Goal: Transaction & Acquisition: Book appointment/travel/reservation

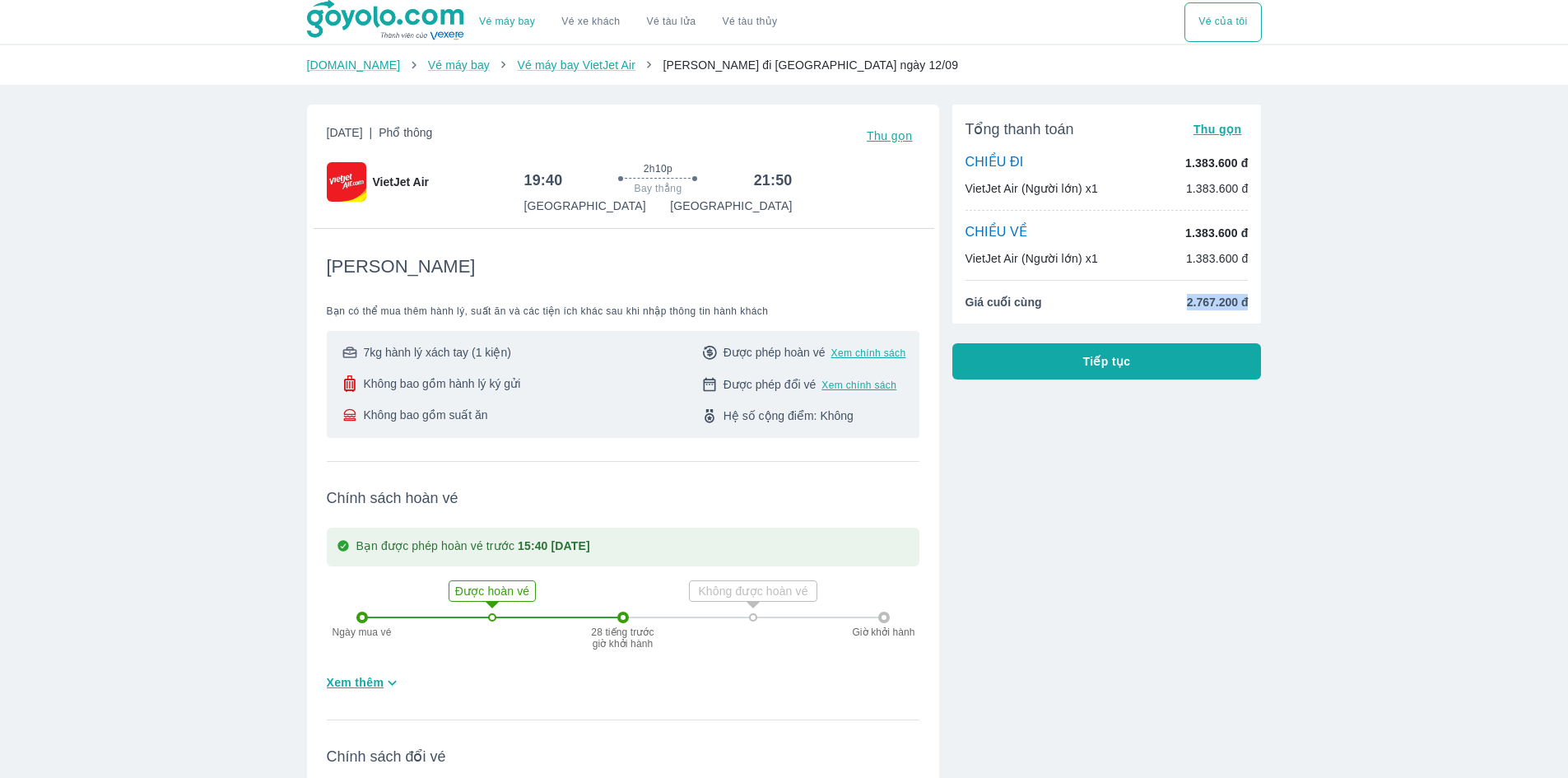
drag, startPoint x: 1195, startPoint y: 311, endPoint x: 1273, endPoint y: 308, distance: 78.1
click at [1273, 308] on div "Thứ 6, 12 Thg 09 2025 | Phổ thông Thu gọn VietJet Air 19:40 2h10p Bay thẳng 21:…" at bounding box center [784, 533] width 981 height 883
click at [1302, 306] on div "Vé máy bay Vé xe khách Vé tàu lửa Vé tàu thủy Vé của tôi Goyolo.com Vé máy bay …" at bounding box center [784, 638] width 1568 height 1277
drag, startPoint x: 1038, startPoint y: 264, endPoint x: 1088, endPoint y: 264, distance: 50.0
click at [1088, 264] on p "VietJet Air (Người lớn) x1" at bounding box center [1031, 258] width 132 height 16
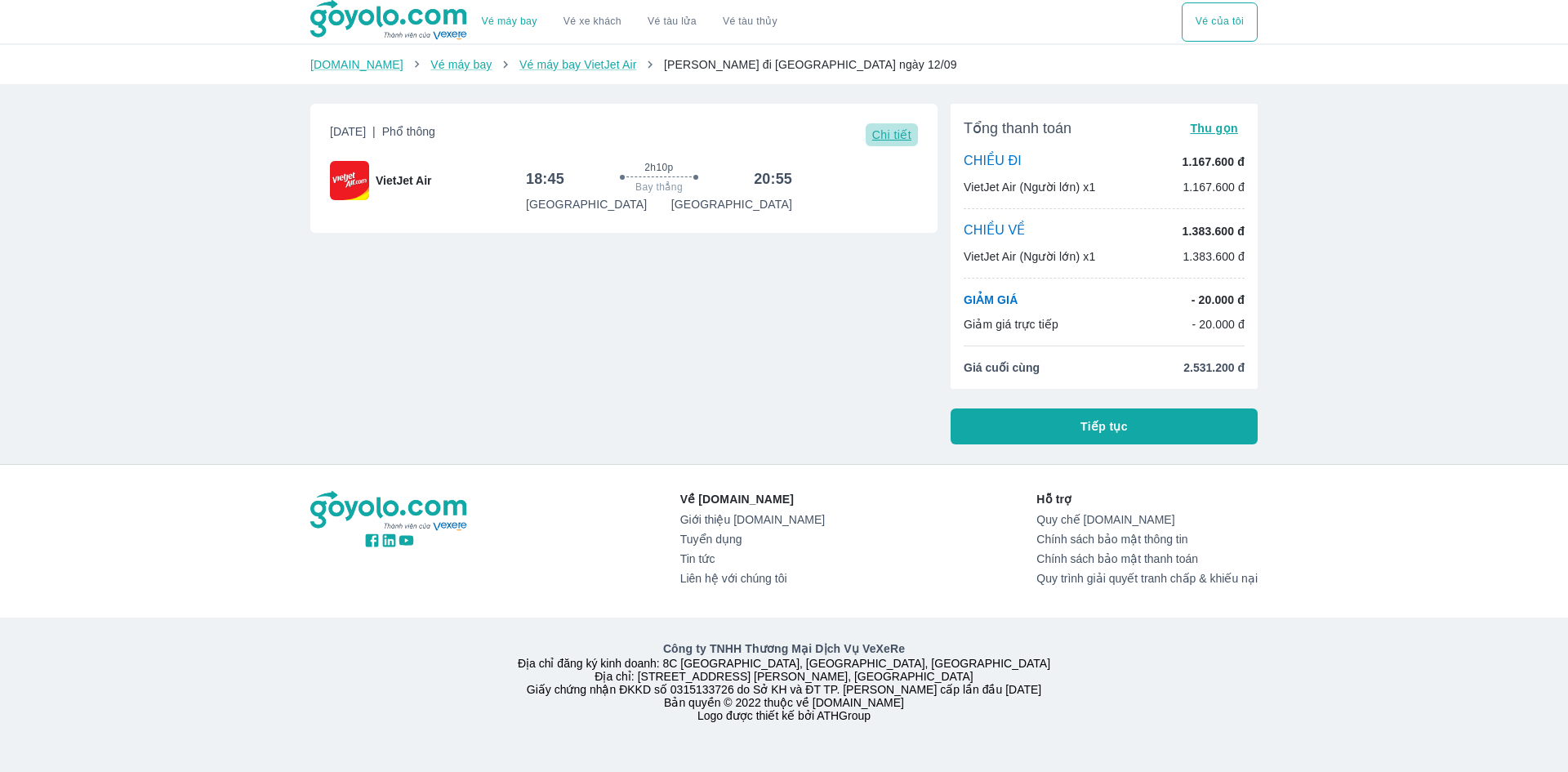
click at [889, 131] on span "Chi tiết" at bounding box center [892, 135] width 39 height 13
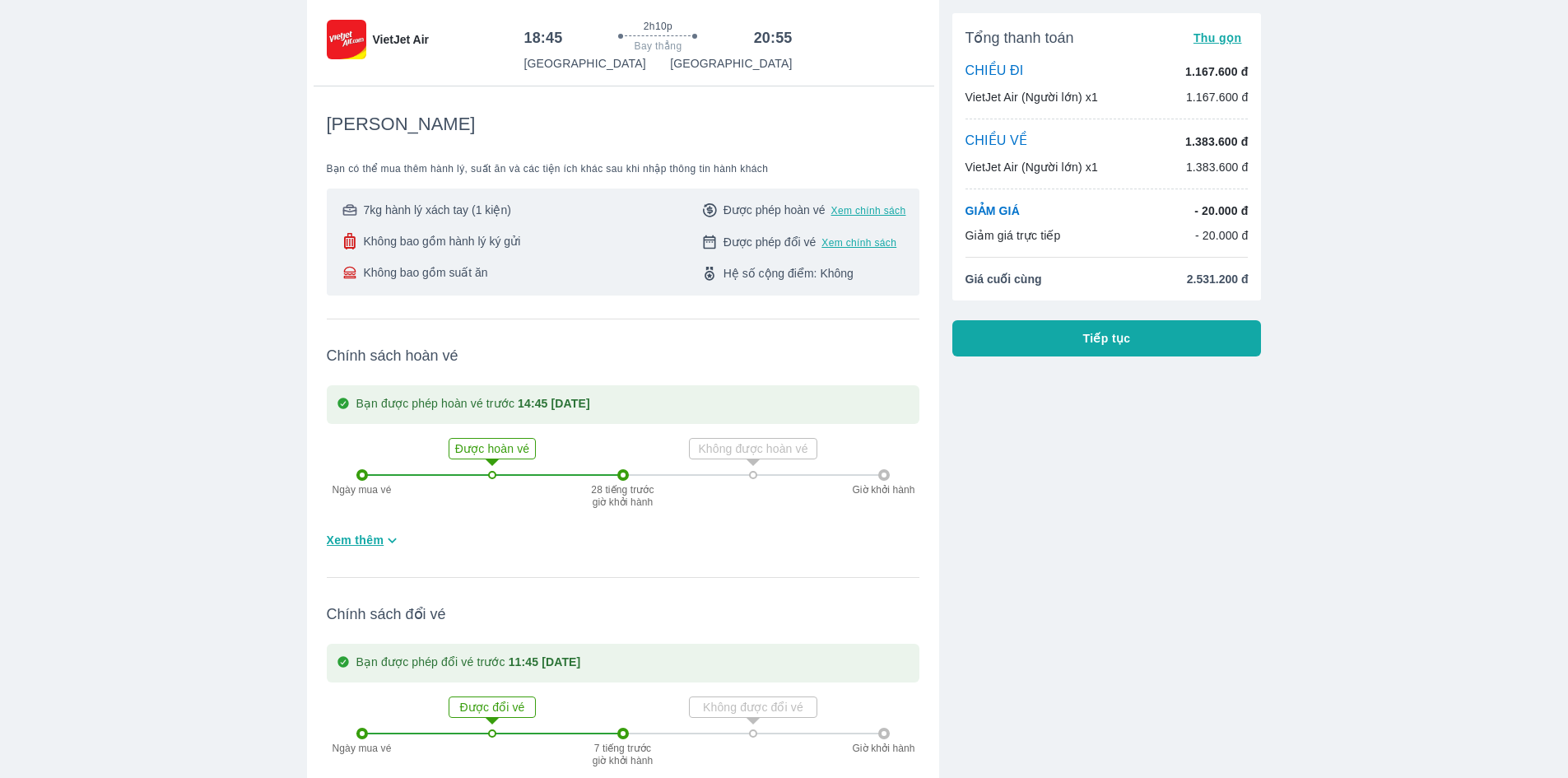
scroll to position [112, 0]
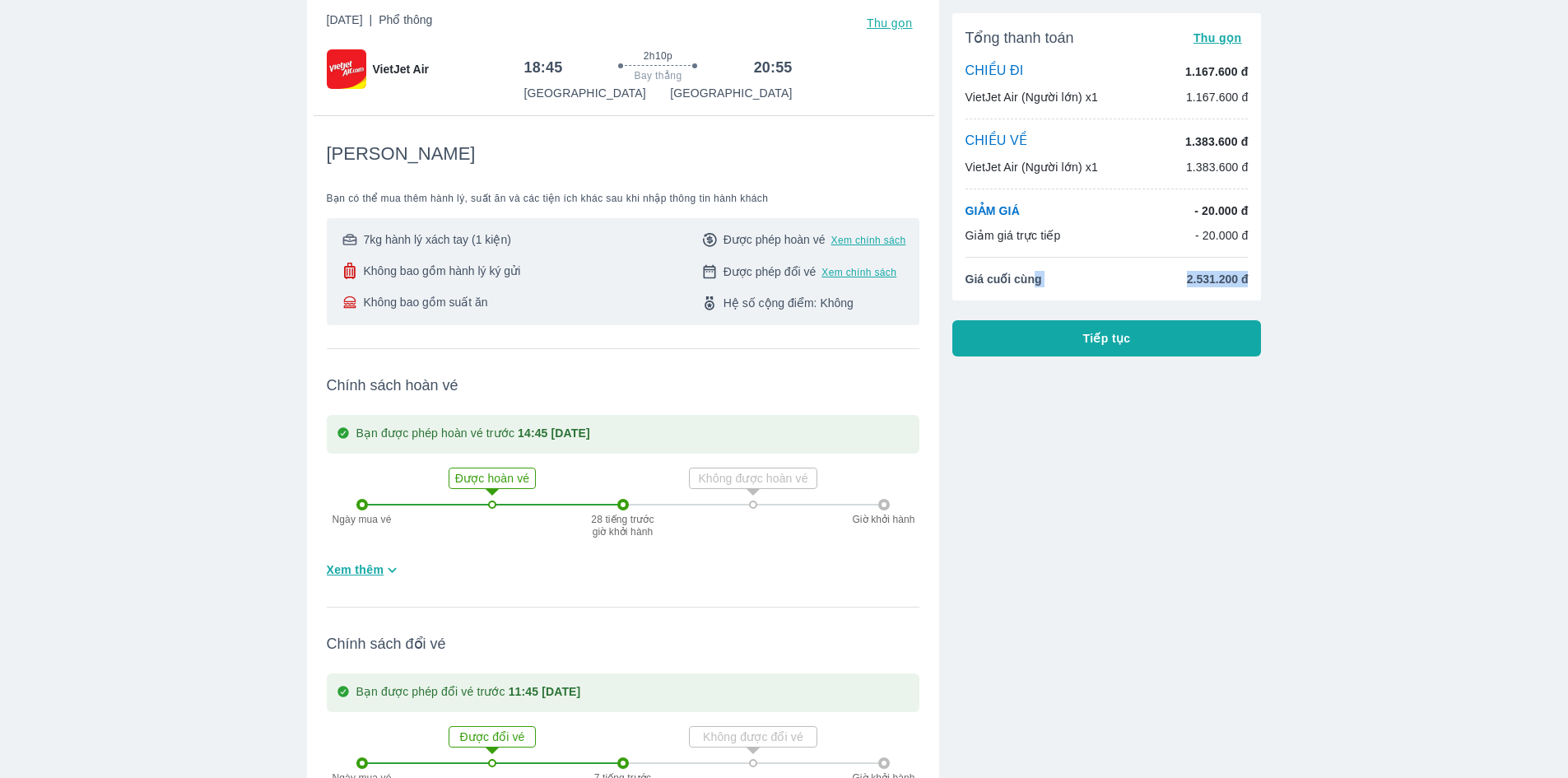
drag, startPoint x: 1029, startPoint y: 282, endPoint x: 1330, endPoint y: 282, distance: 301.0
click at [1330, 282] on div "Vé máy bay Vé xe khách Vé tàu lửa Vé tàu thủy Vé của tôi [DOMAIN_NAME] Vé máy b…" at bounding box center [784, 526] width 1568 height 1277
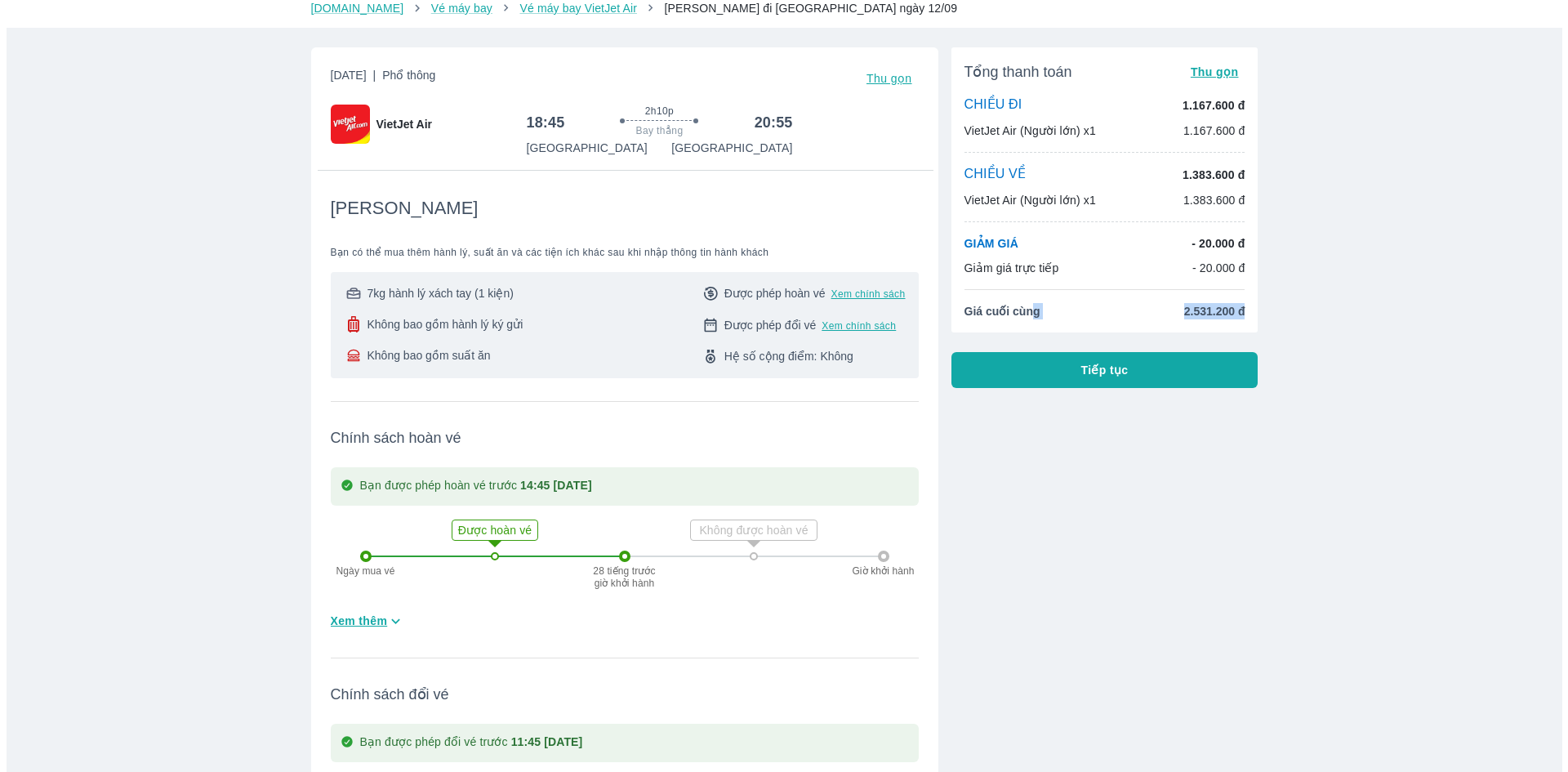
scroll to position [0, 0]
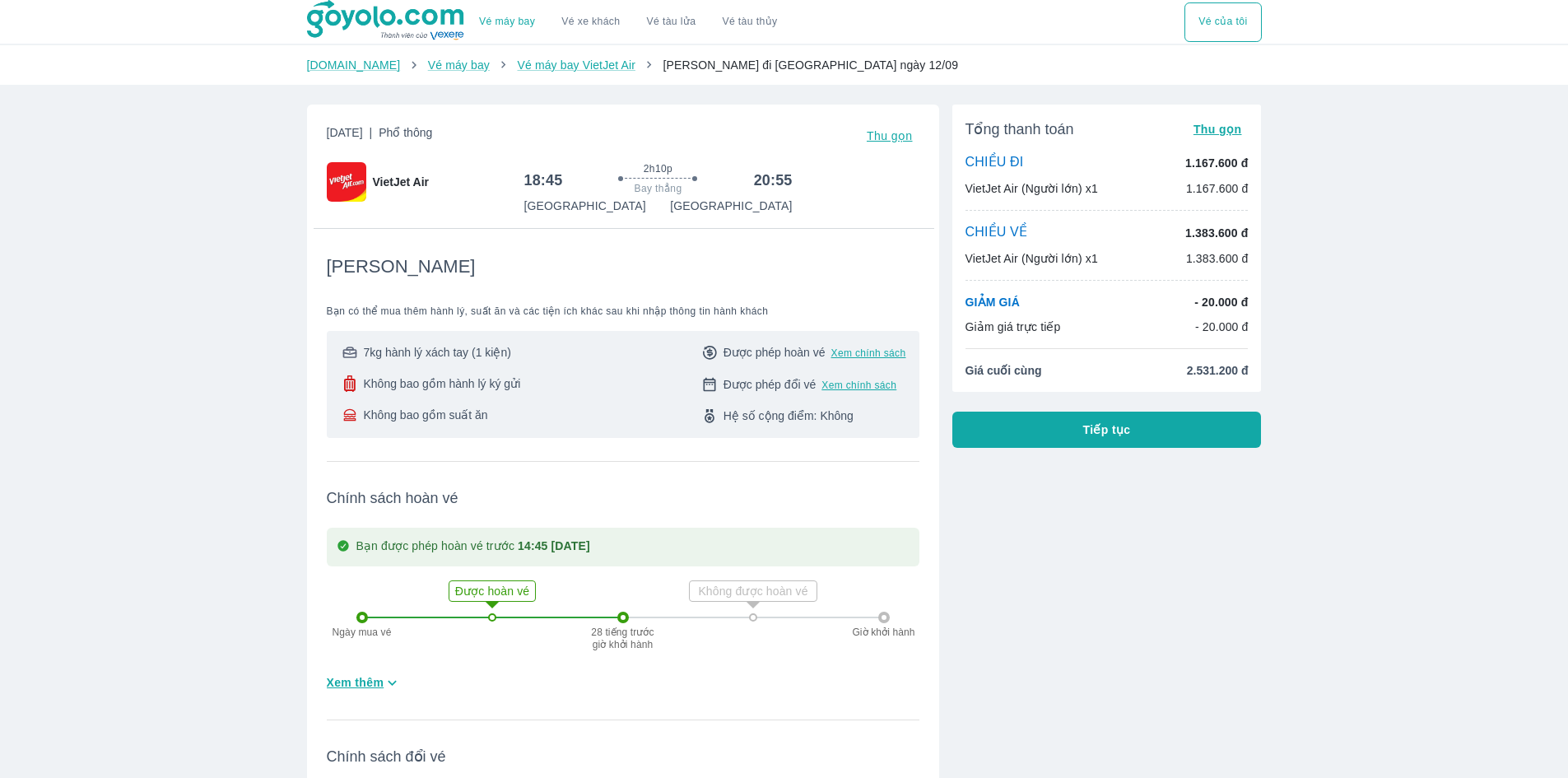
click at [1350, 288] on div "Vé máy bay Vé xe khách Vé tàu lửa Vé tàu thủy Vé của tôi [DOMAIN_NAME] Vé máy b…" at bounding box center [784, 638] width 1568 height 1277
click at [1248, 30] on button "Vé của tôi" at bounding box center [1222, 23] width 77 height 40
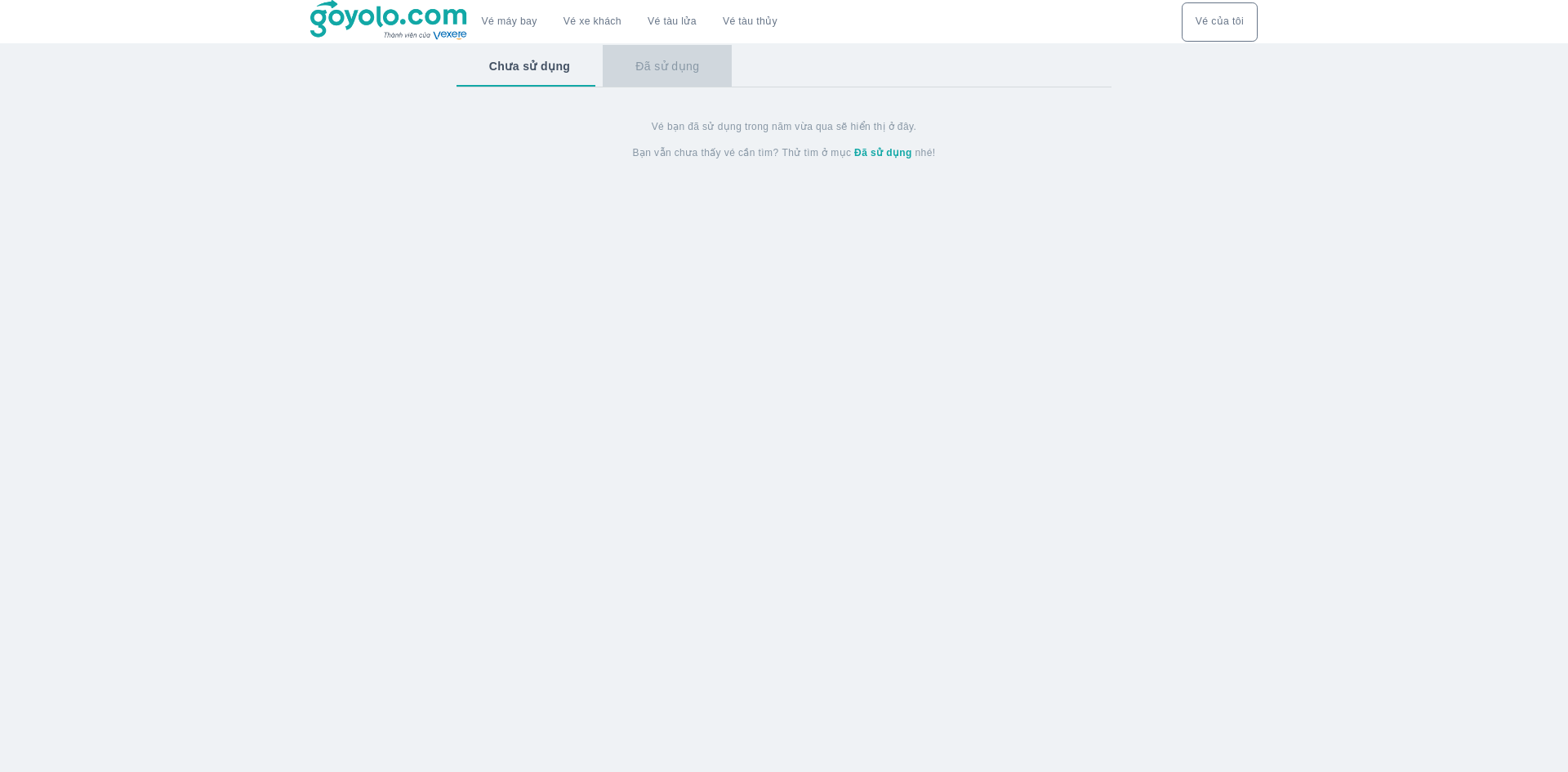
click at [664, 61] on button "Đã sử dụng" at bounding box center [667, 66] width 129 height 42
click at [562, 32] on button "Vé xe khách" at bounding box center [592, 22] width 84 height 39
click at [475, 26] on button "Vé máy bay" at bounding box center [509, 22] width 81 height 39
click at [497, 24] on link "Vé máy bay" at bounding box center [509, 22] width 55 height 12
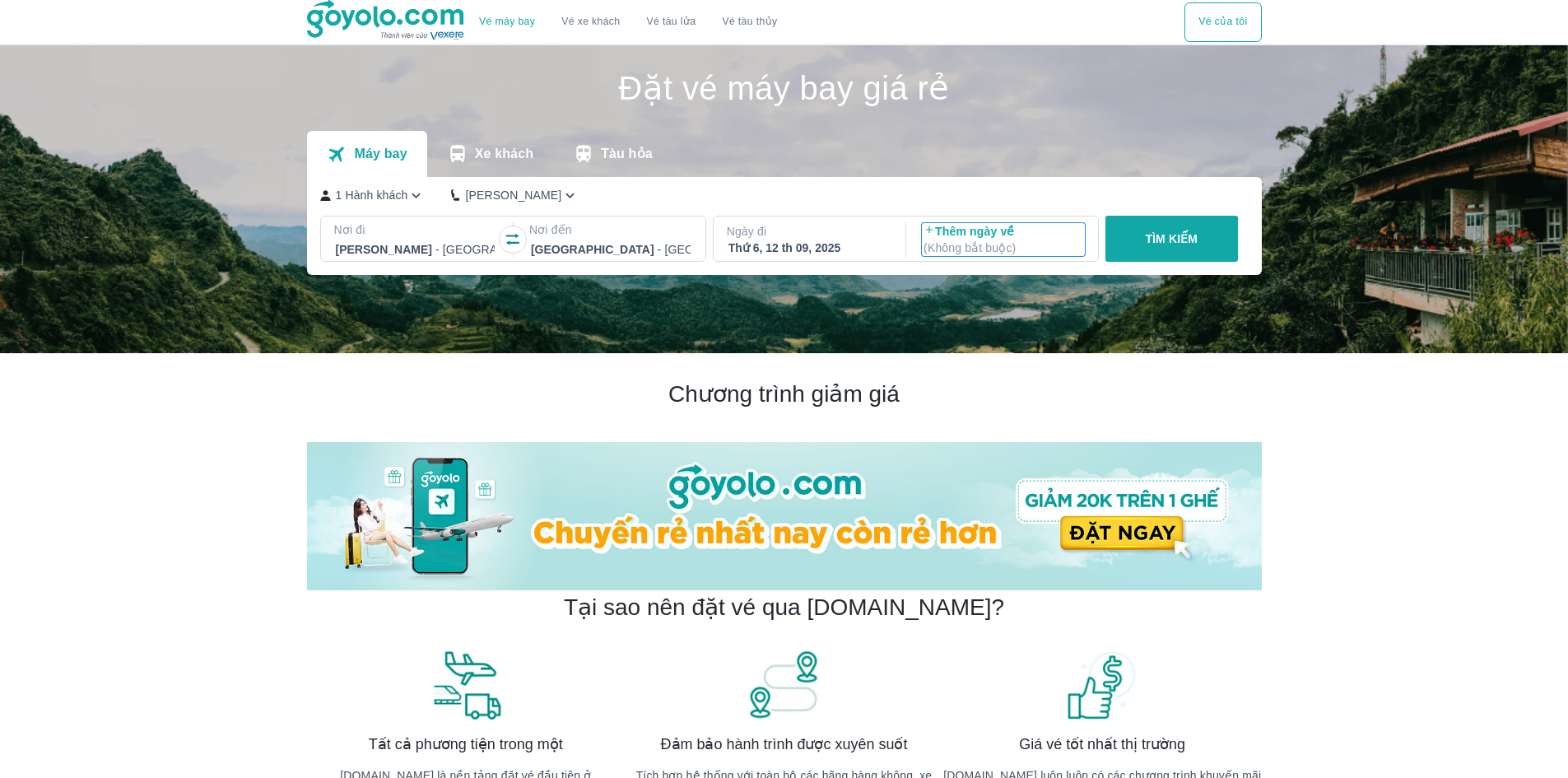
click at [973, 245] on p "( Không bắt buộc )" at bounding box center [1003, 247] width 160 height 16
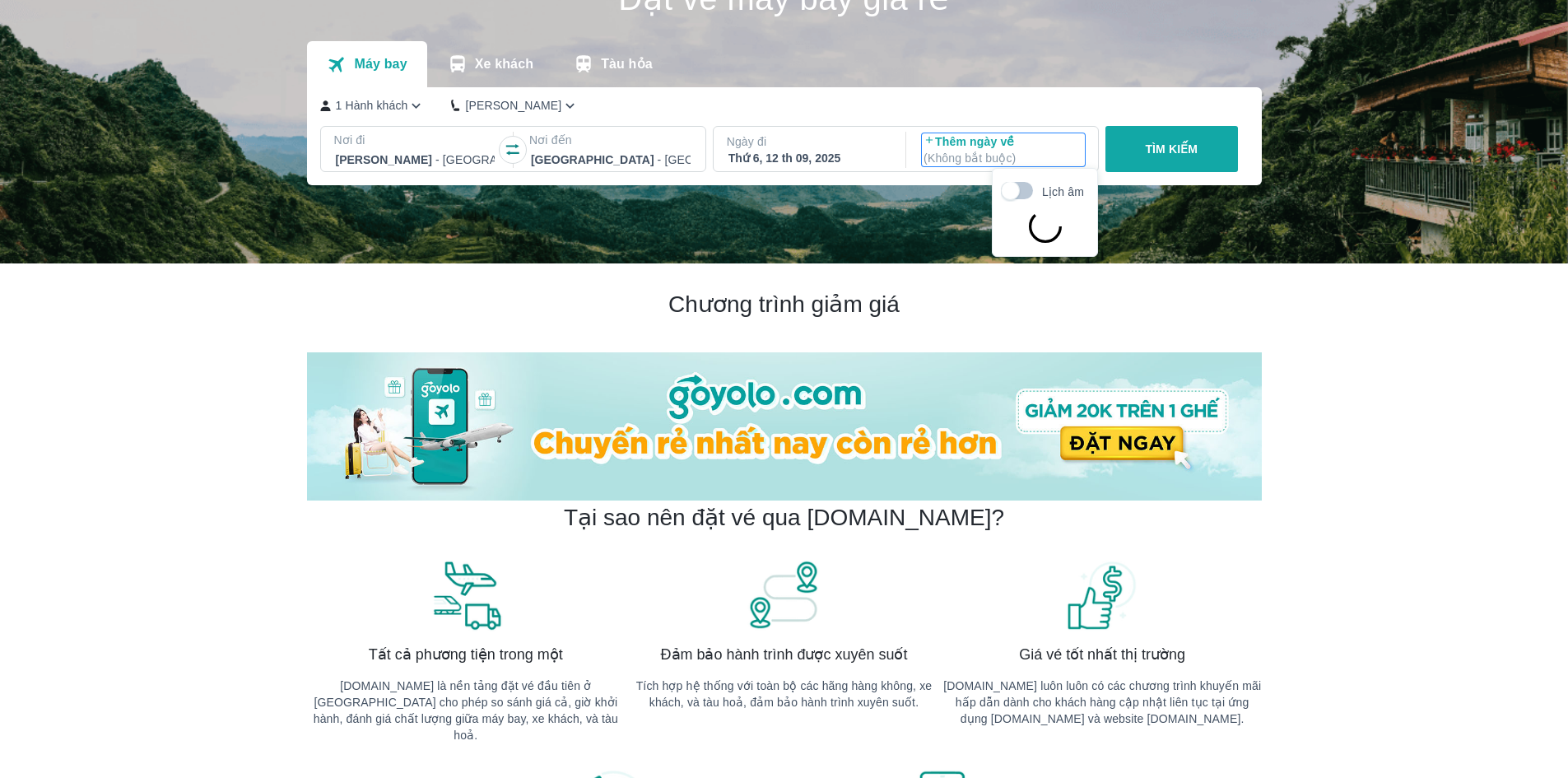
scroll to position [94, 0]
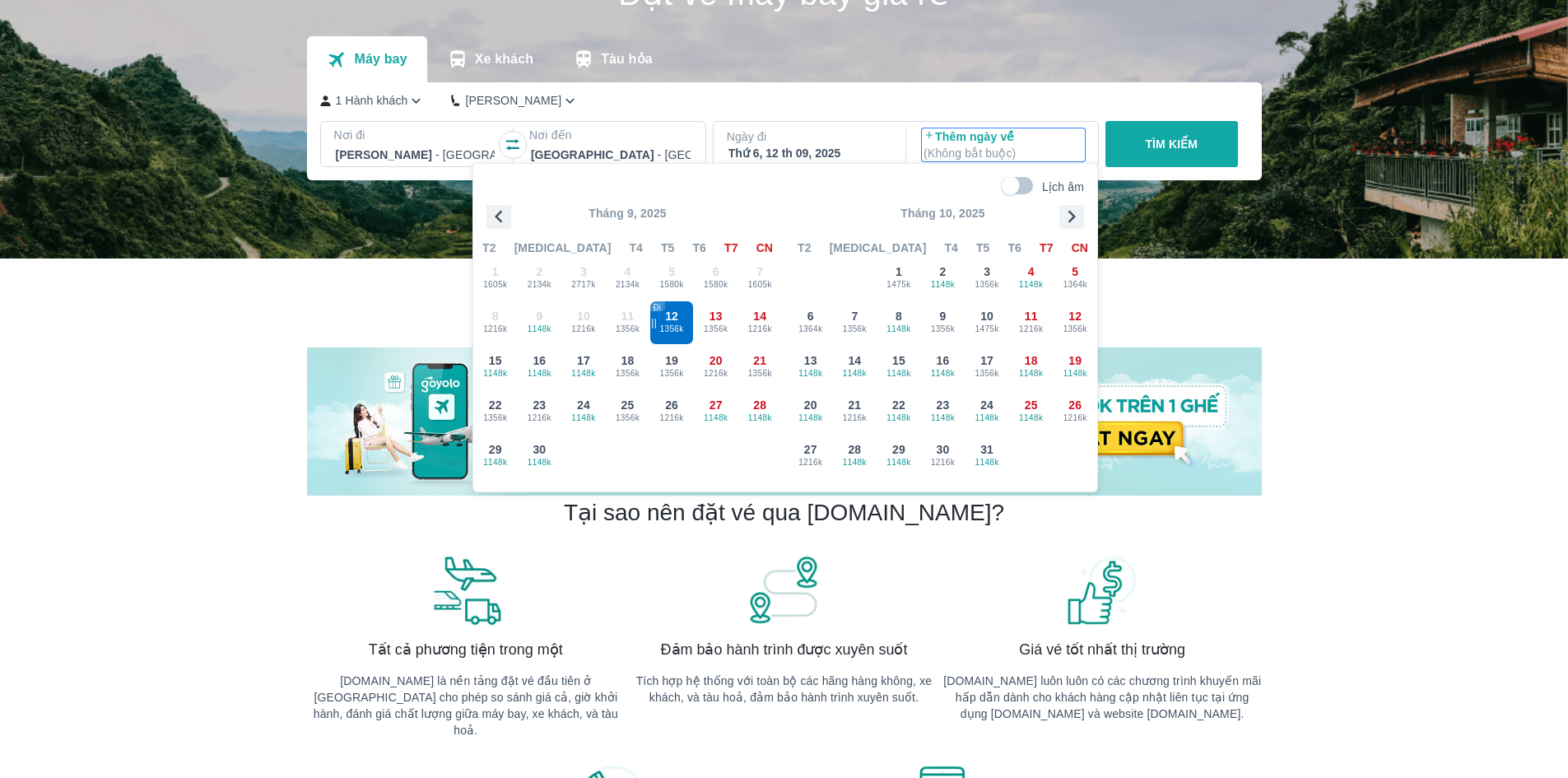
click at [850, 144] on p "Ngày đi" at bounding box center [809, 136] width 163 height 16
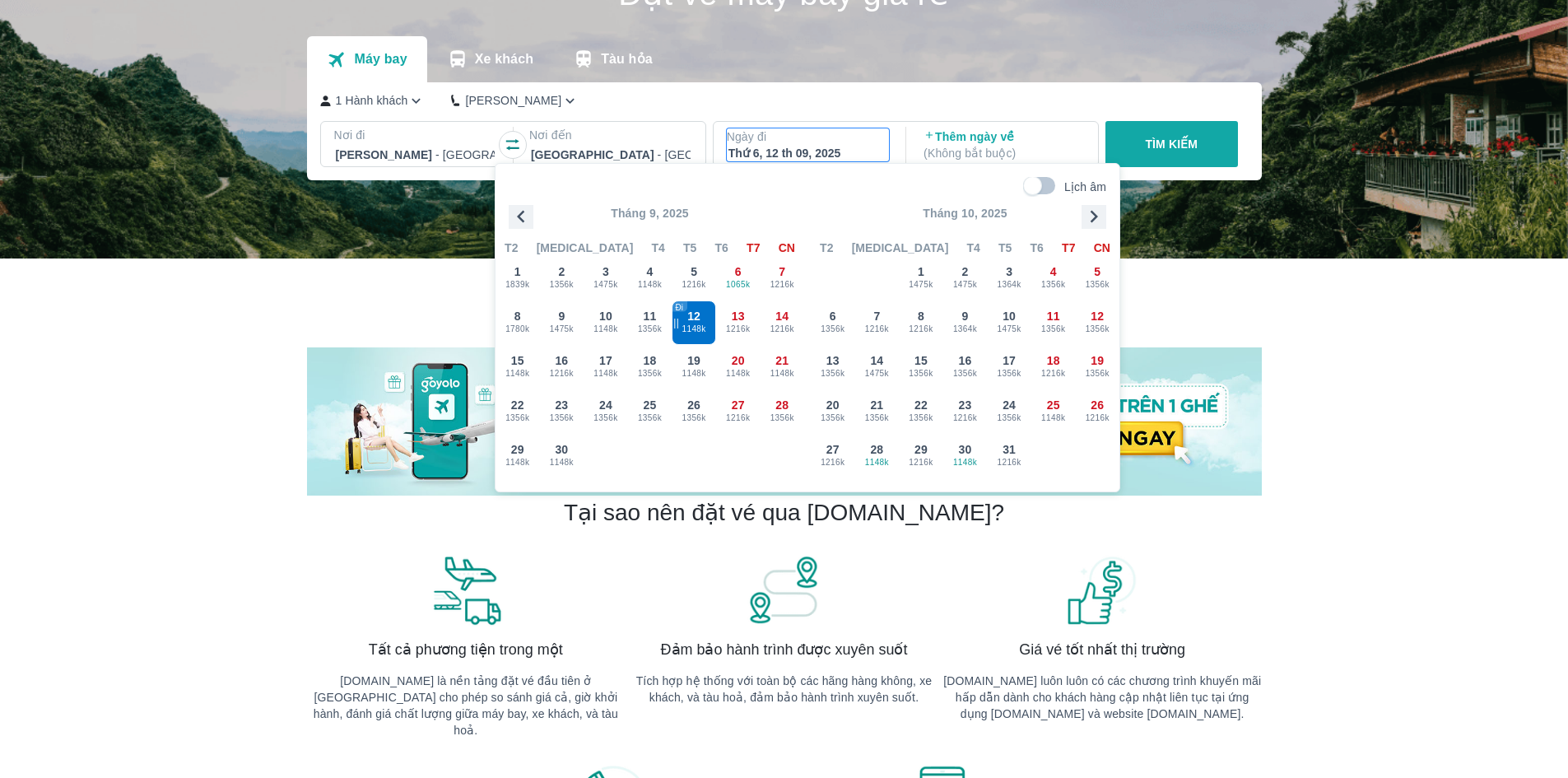
click at [1061, 152] on p "( Không bắt buộc )" at bounding box center [1003, 152] width 160 height 16
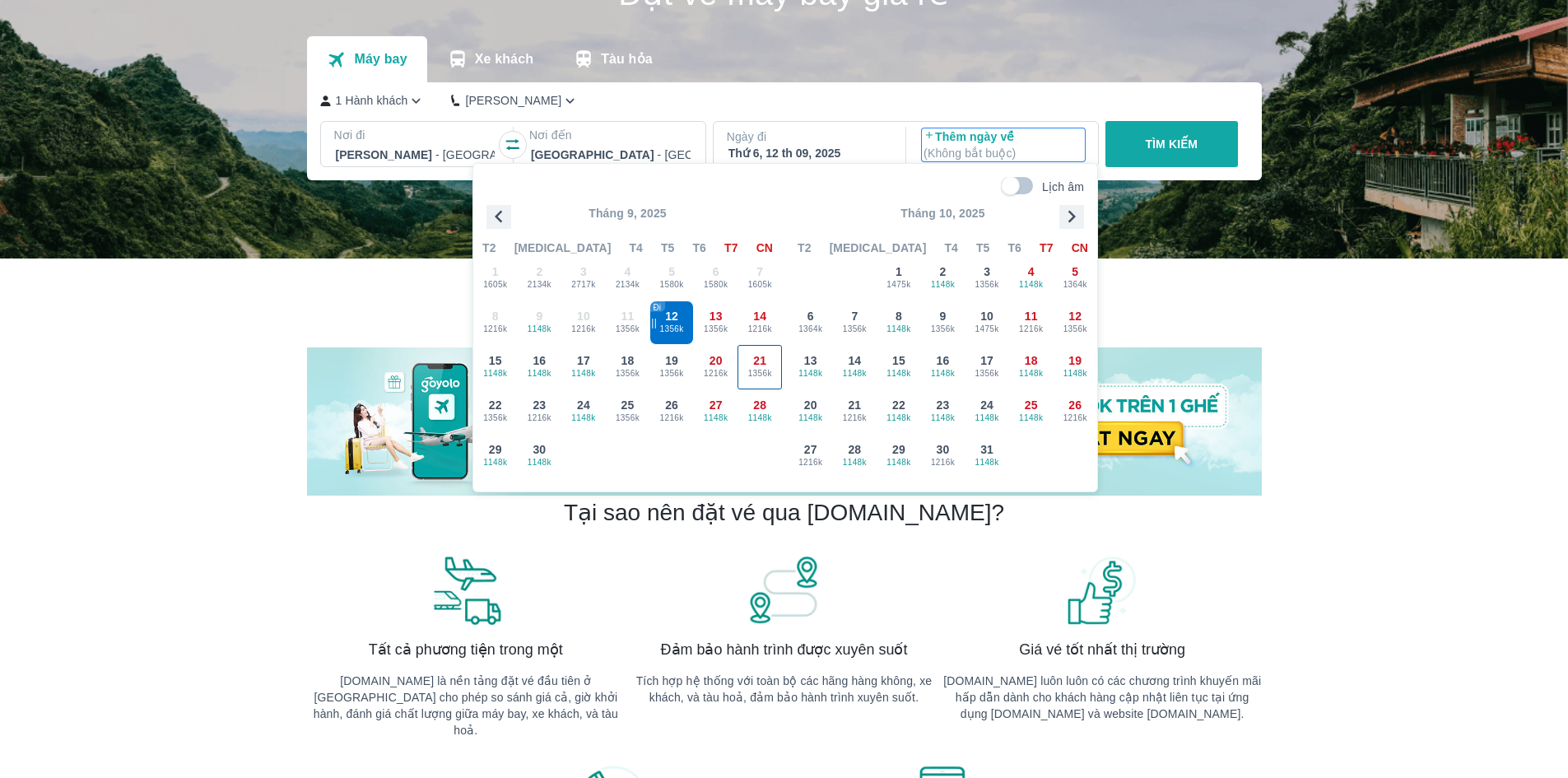
click at [747, 375] on span "1356k" at bounding box center [759, 374] width 43 height 13
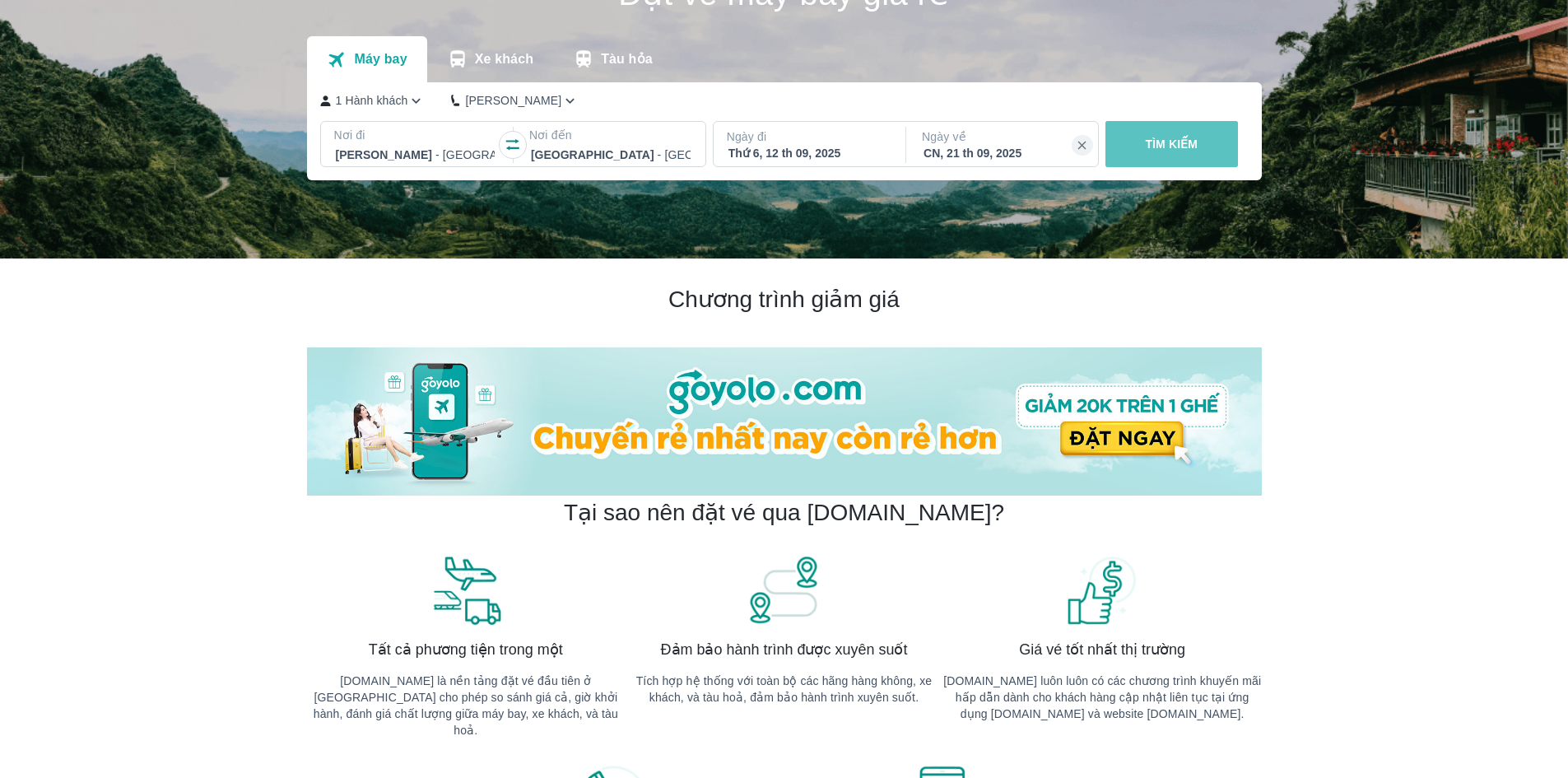
click at [1184, 133] on button "TÌM KIẾM" at bounding box center [1172, 144] width 132 height 46
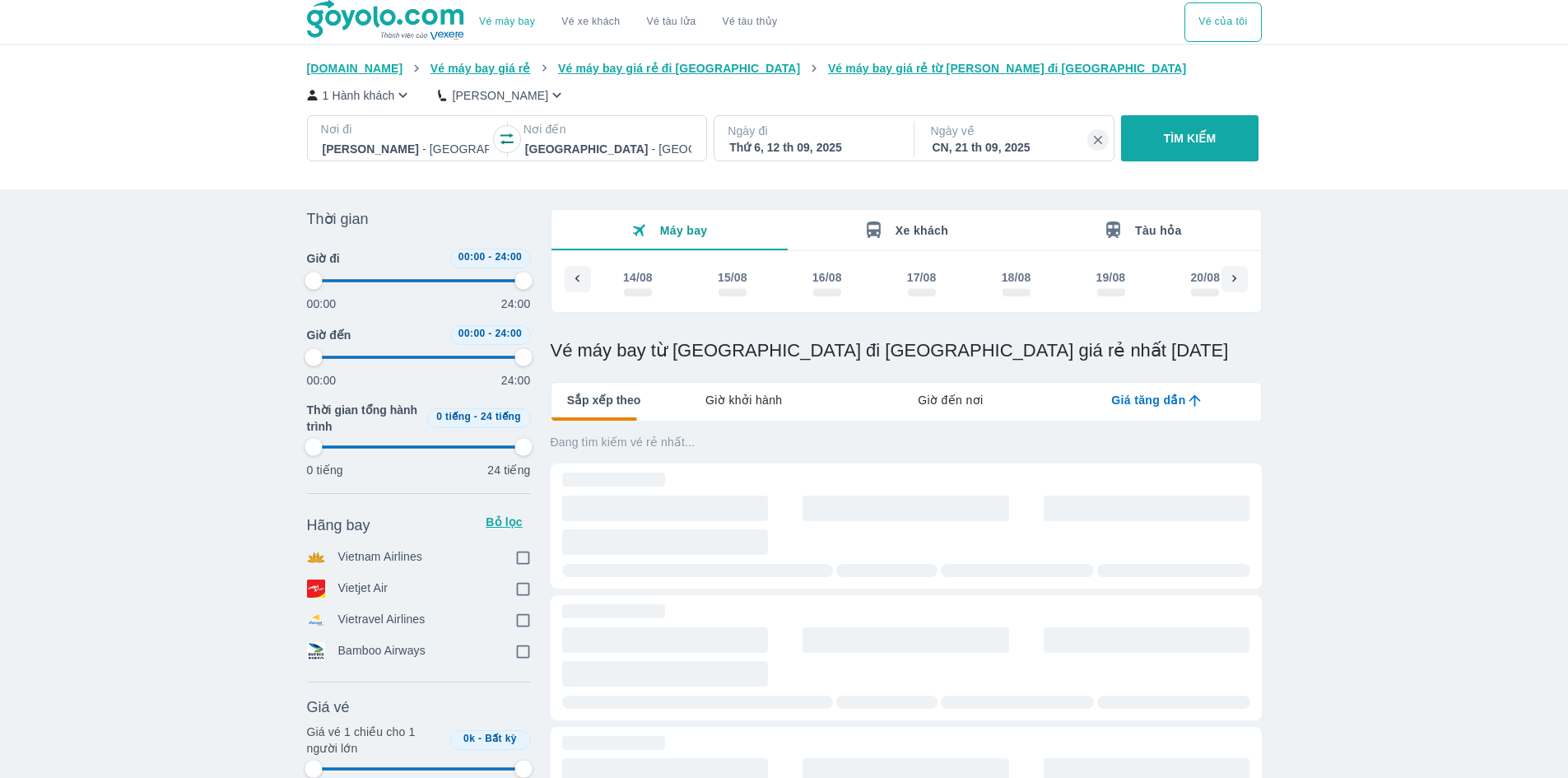
scroll to position [0, 2392]
type input "97.9166666666667"
checkbox input "true"
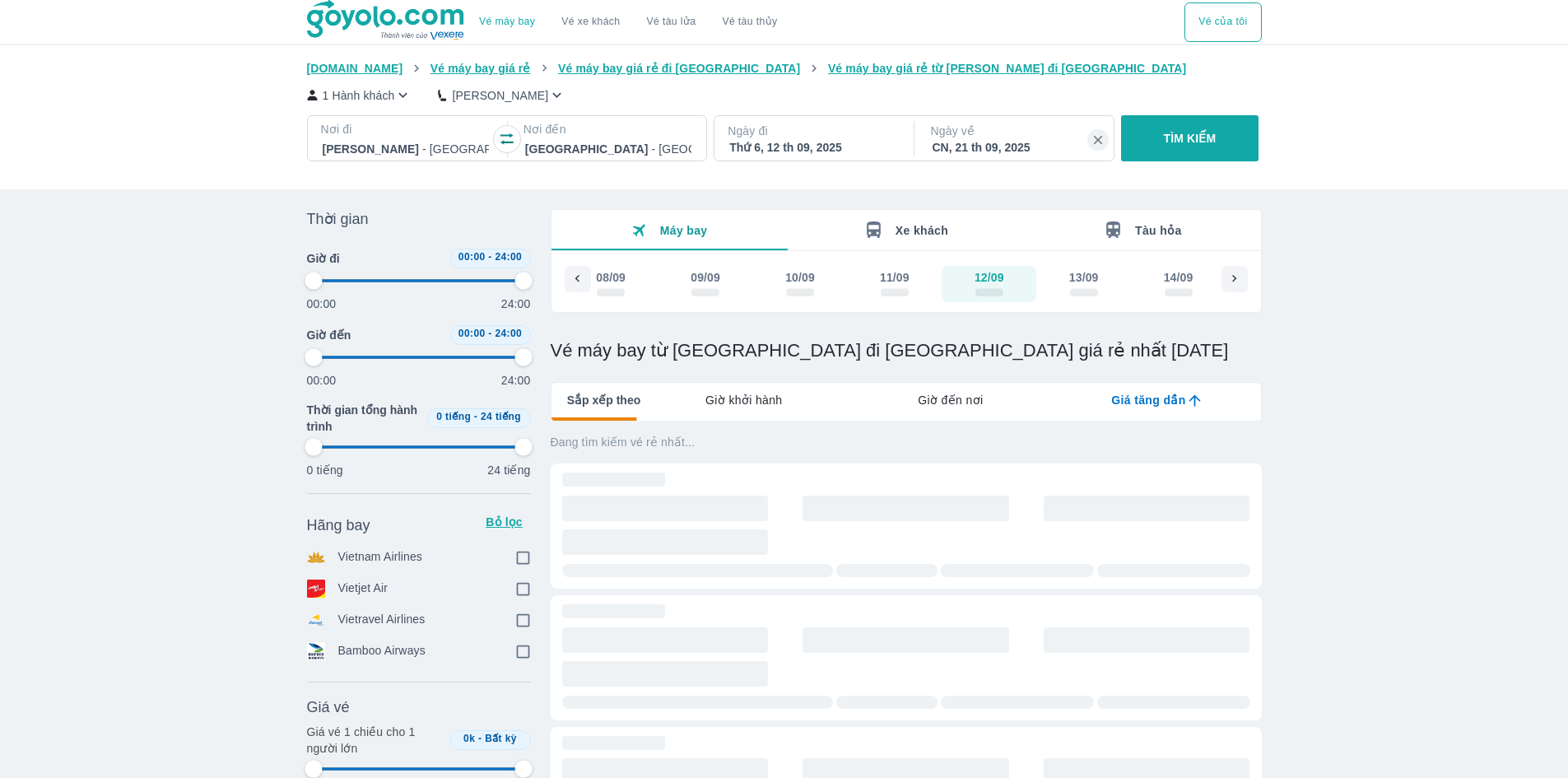
checkbox input "true"
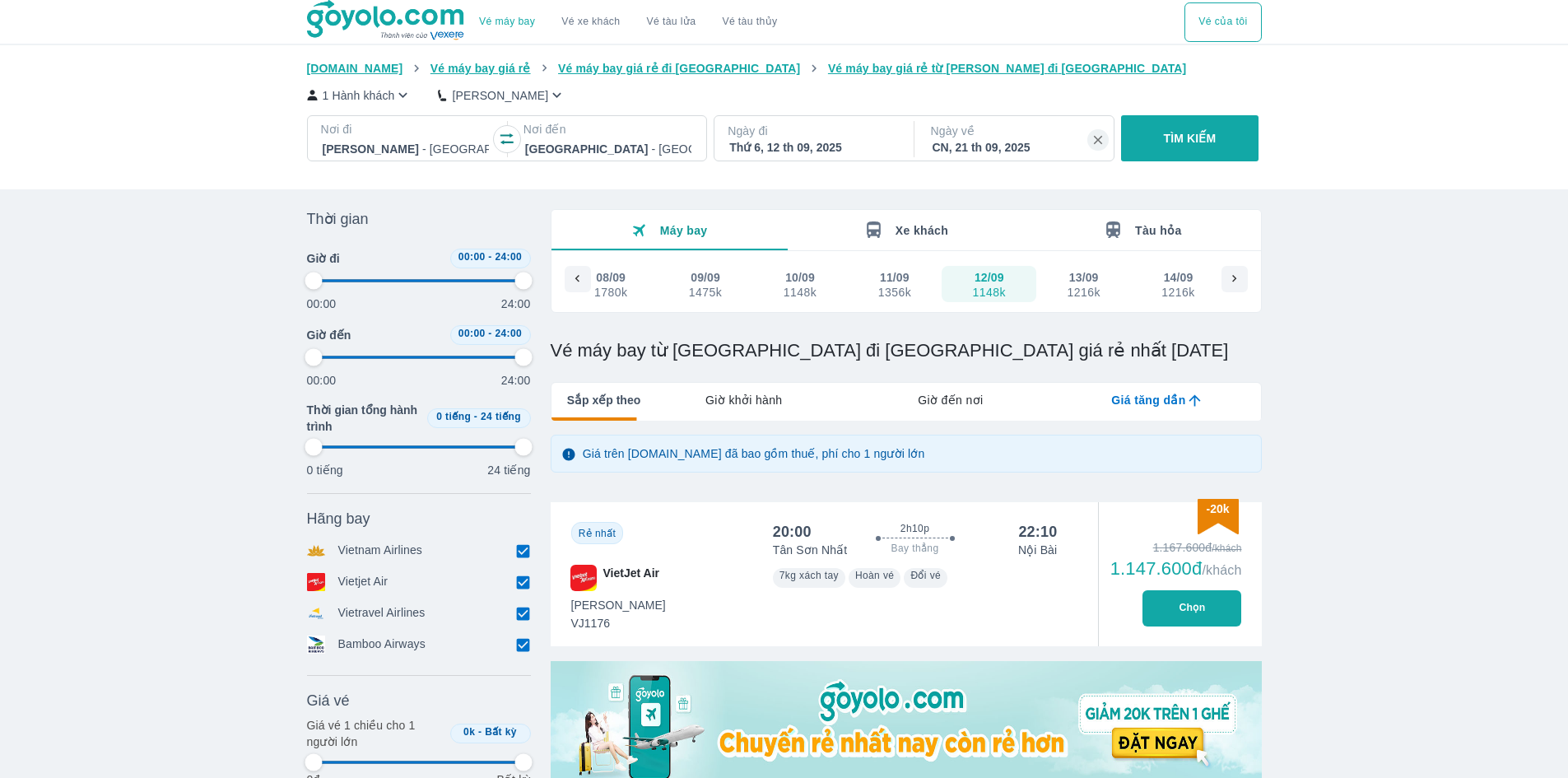
type input "97.9166666666667"
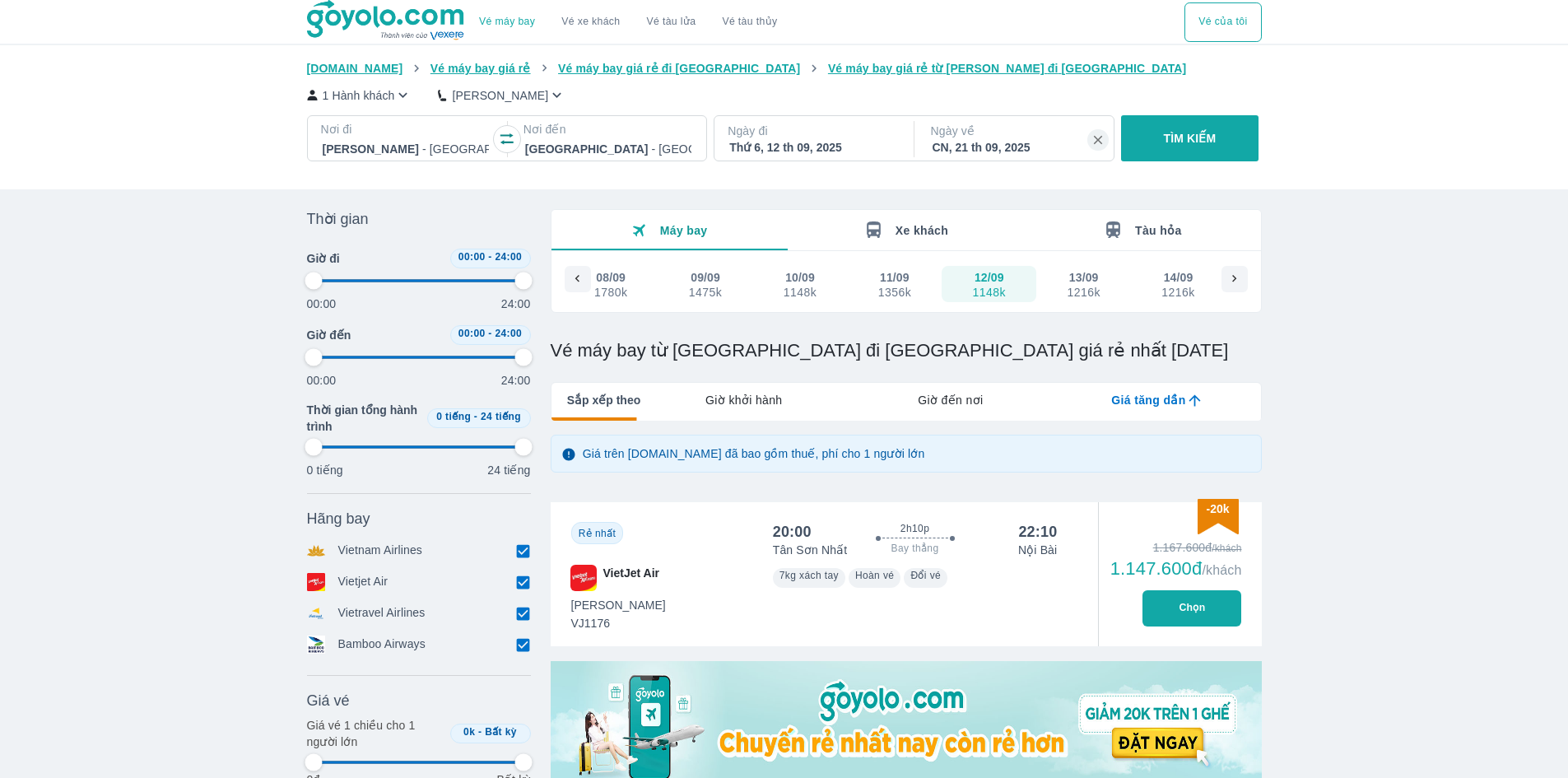
type input "97.9166666666667"
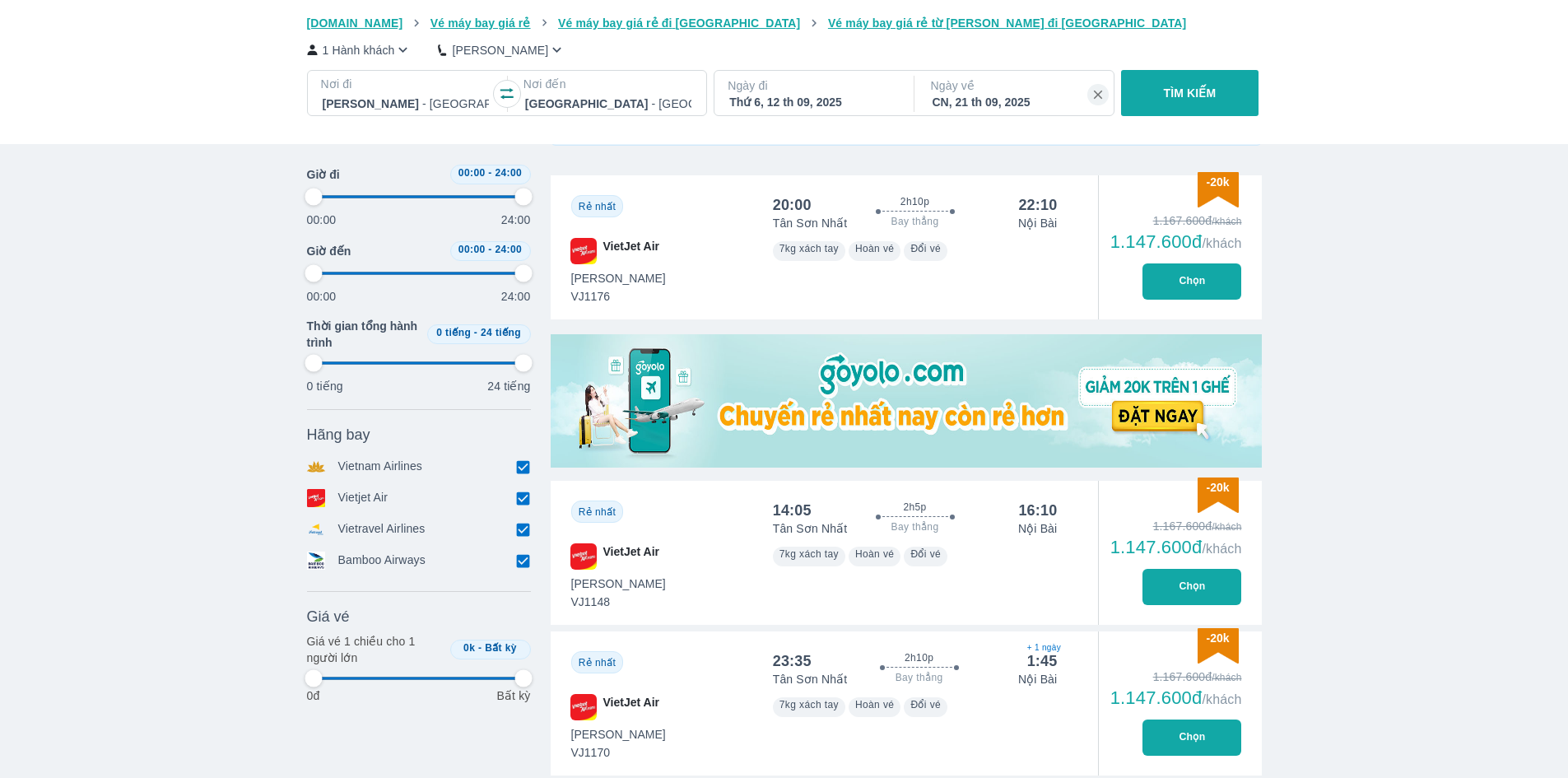
scroll to position [330, 0]
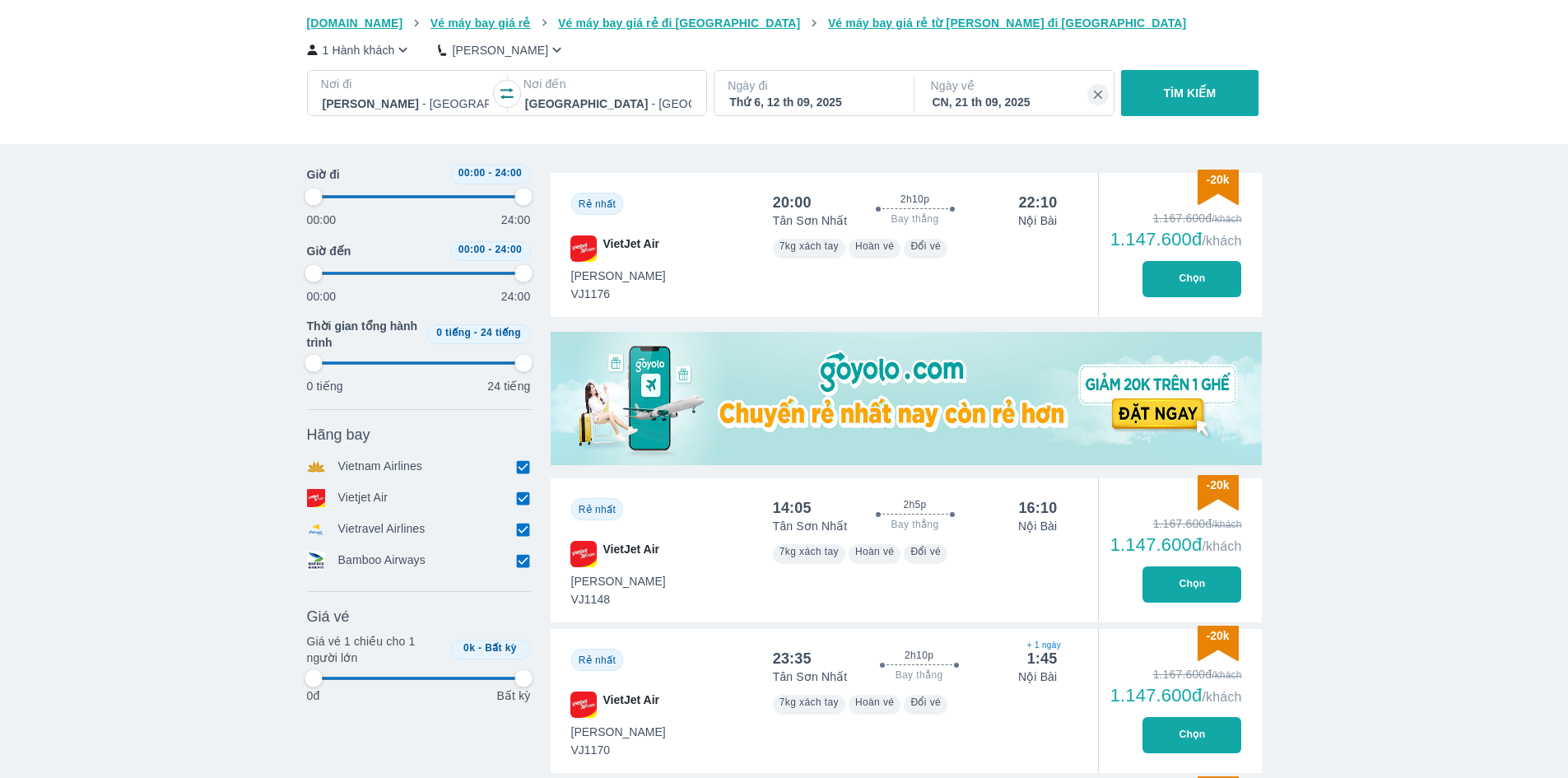
type input "97.9166666666667"
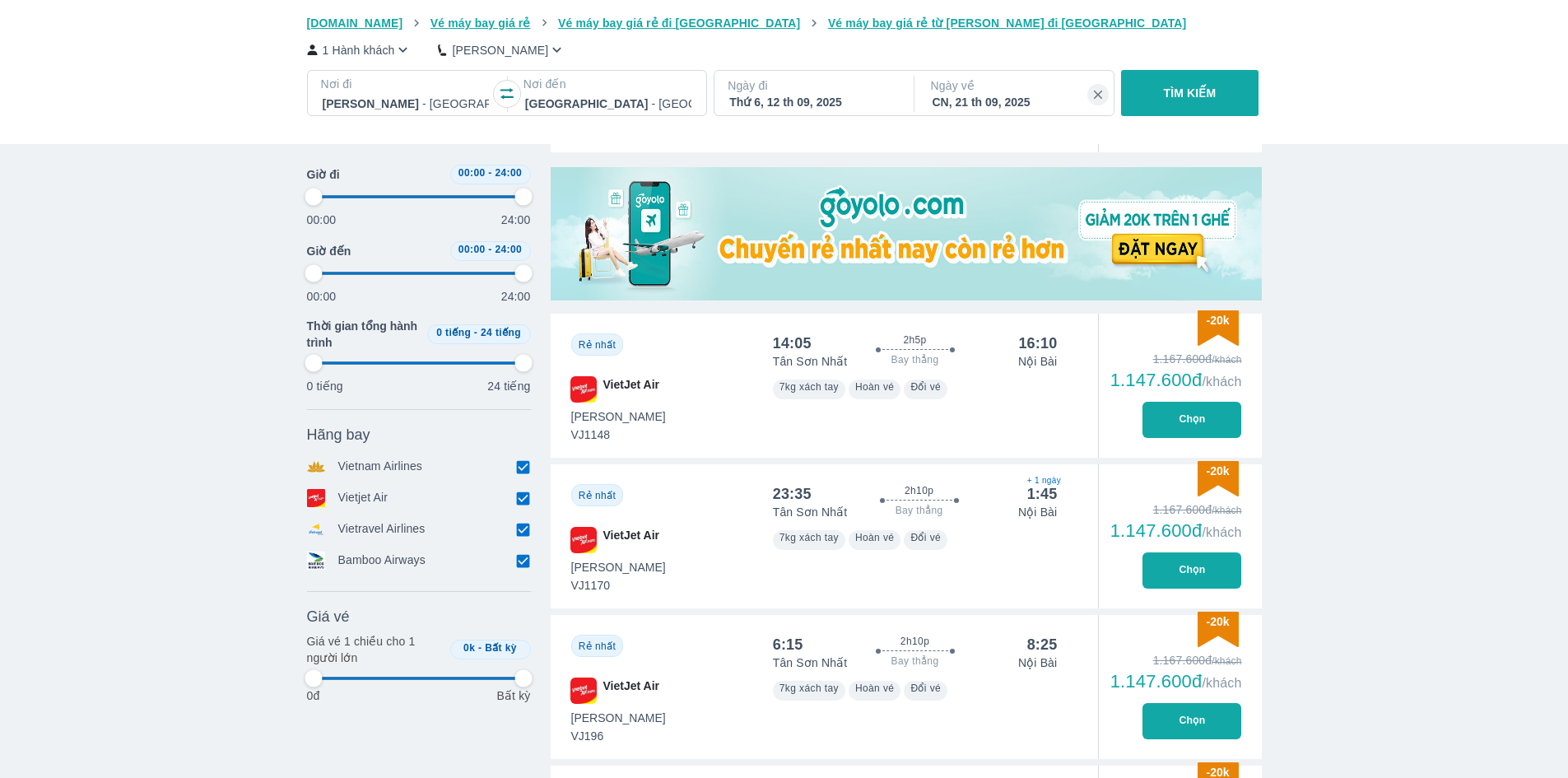
type input "97.9166666666667"
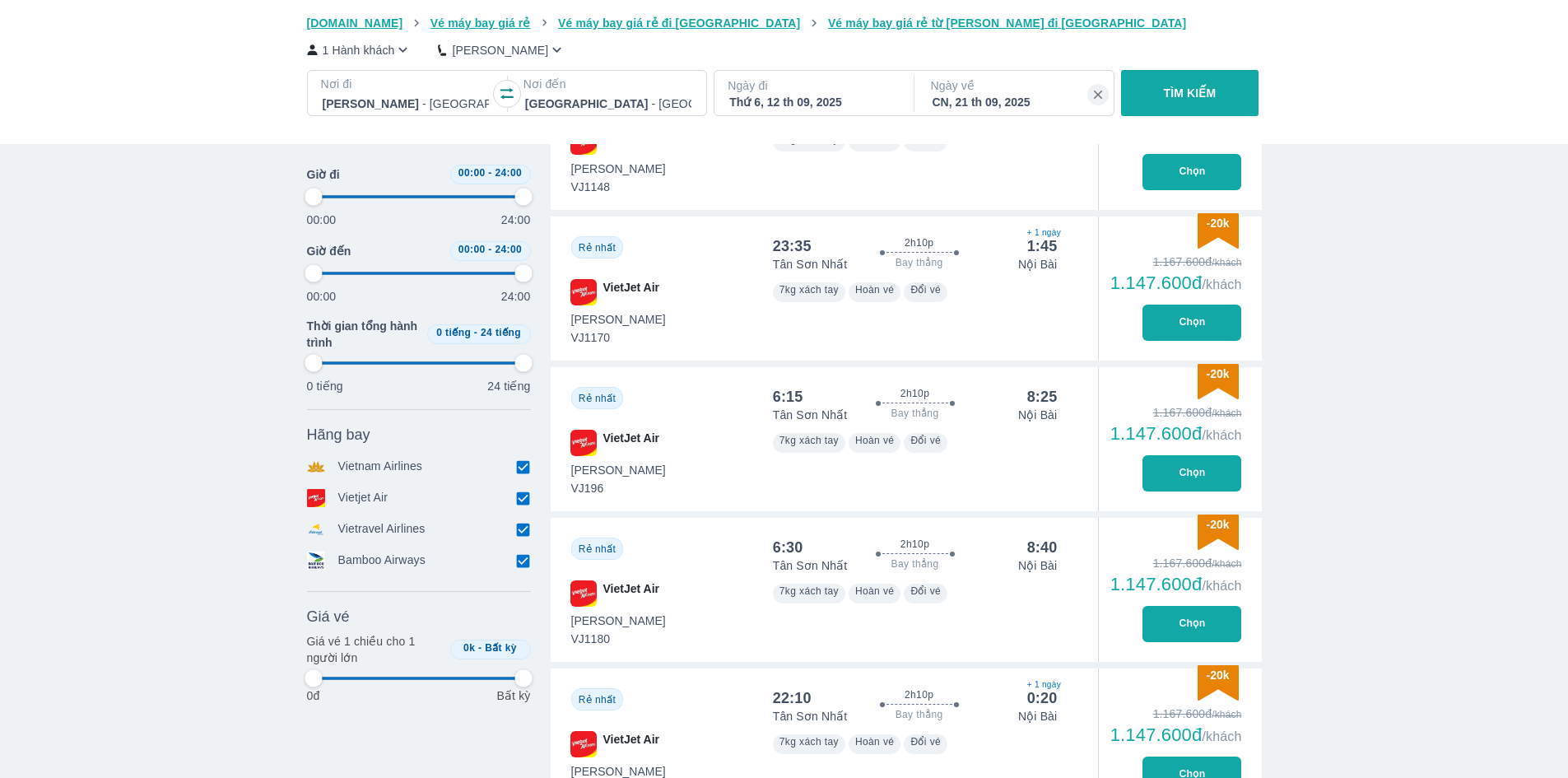
type input "97.9166666666667"
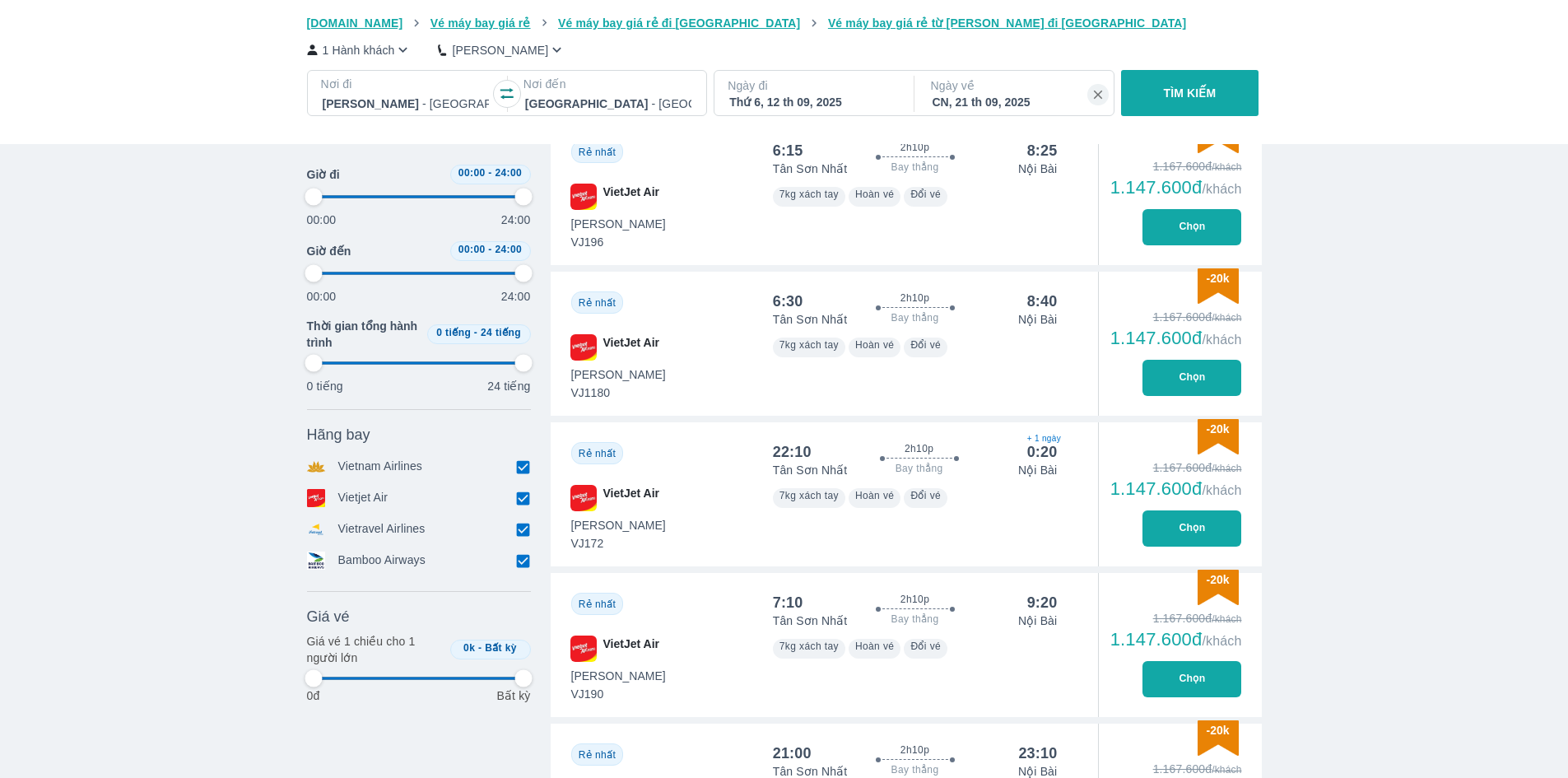
type input "97.9166666666667"
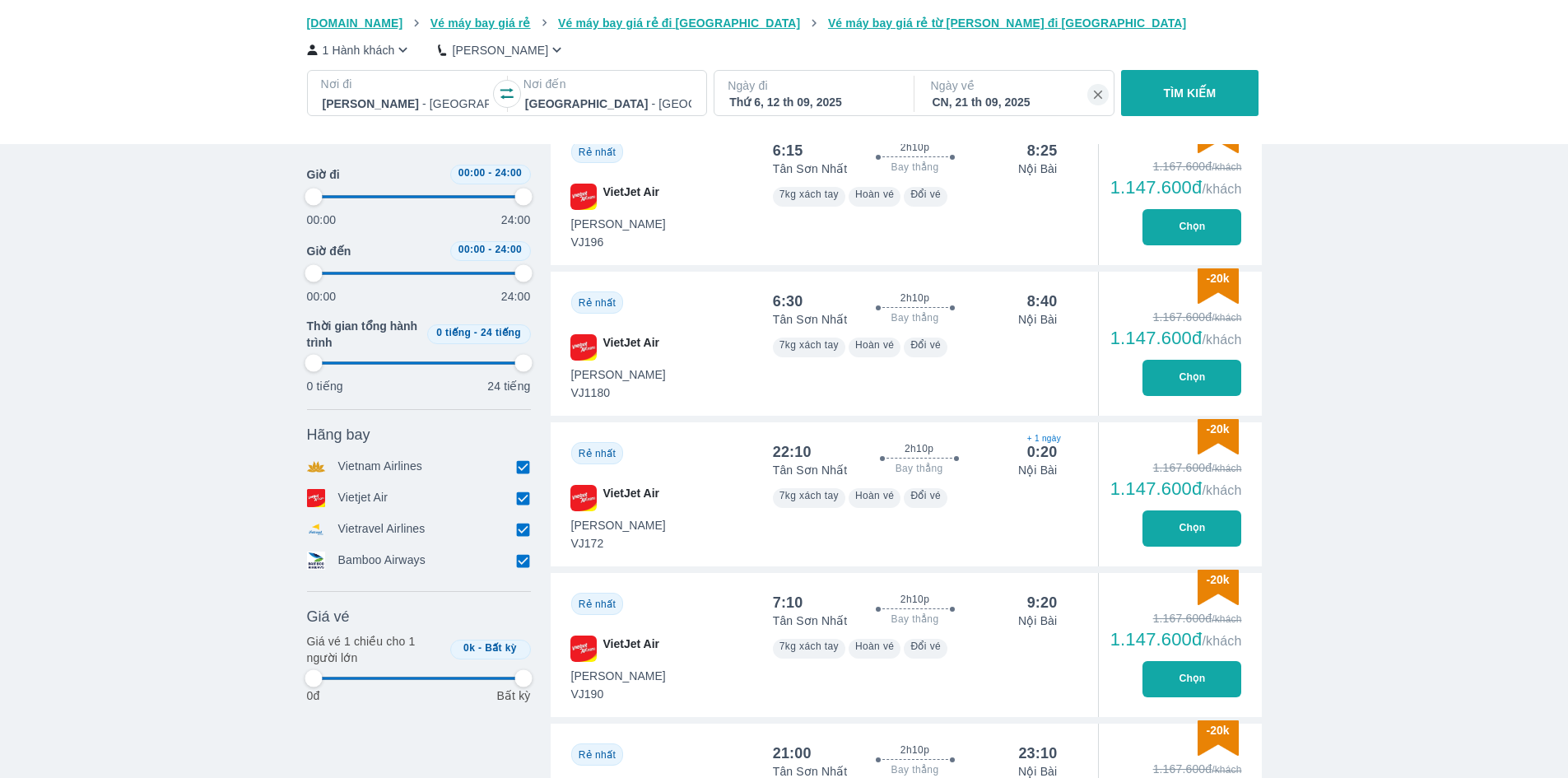
type input "97.9166666666667"
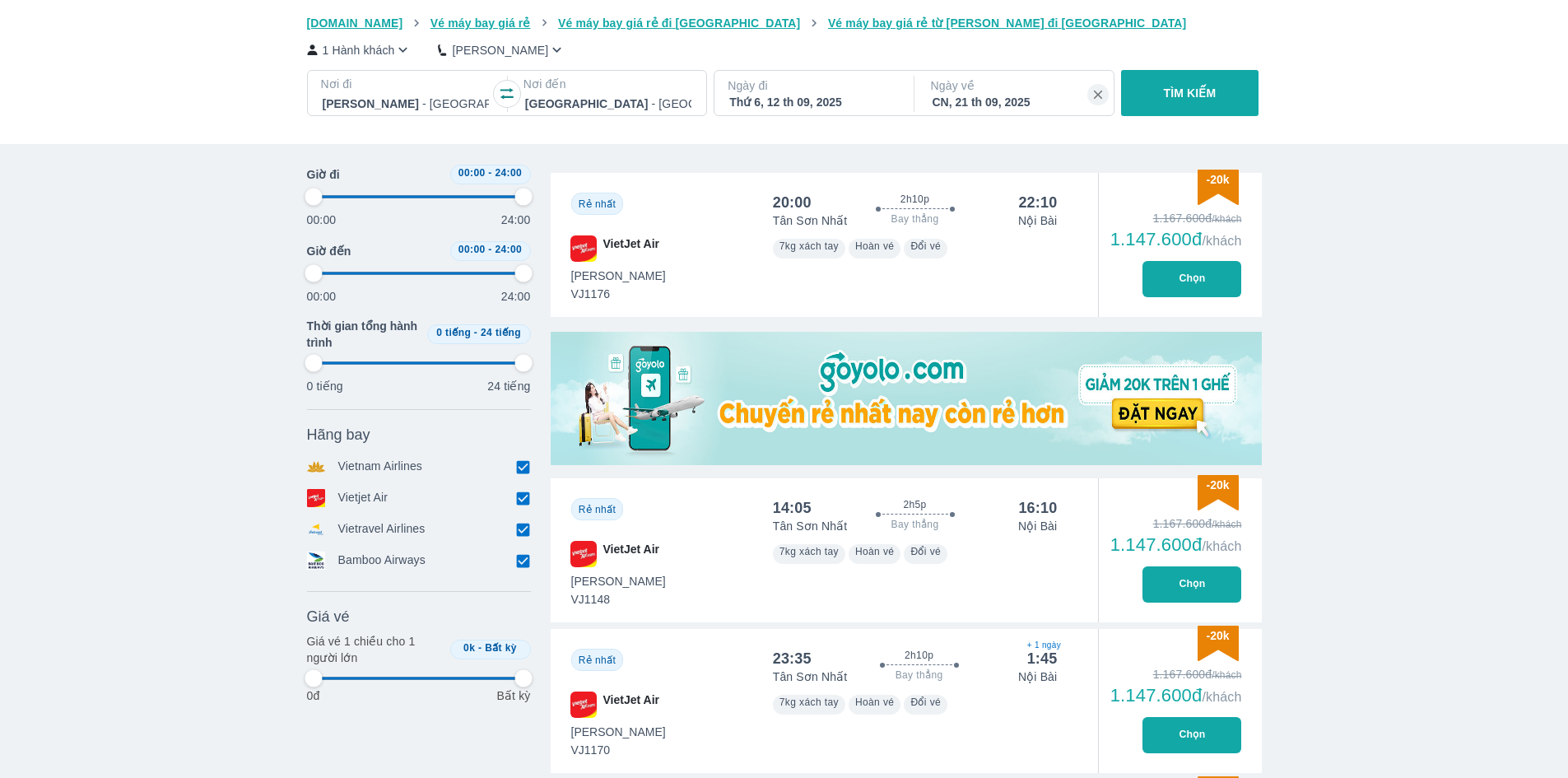
type input "97.9166666666667"
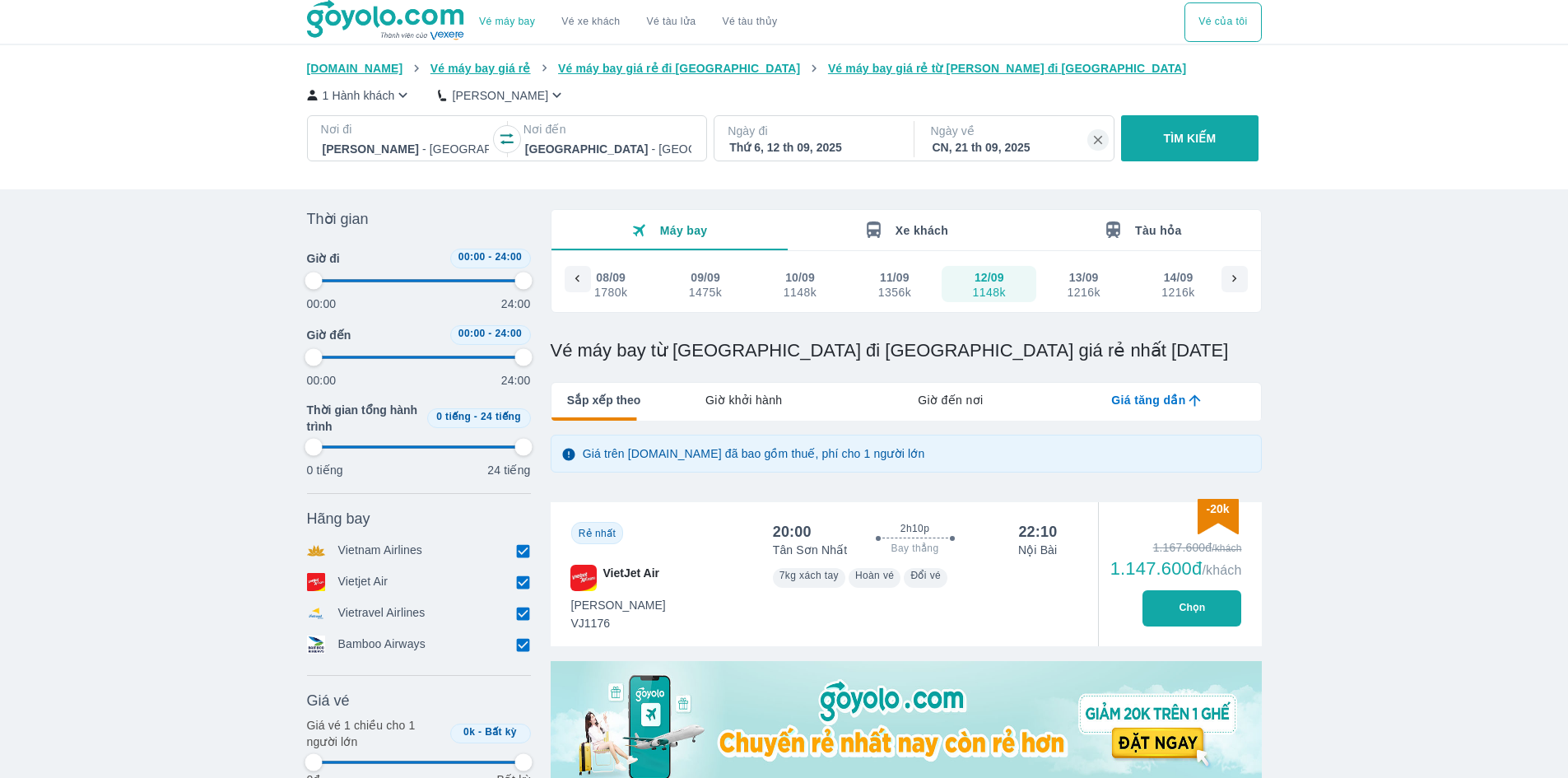
type input "97.9166666666667"
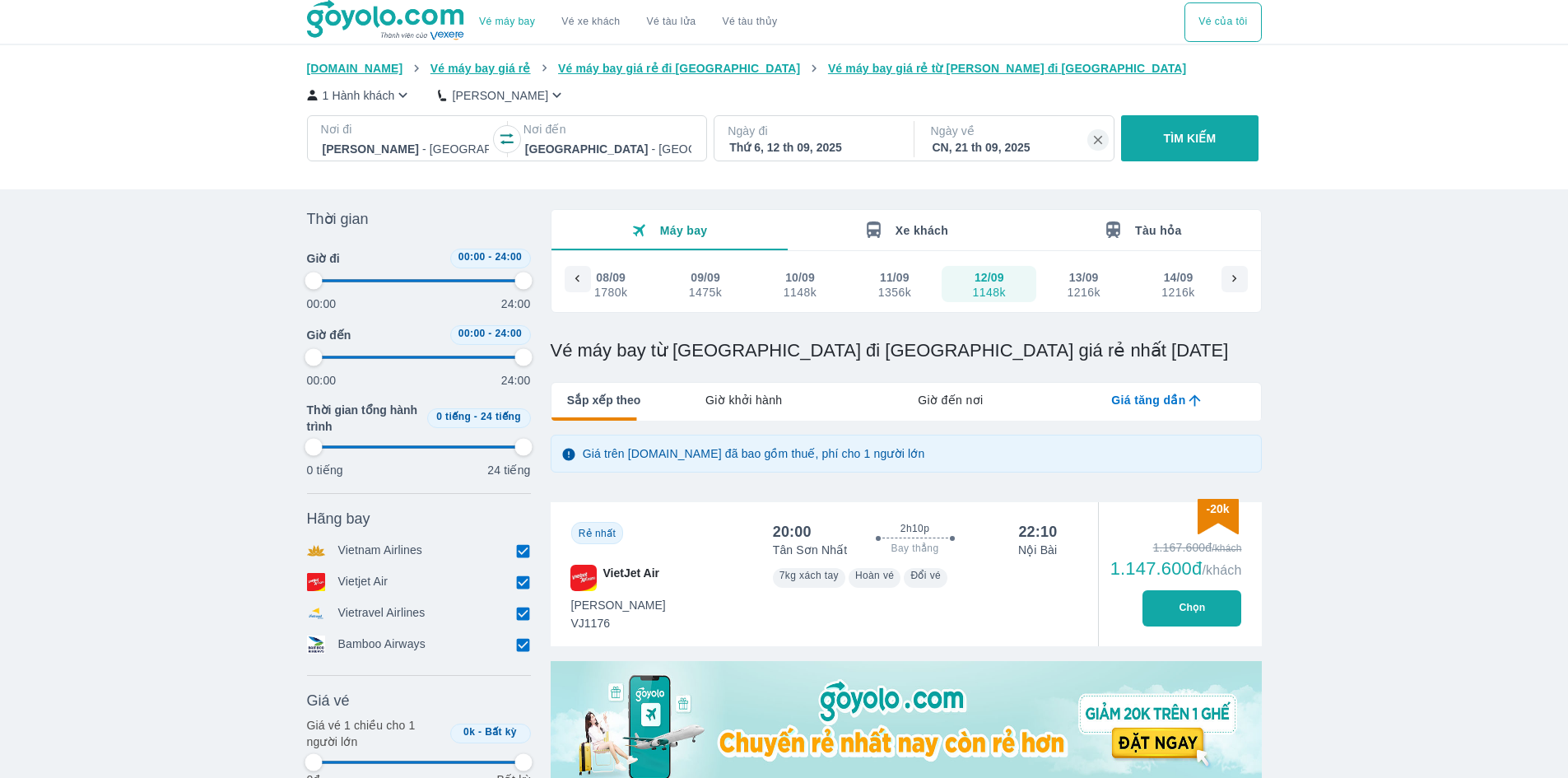
type input "97.9166666666667"
type input "58.3333333333333"
type input "97.9166666666667"
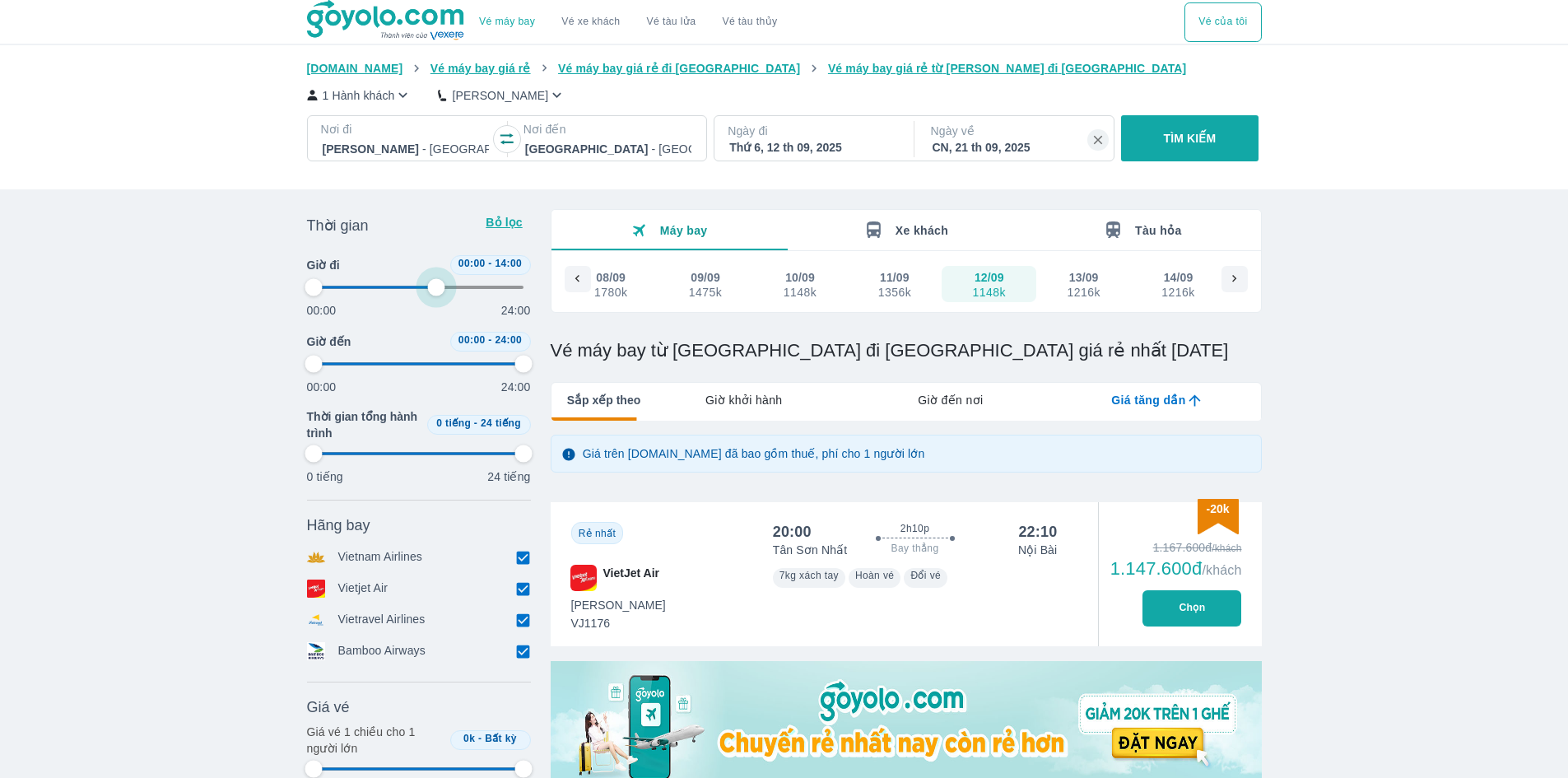
click at [435, 285] on span at bounding box center [418, 287] width 211 height 25
type input "93.75"
type input "97.9166666666667"
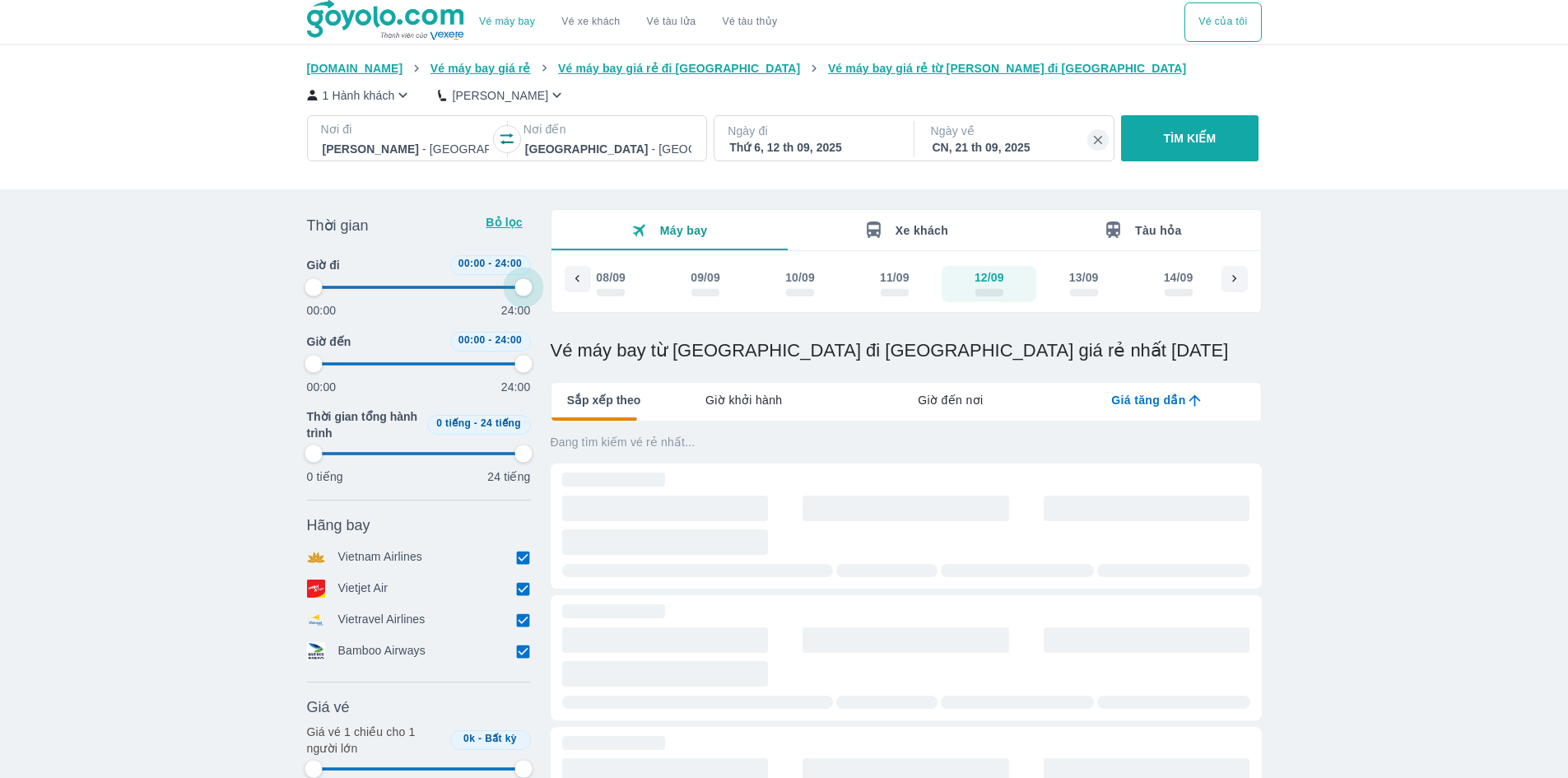
type input "97.9166666666667"
drag, startPoint x: 510, startPoint y: 285, endPoint x: 528, endPoint y: 285, distance: 18.0
click at [524, 285] on span at bounding box center [418, 287] width 211 height 25
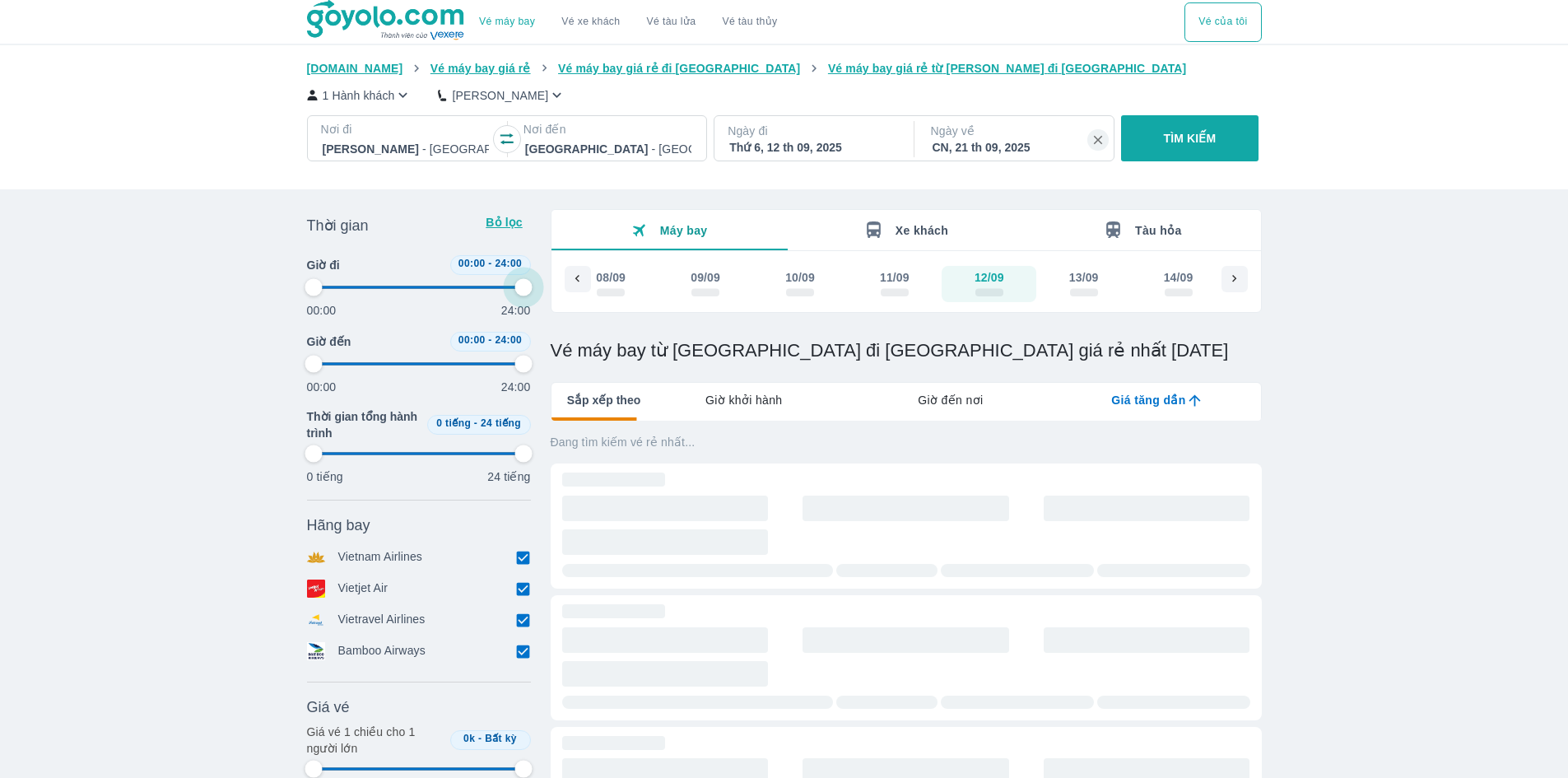
type input "97.9166666666667"
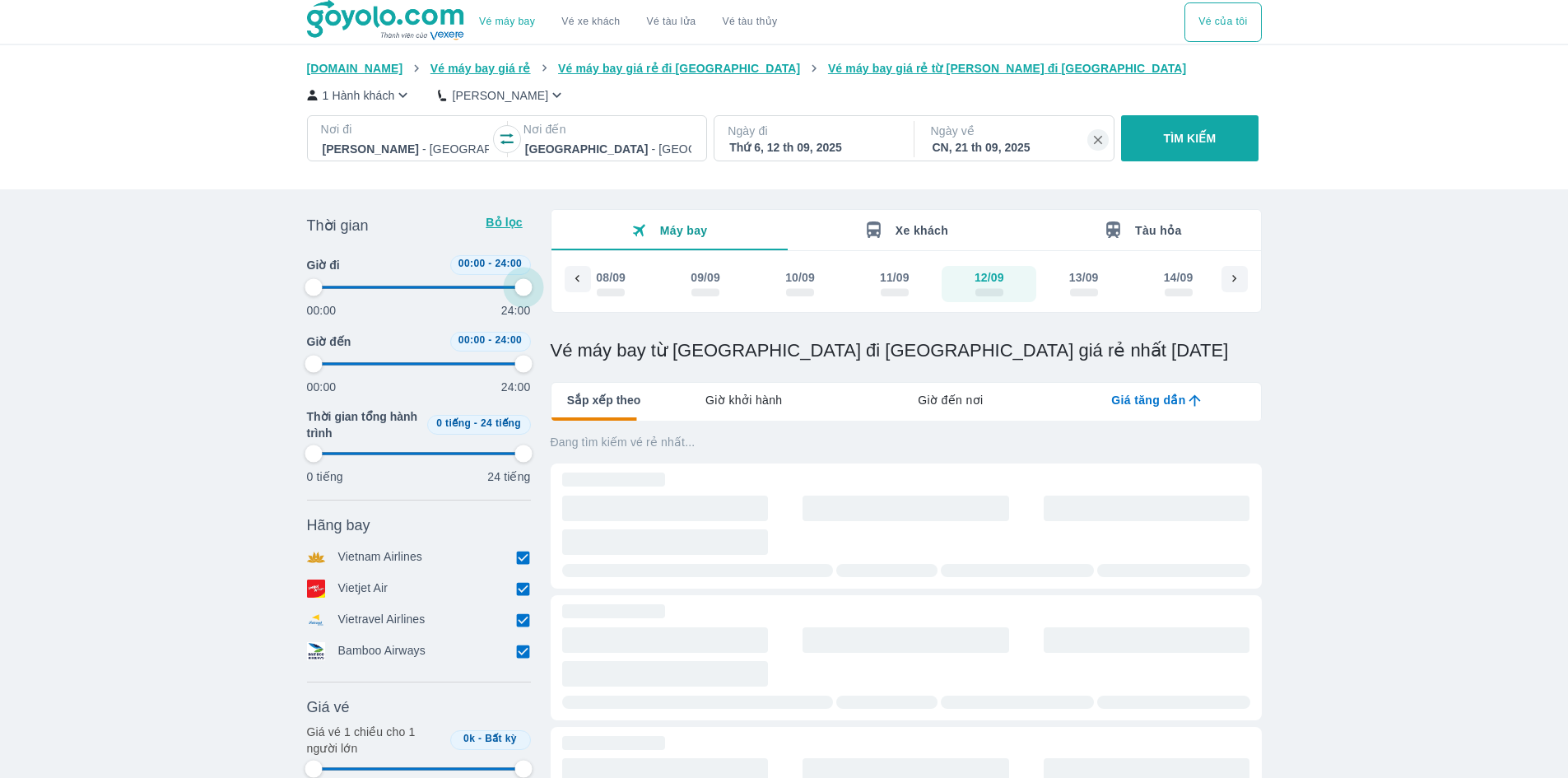
type input "97.9166666666667"
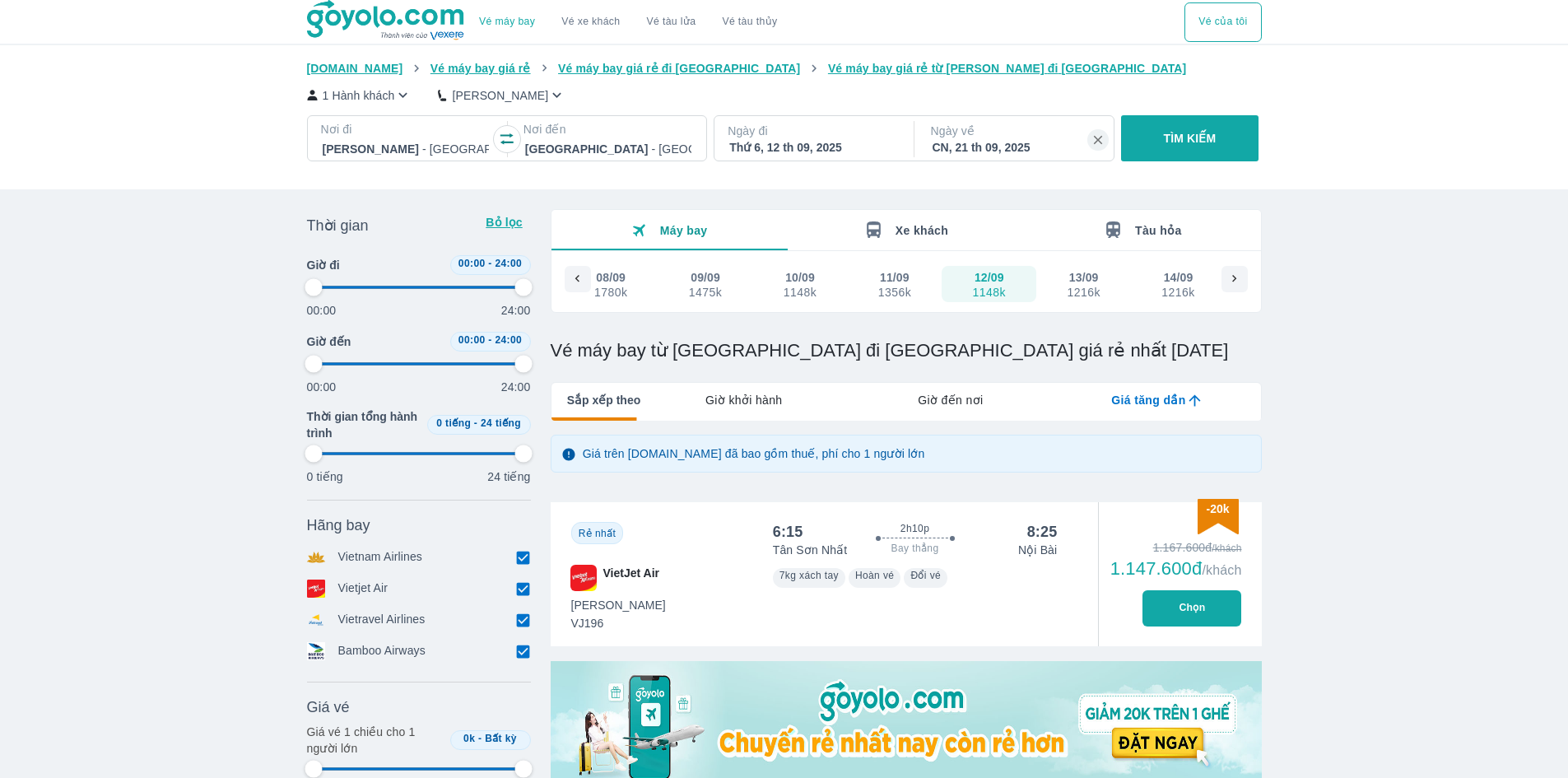
type input "93.75"
type input "97.9166666666667"
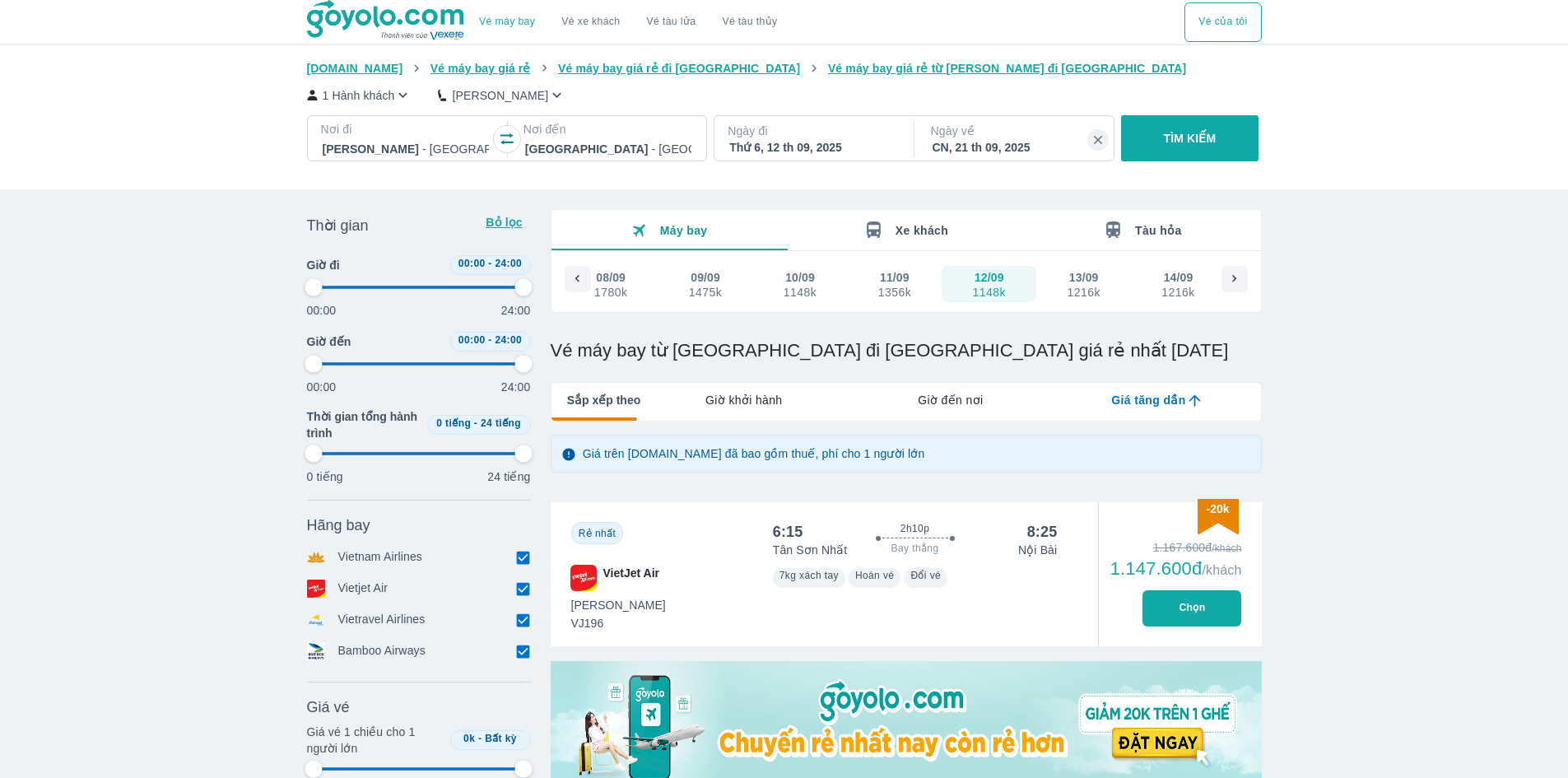
type input "97.9166666666667"
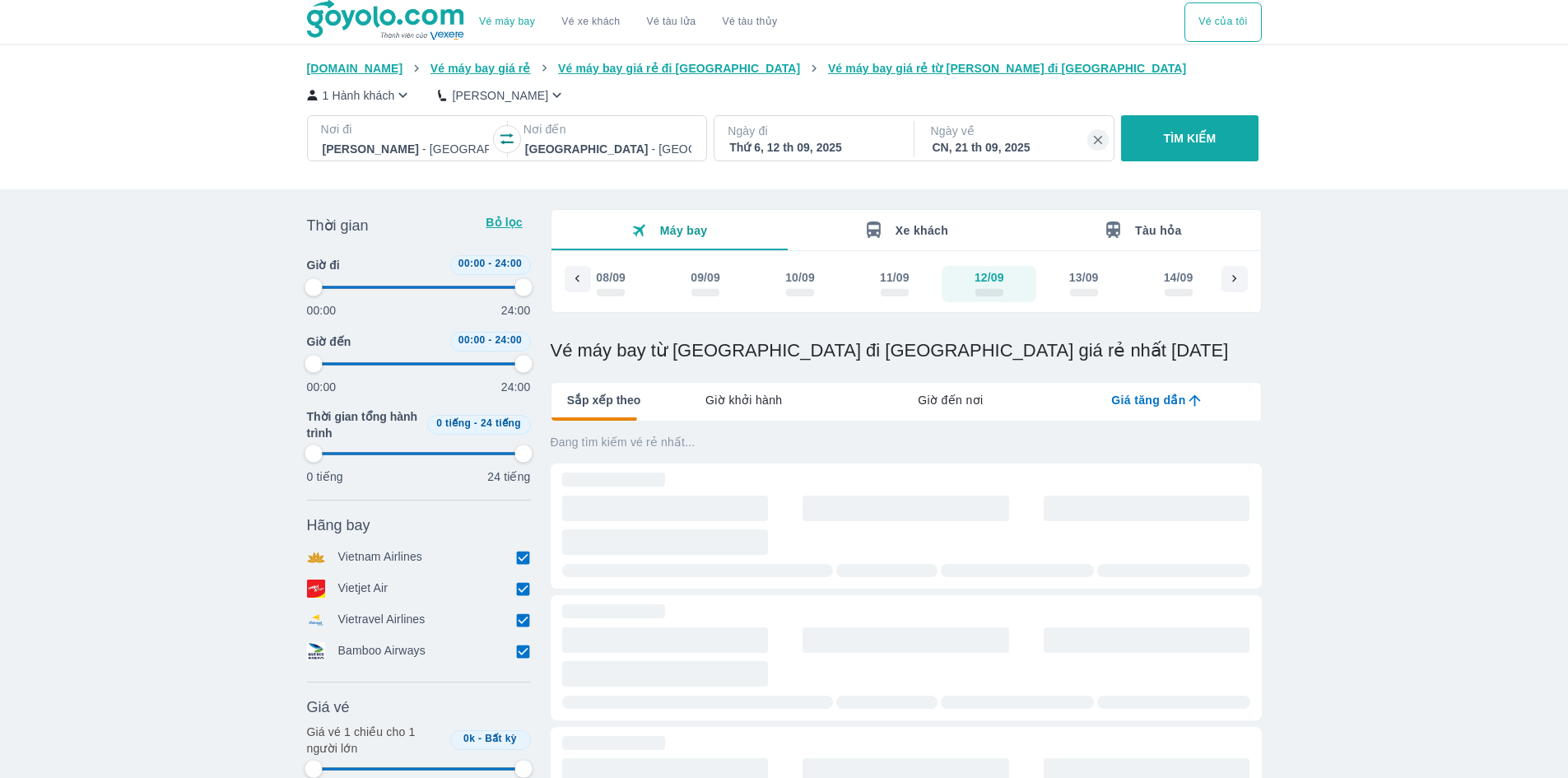
type input "97.9166666666667"
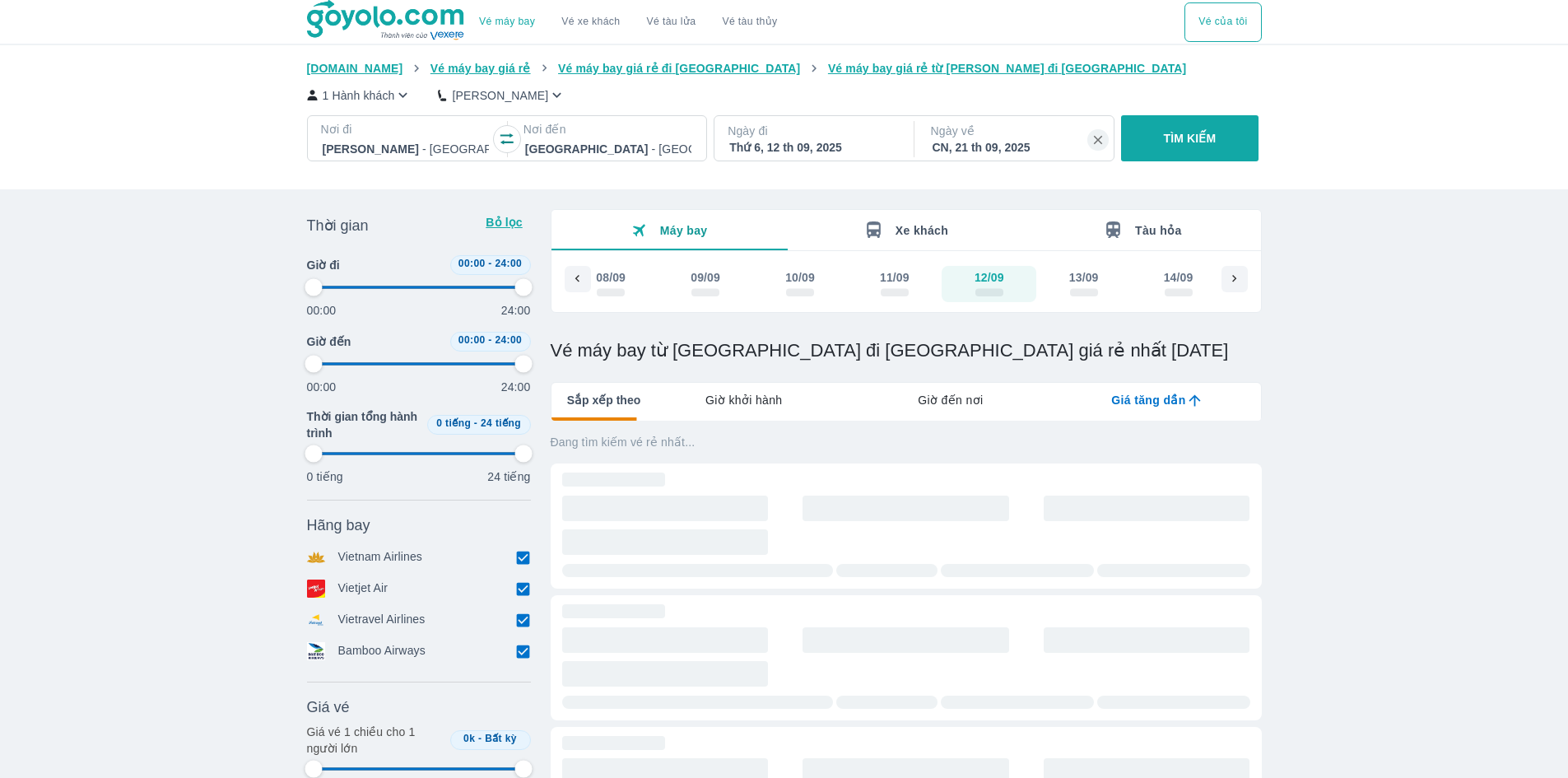
type input "97.9166666666667"
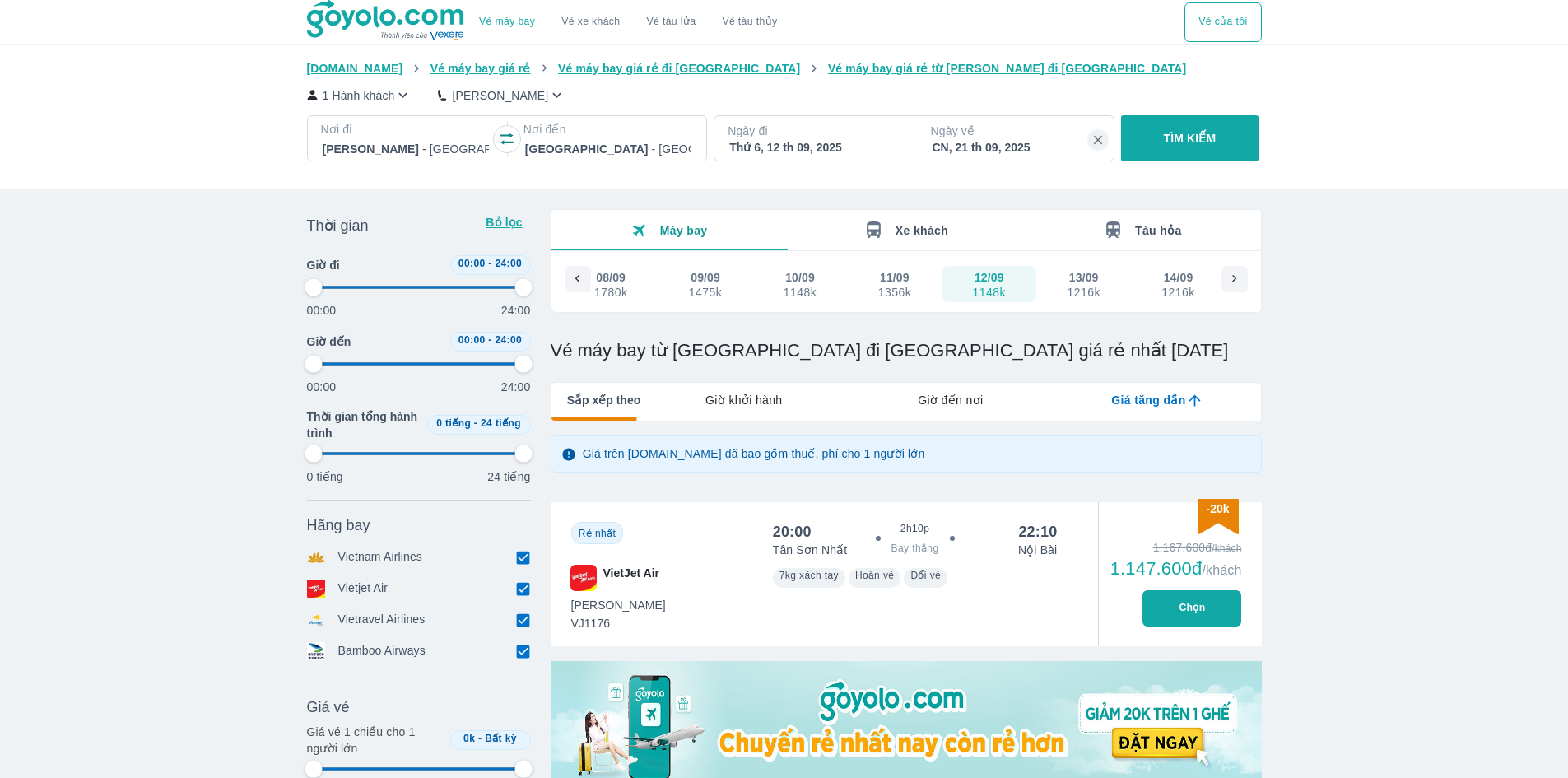
drag, startPoint x: 311, startPoint y: 285, endPoint x: 448, endPoint y: 294, distance: 137.3
click at [444, 296] on div "00:00 24:00" at bounding box center [418, 296] width 224 height 43
type input "97.9166666666667"
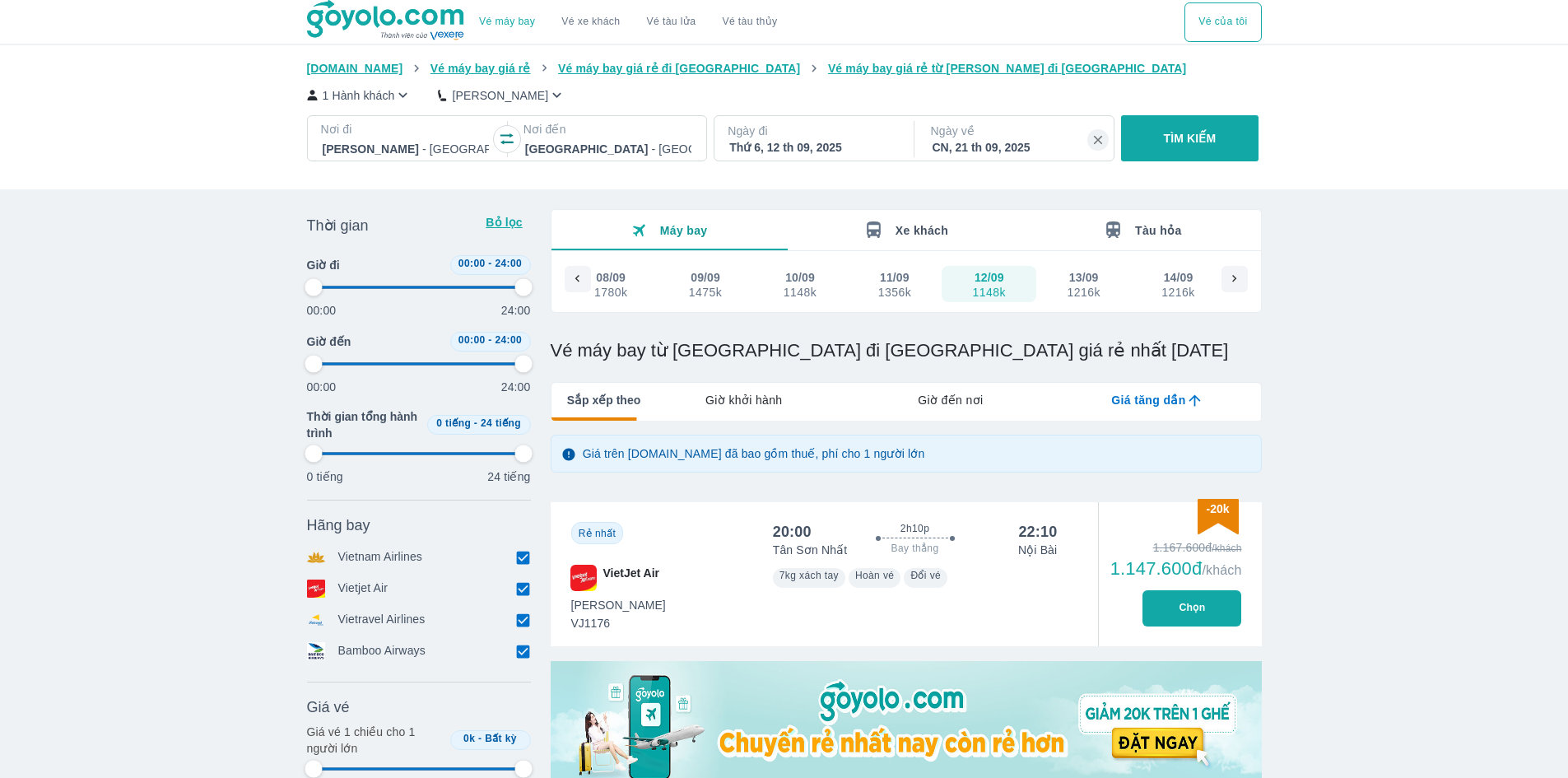
type input "97.9166666666667"
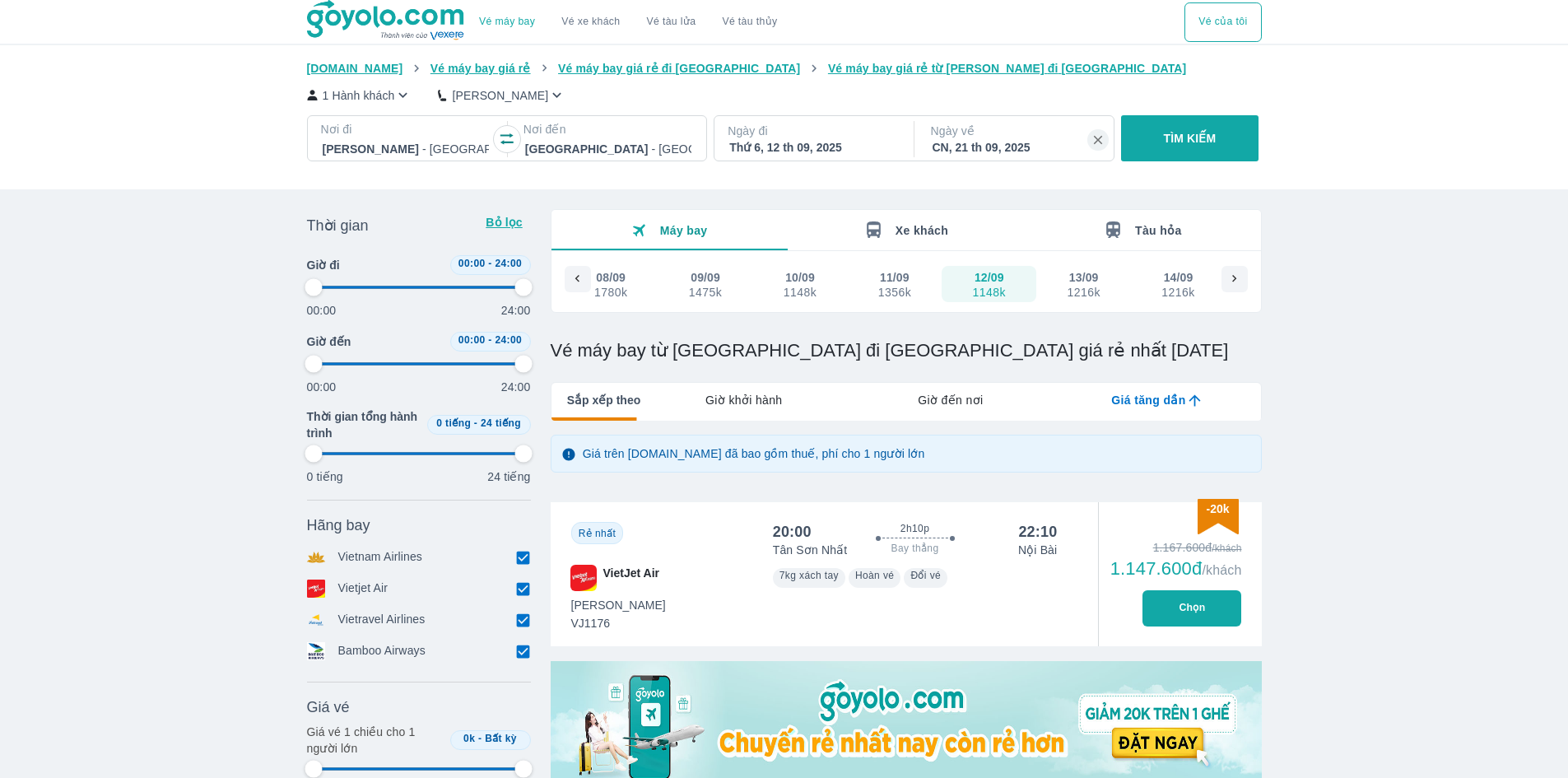
type input "97.9166666666667"
type input "4.16666666666667"
type input "97.9166666666667"
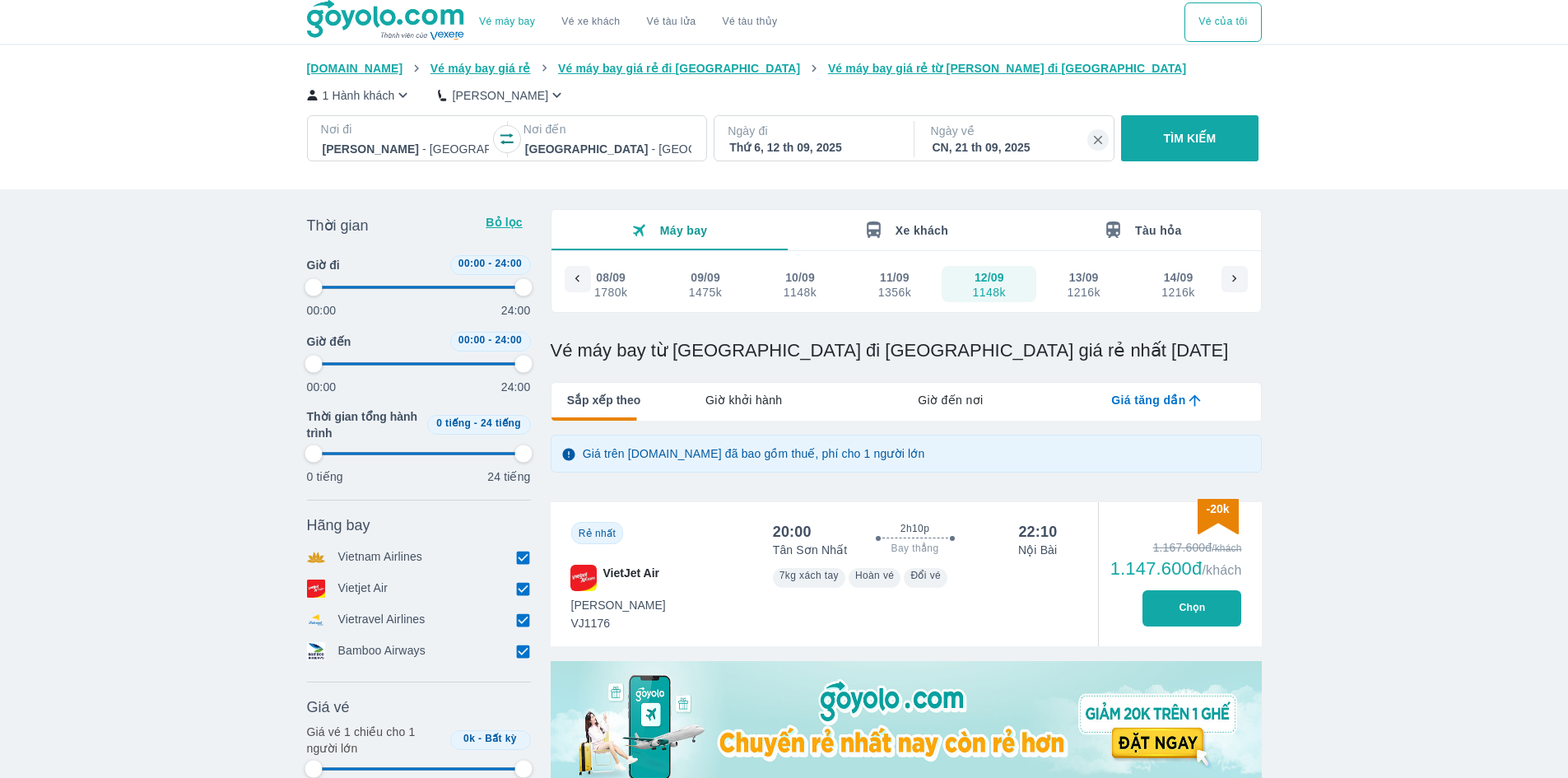
type input "8.33333333333333"
type input "97.9166666666667"
type input "12.5"
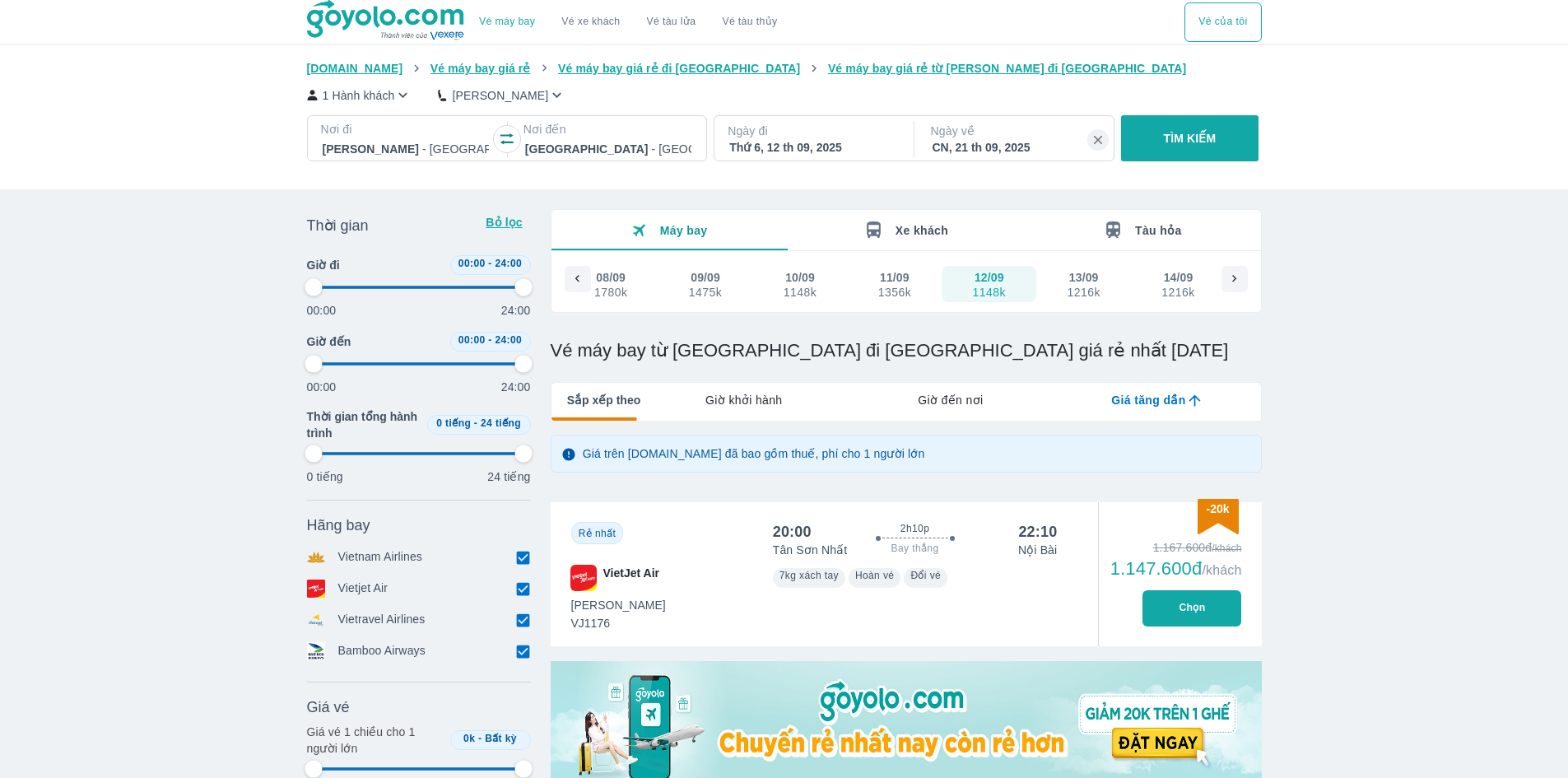
type input "97.9166666666667"
type input "18.75"
type input "97.9166666666667"
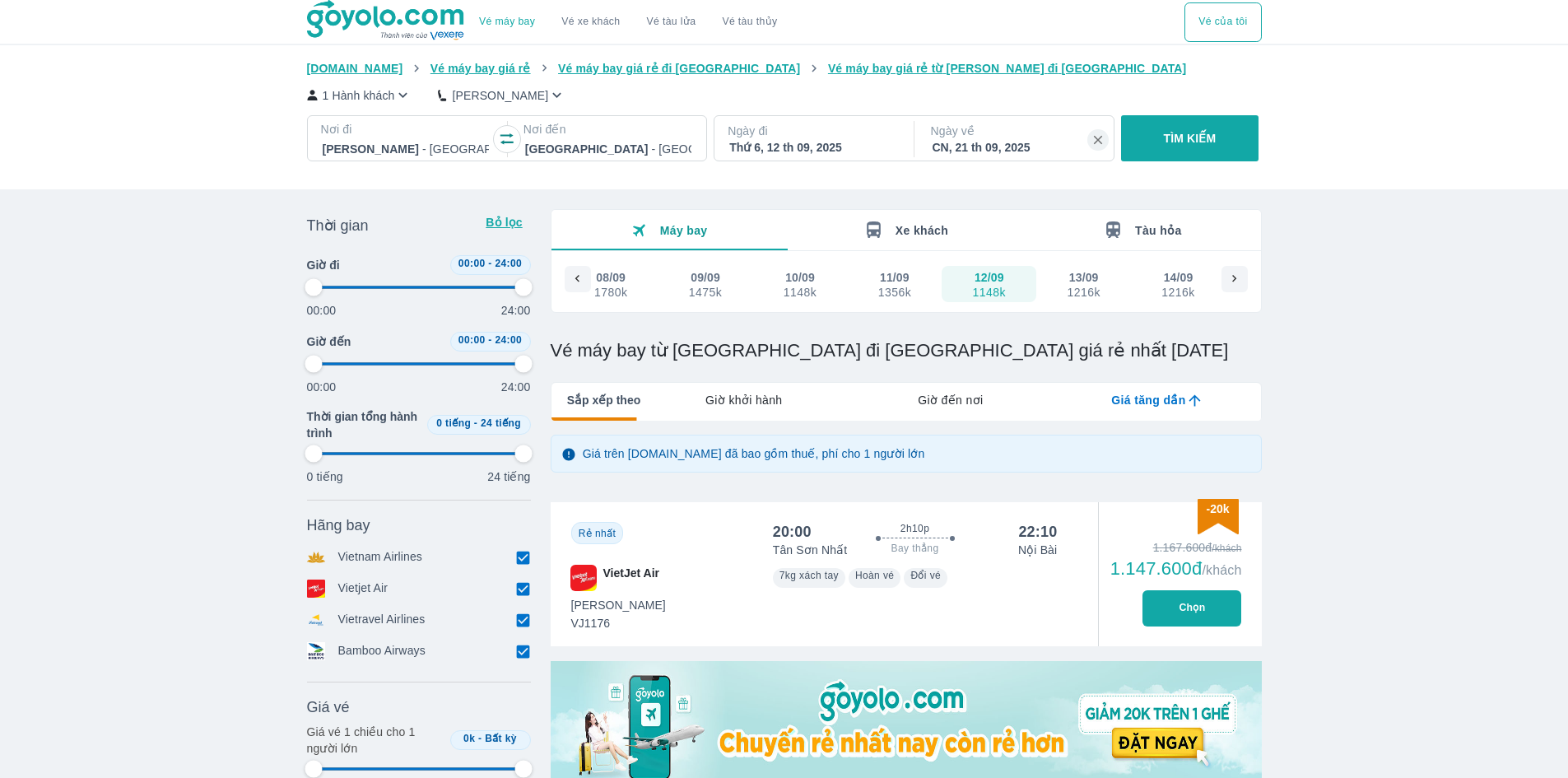
type input "97.9166666666667"
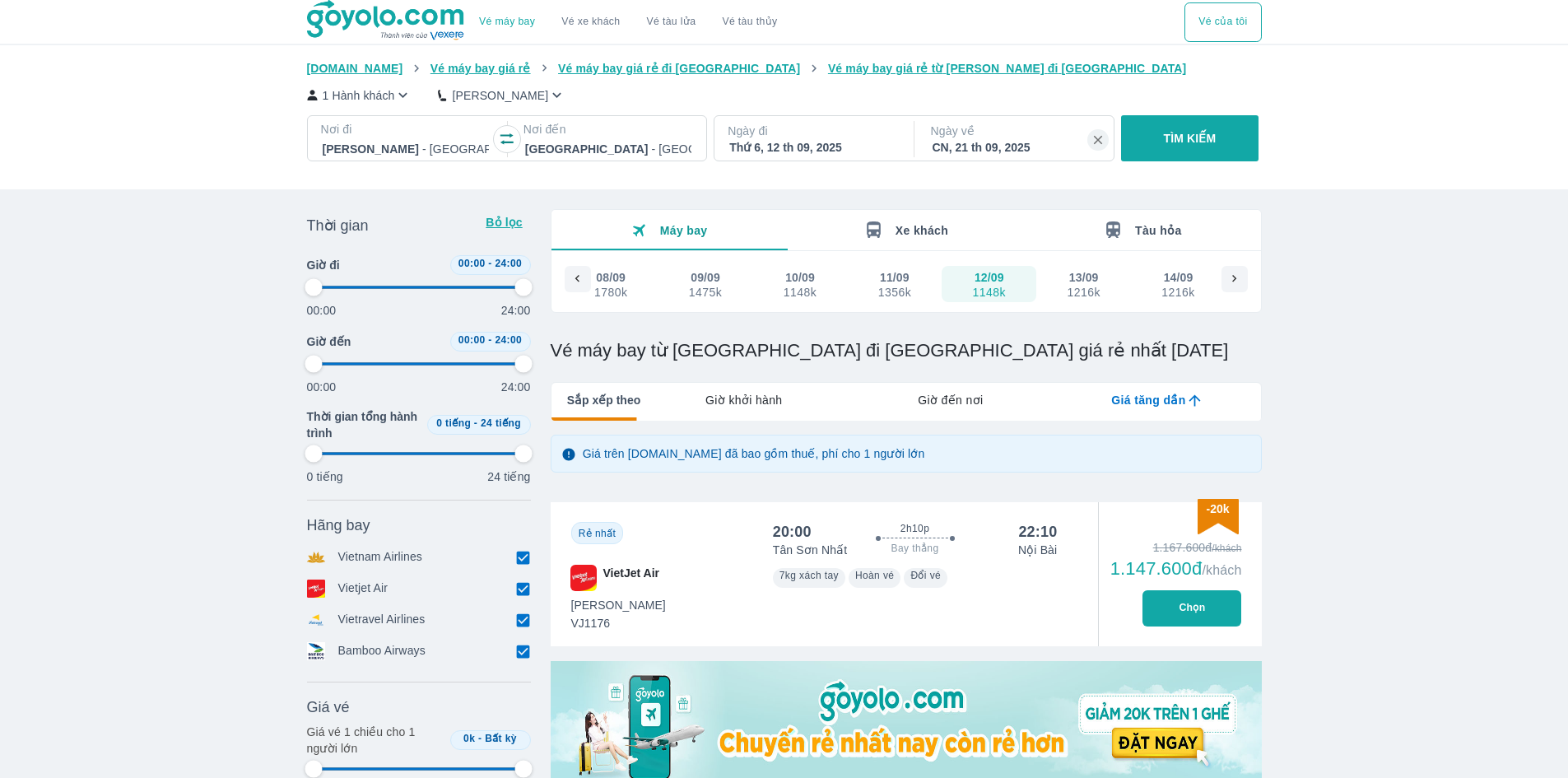
type input "20.8333333333333"
type input "97.9166666666667"
type input "20.8333333333333"
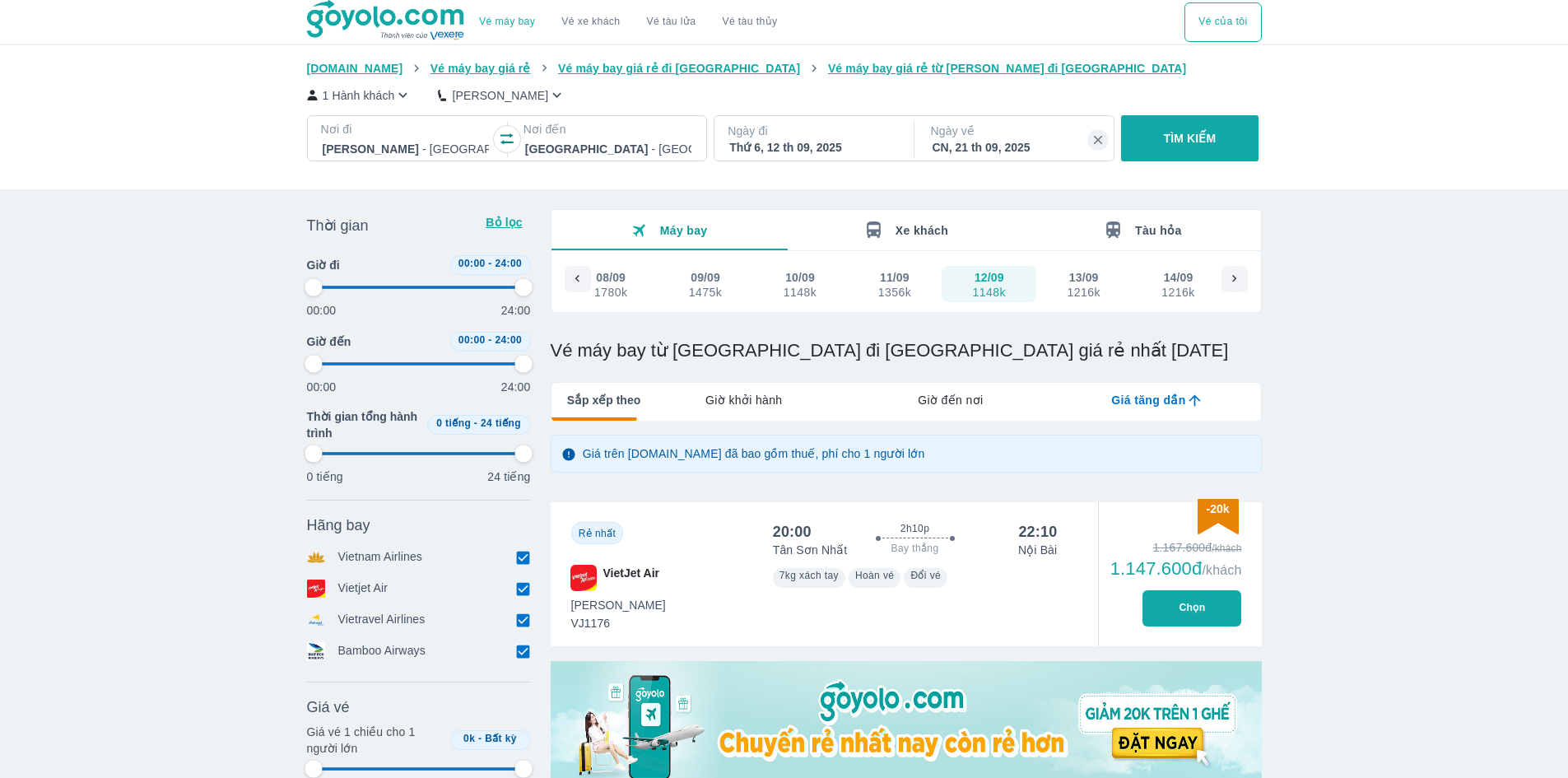
type input "97.9166666666667"
type input "22.9166666666667"
type input "97.9166666666667"
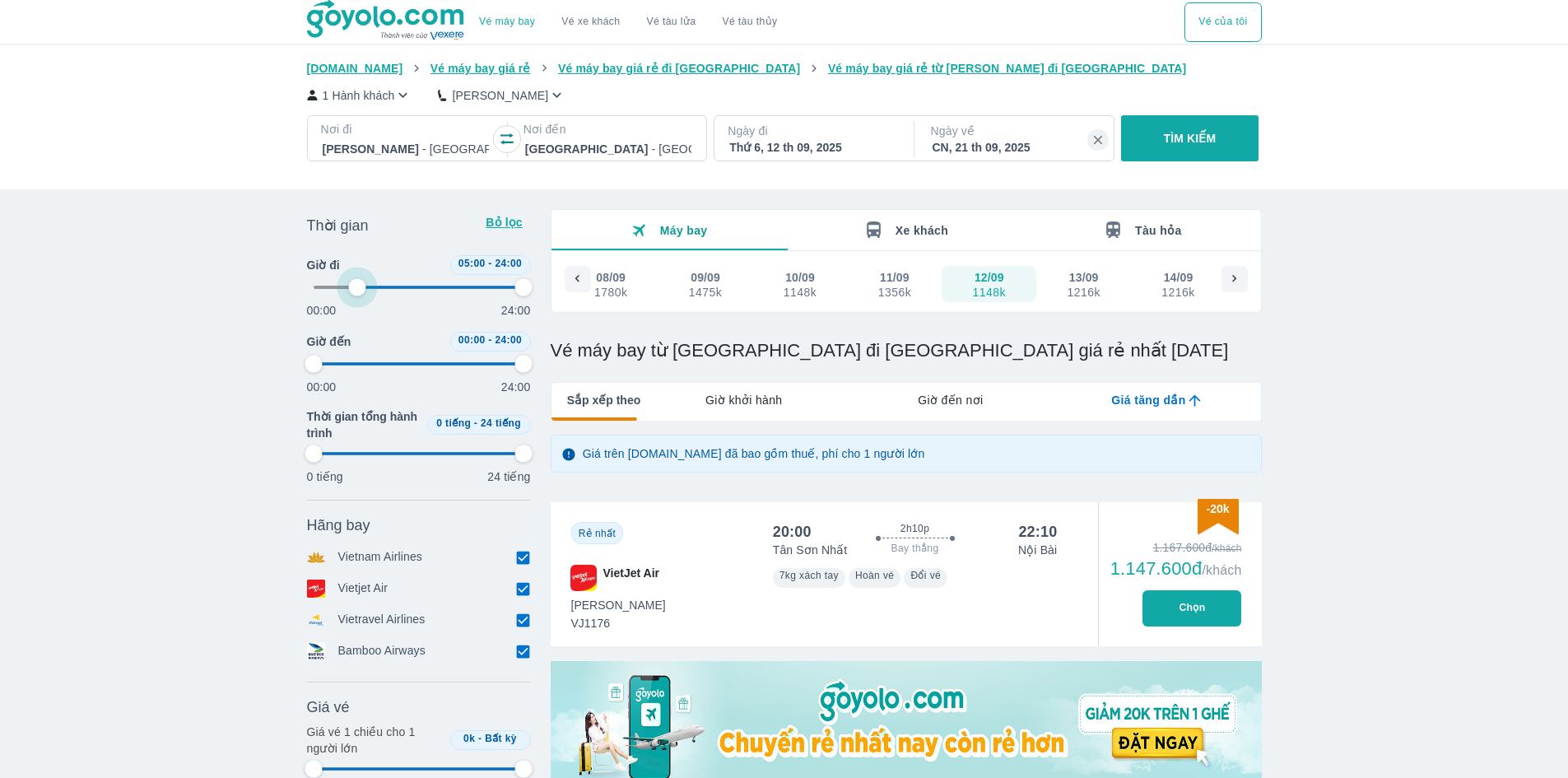
type input "97.9166666666667"
type input "25"
type input "97.9166666666667"
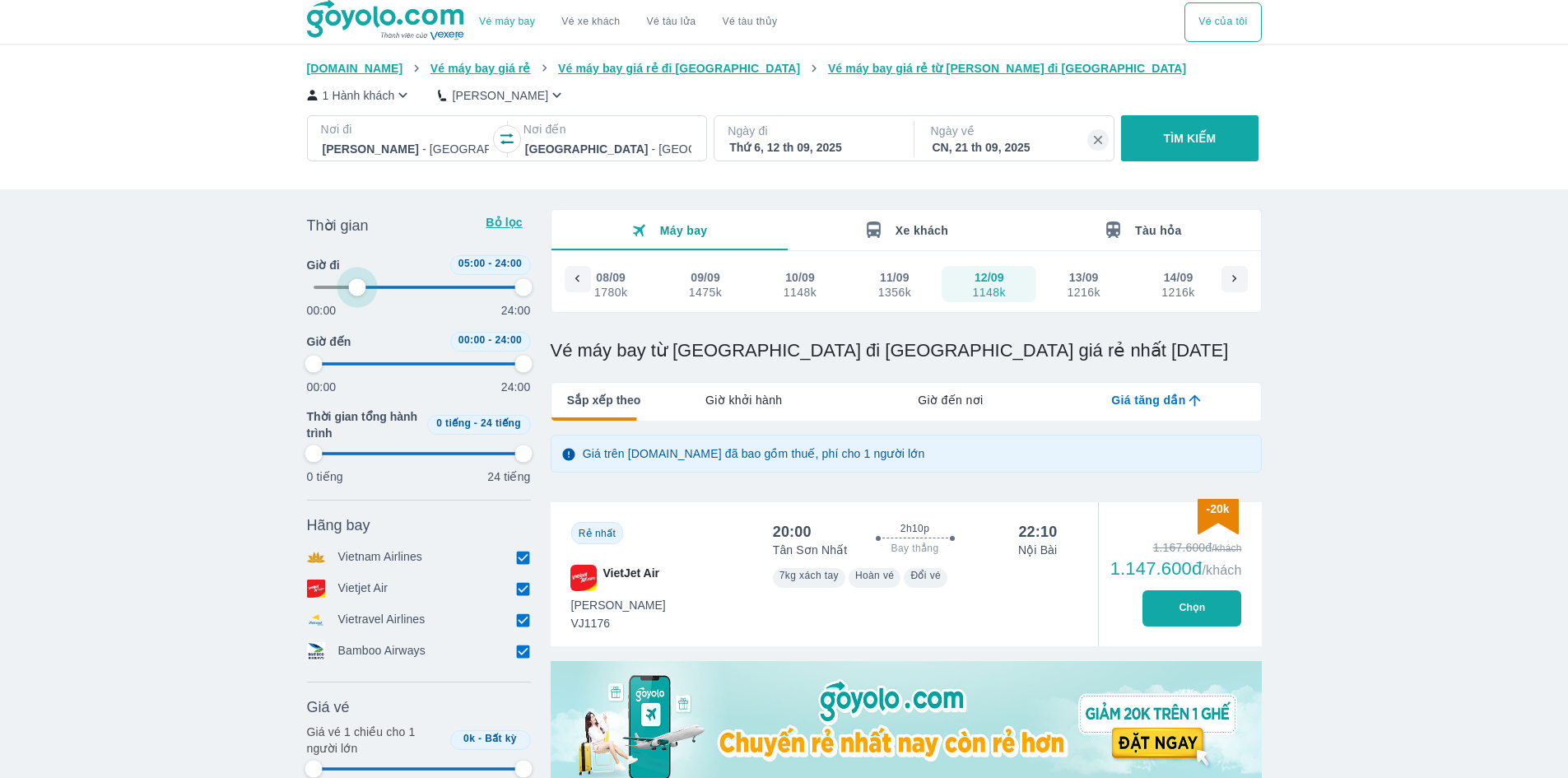
type input "97.9166666666667"
type input "27.0833333333333"
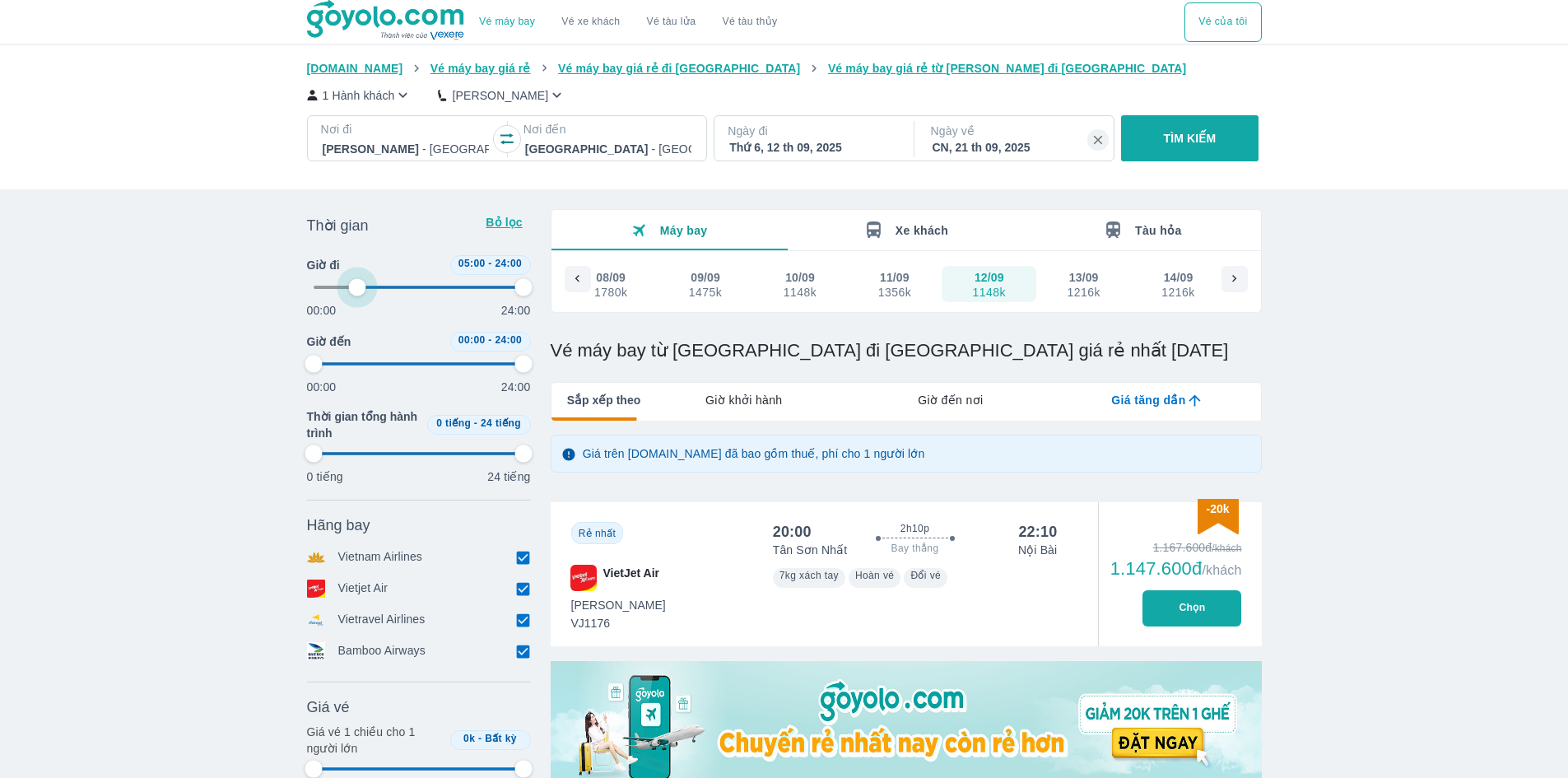
type input "97.9166666666667"
type input "27.0833333333333"
type input "97.9166666666667"
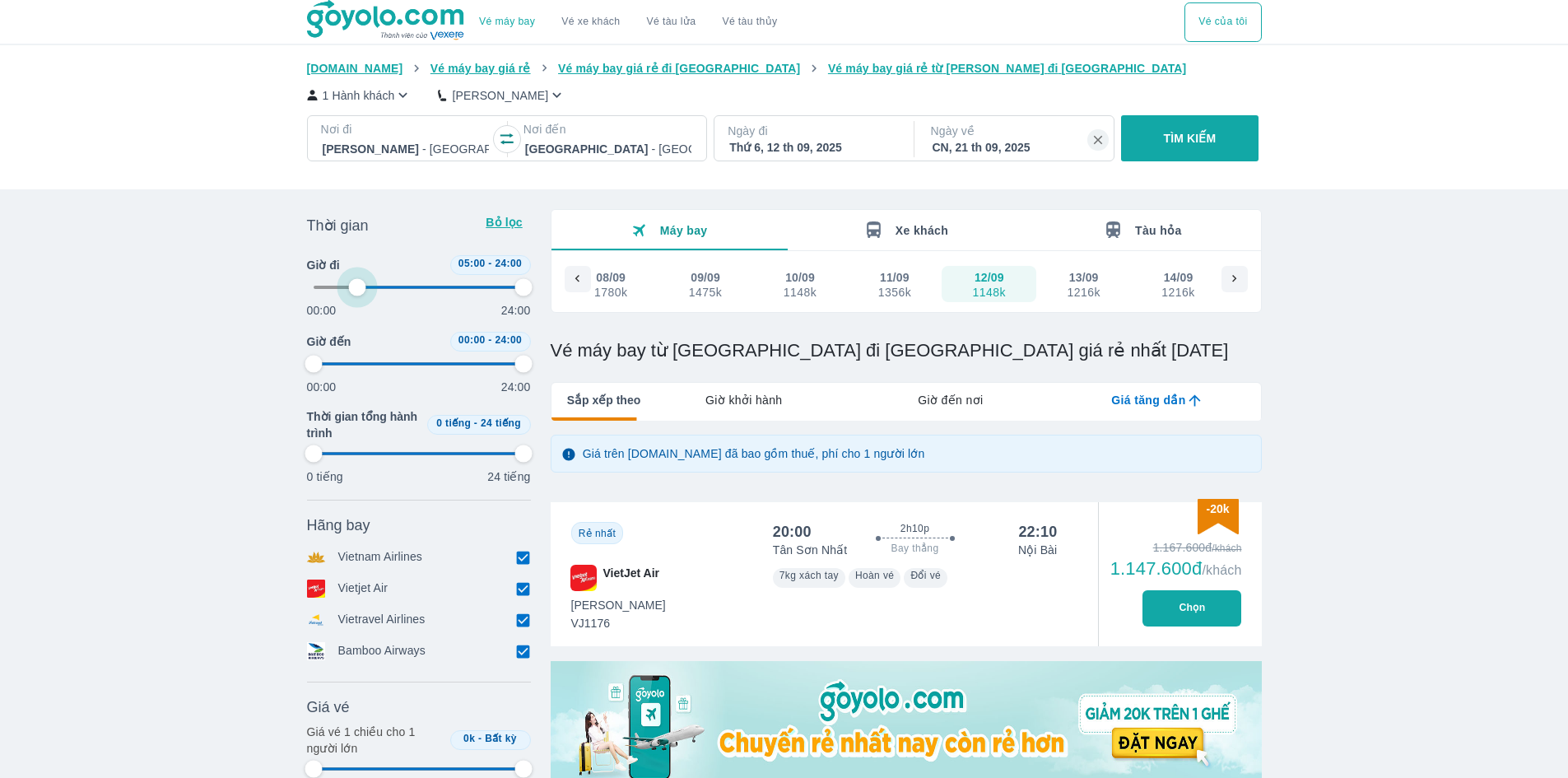
type input "97.9166666666667"
type input "29.1666666666667"
type input "97.9166666666667"
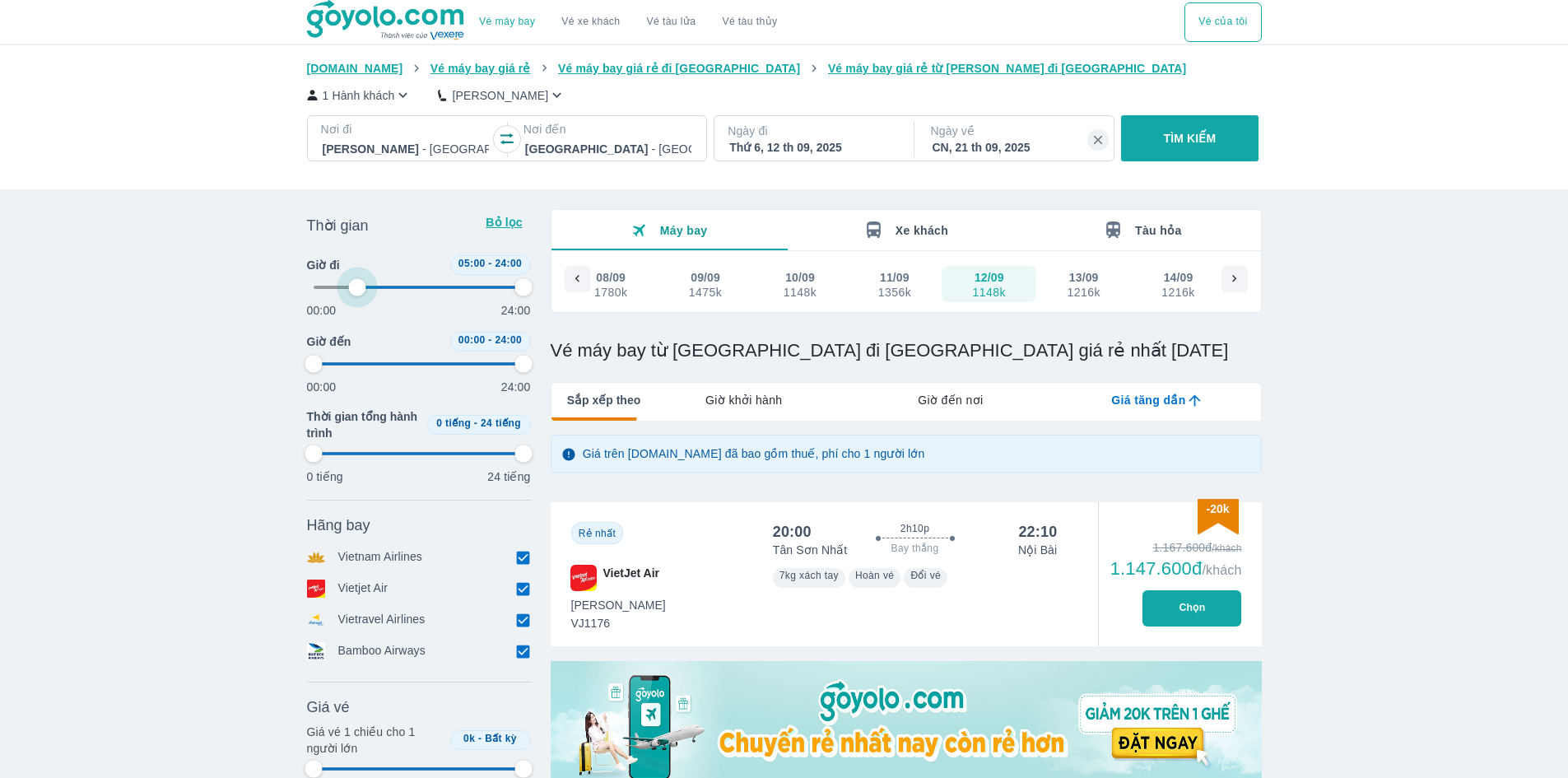
type input "97.9166666666667"
type input "31.25"
type input "97.9166666666667"
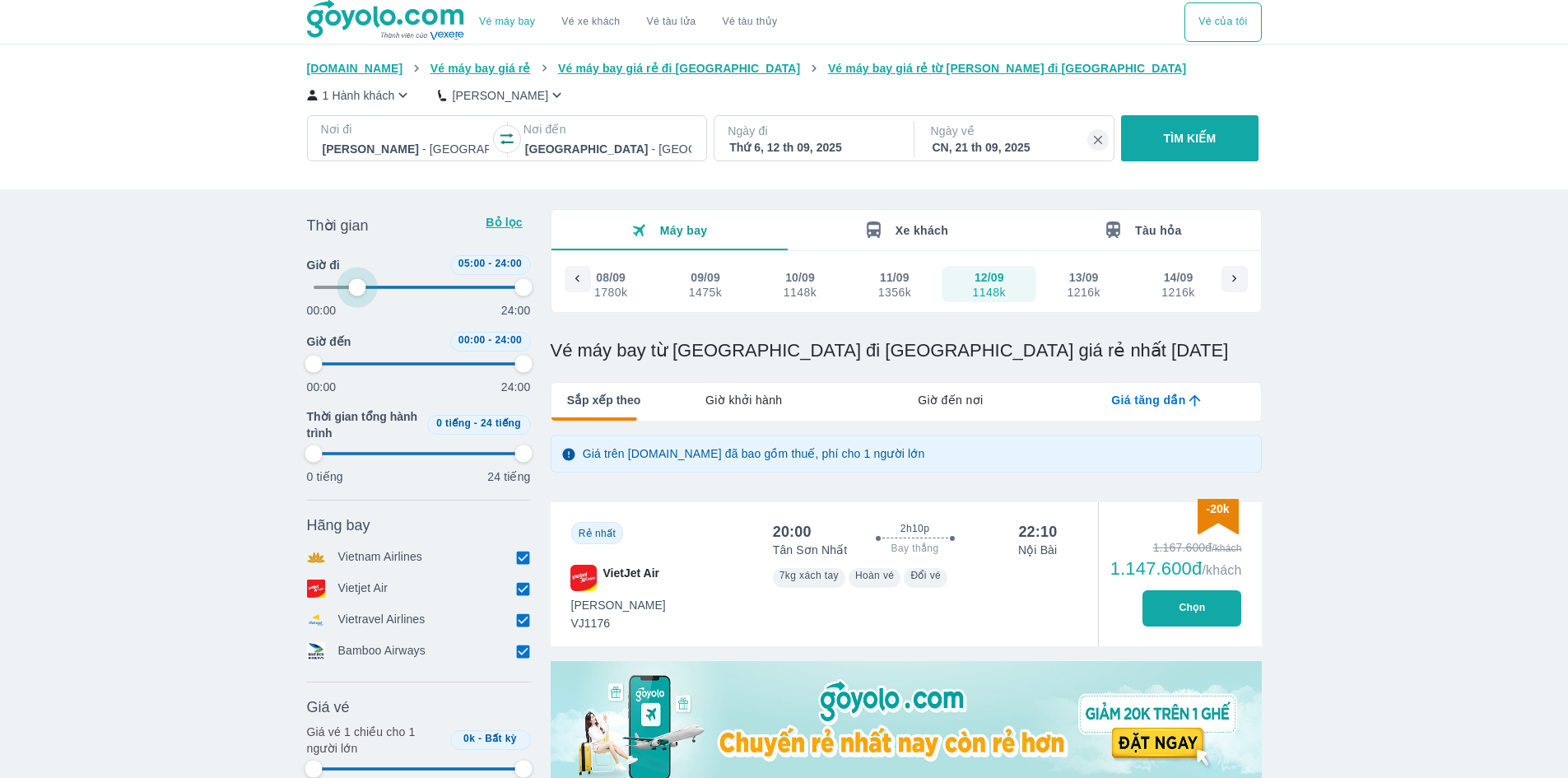
type input "33.3333333333333"
type input "97.9166666666667"
type input "37.5"
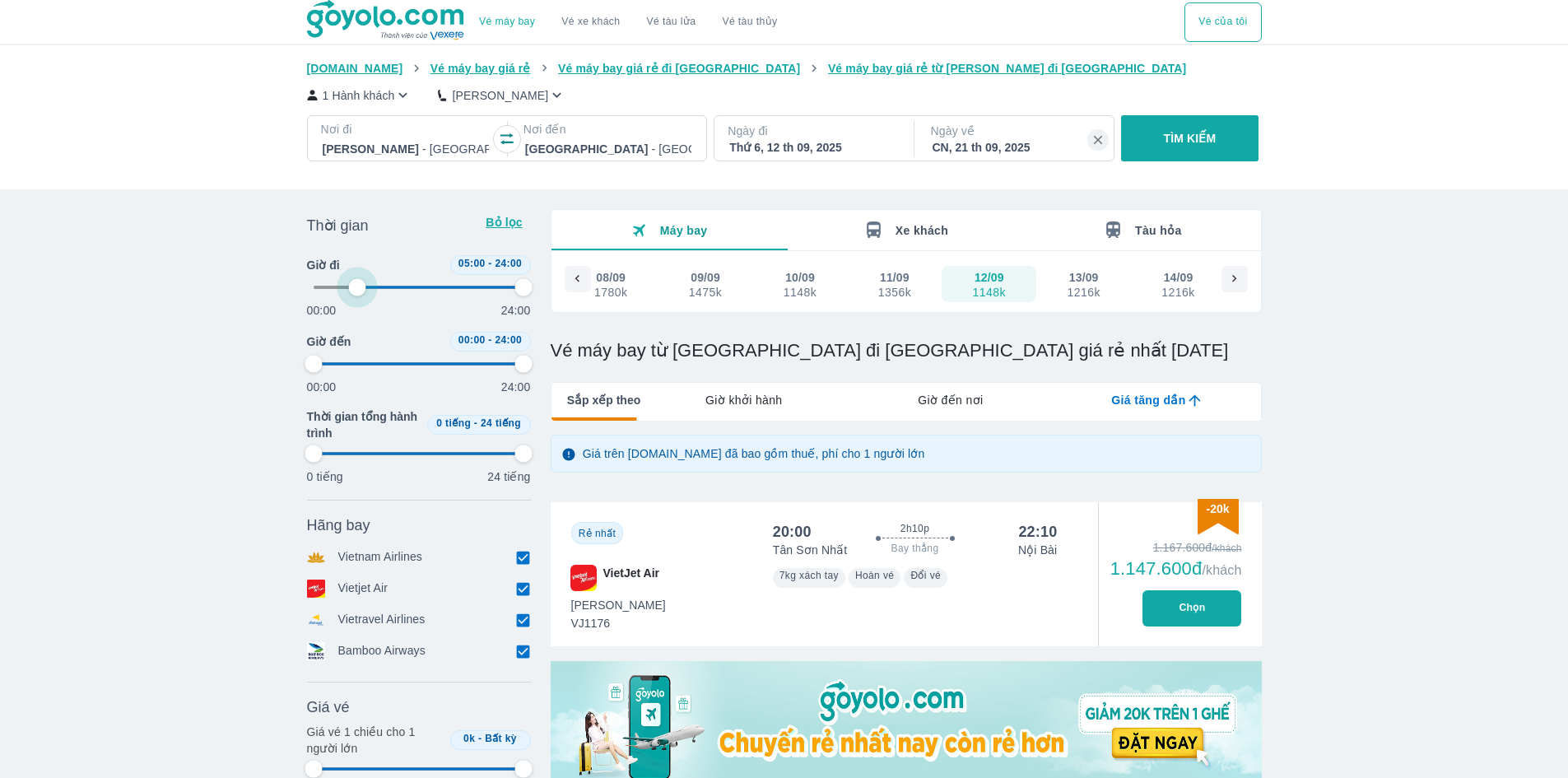
type input "97.9166666666667"
type input "41.6666666666667"
type input "97.9166666666667"
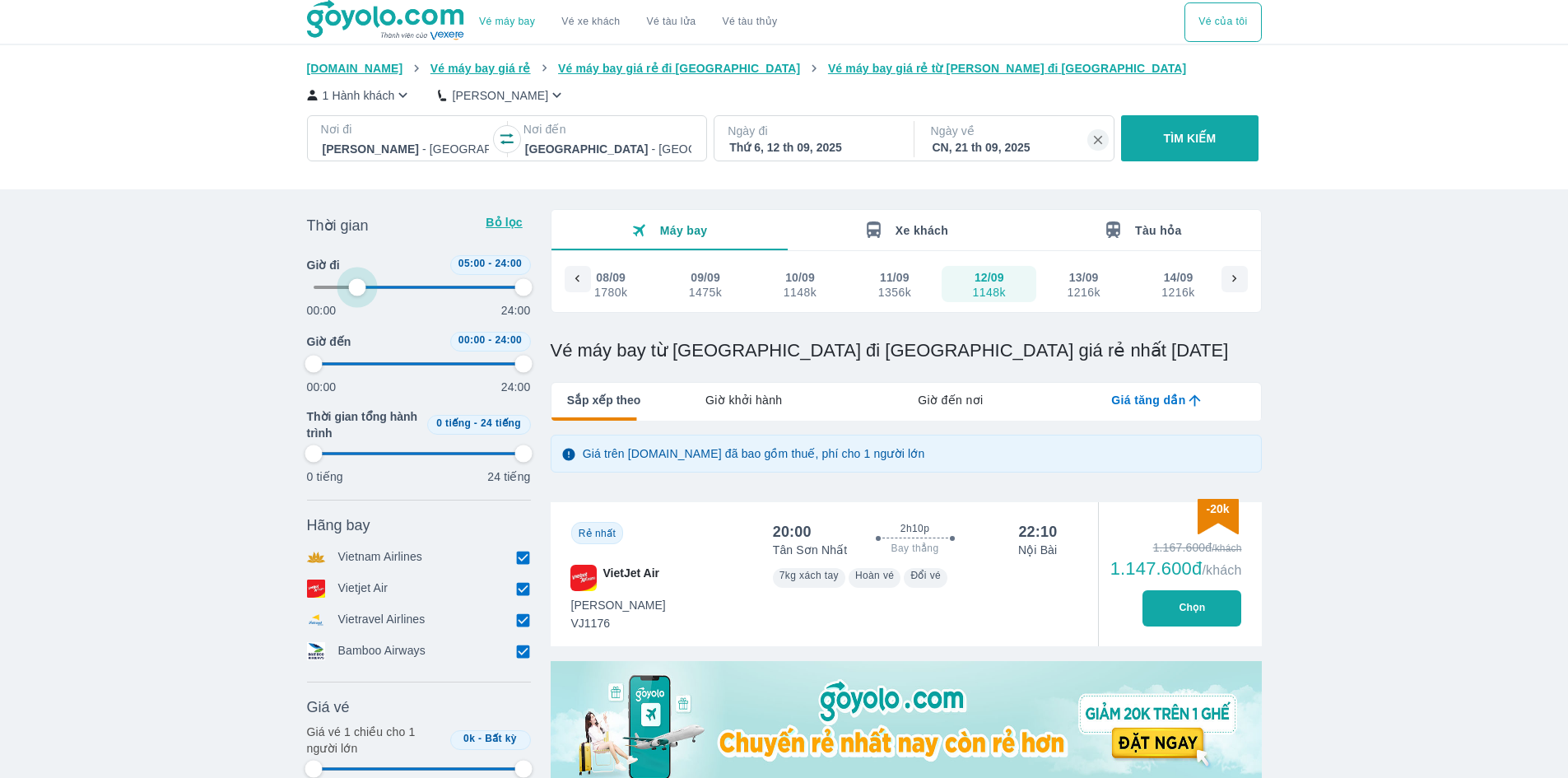
type input "97.9166666666667"
type input "43.75"
type input "97.9166666666667"
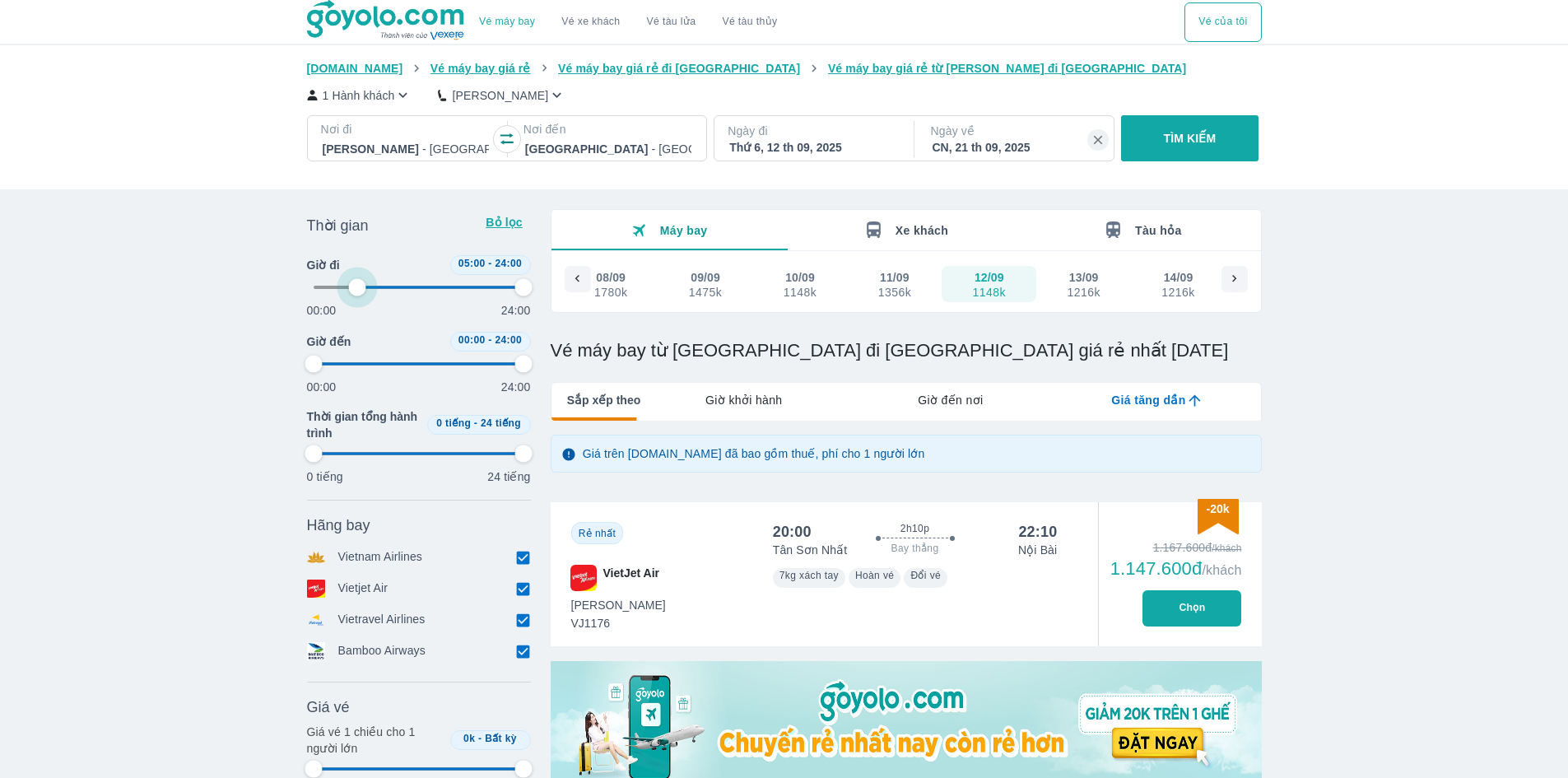
type input "97.9166666666667"
type input "45.8333333333333"
type input "97.9166666666667"
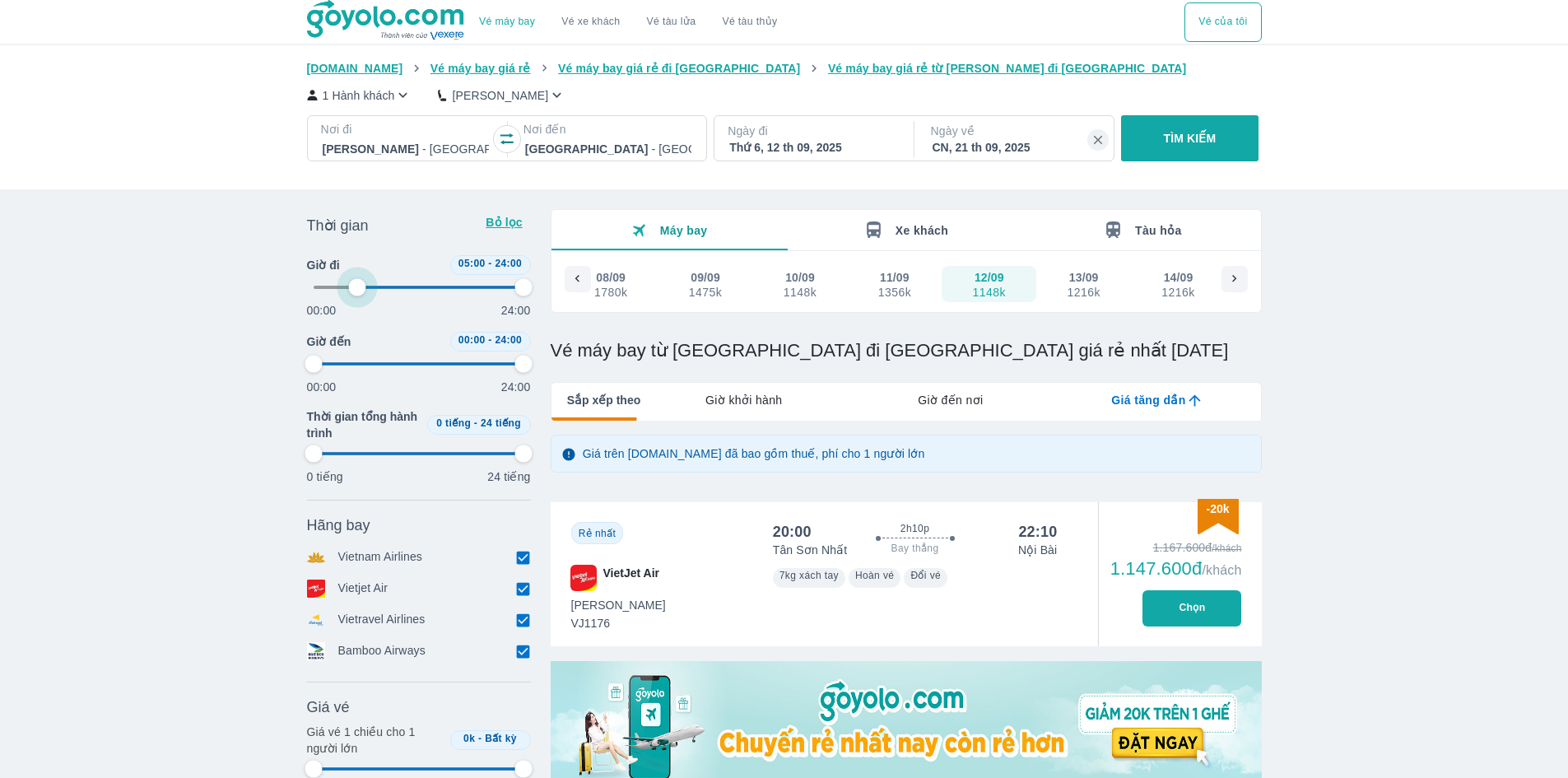
type input "45.8333333333333"
type input "97.9166666666667"
type input "47.9166666666667"
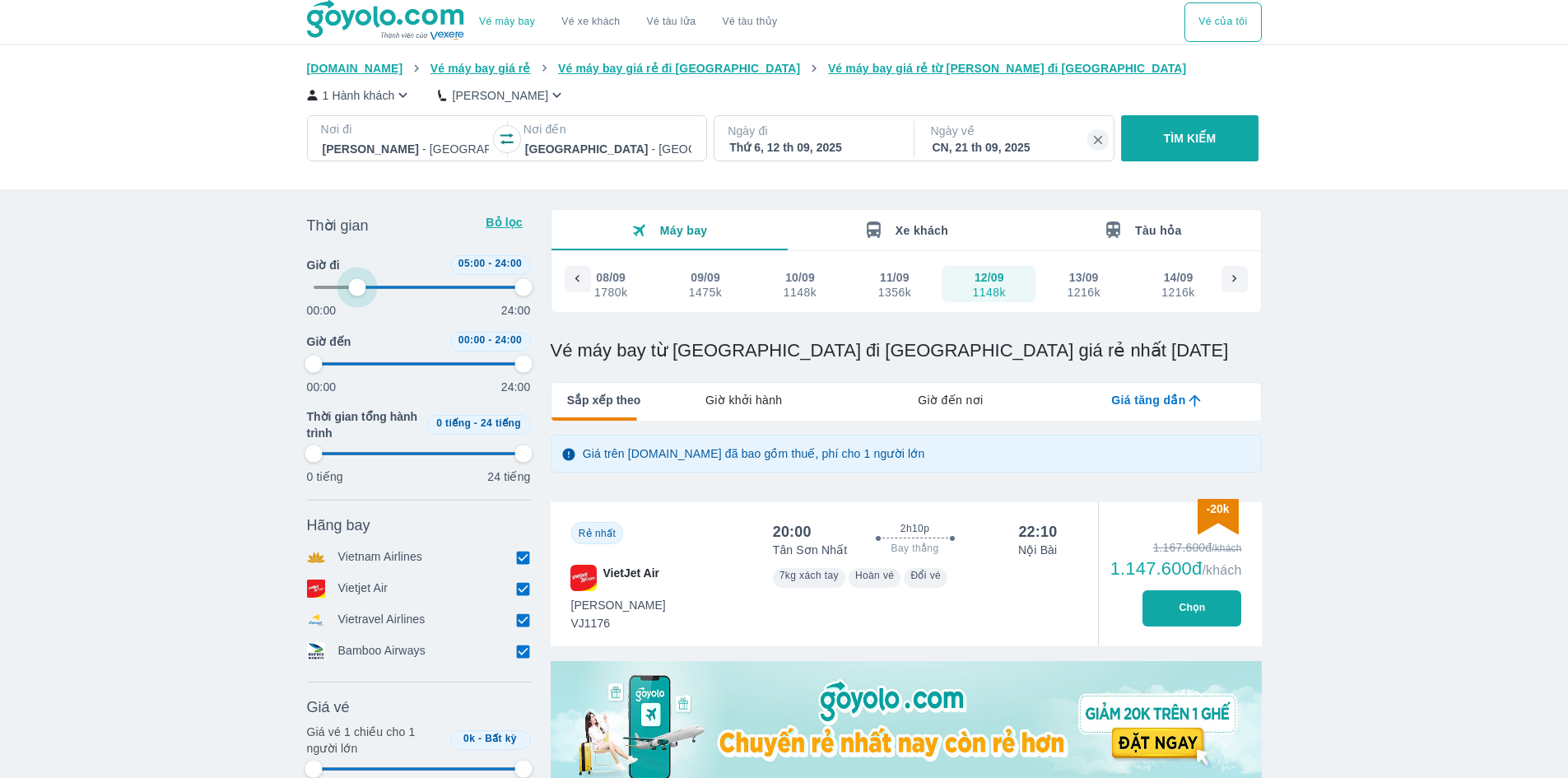
type input "97.9166666666667"
type input "50"
type input "97.9166666666667"
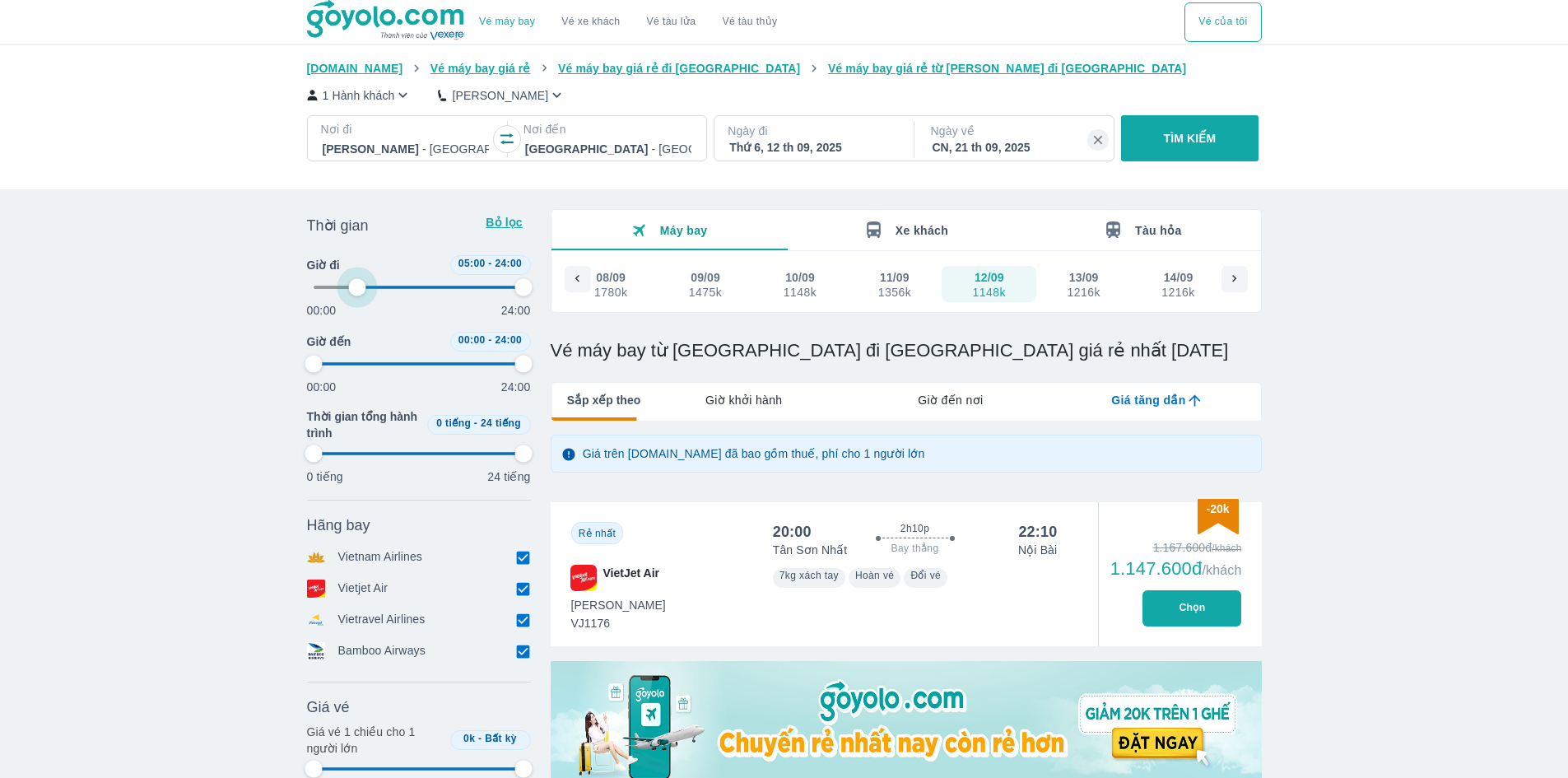
type input "97.9166666666667"
type input "52.0833333333333"
type input "97.9166666666667"
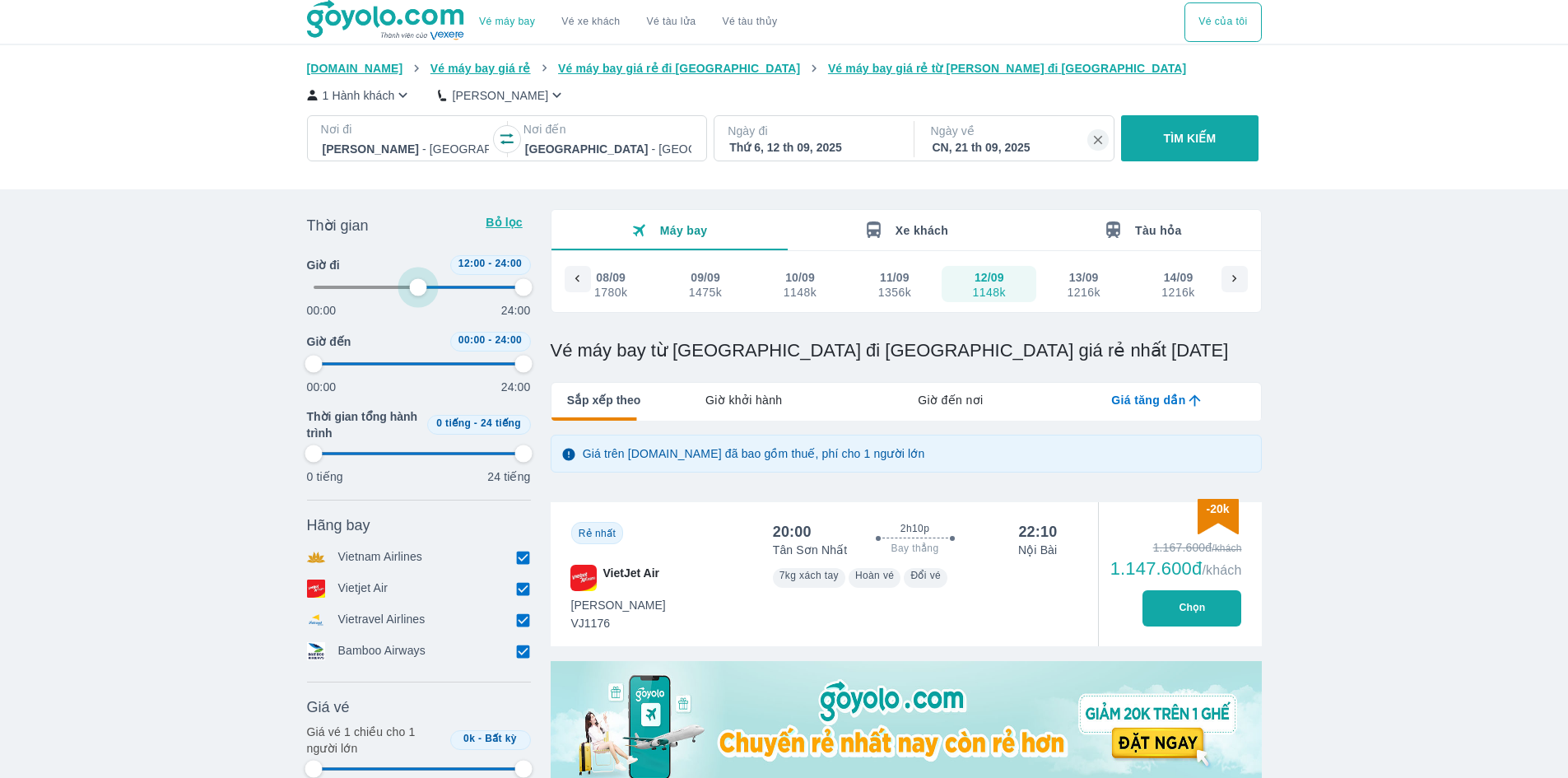
type input "97.9166666666667"
type input "54.1666666666667"
type input "97.9166666666667"
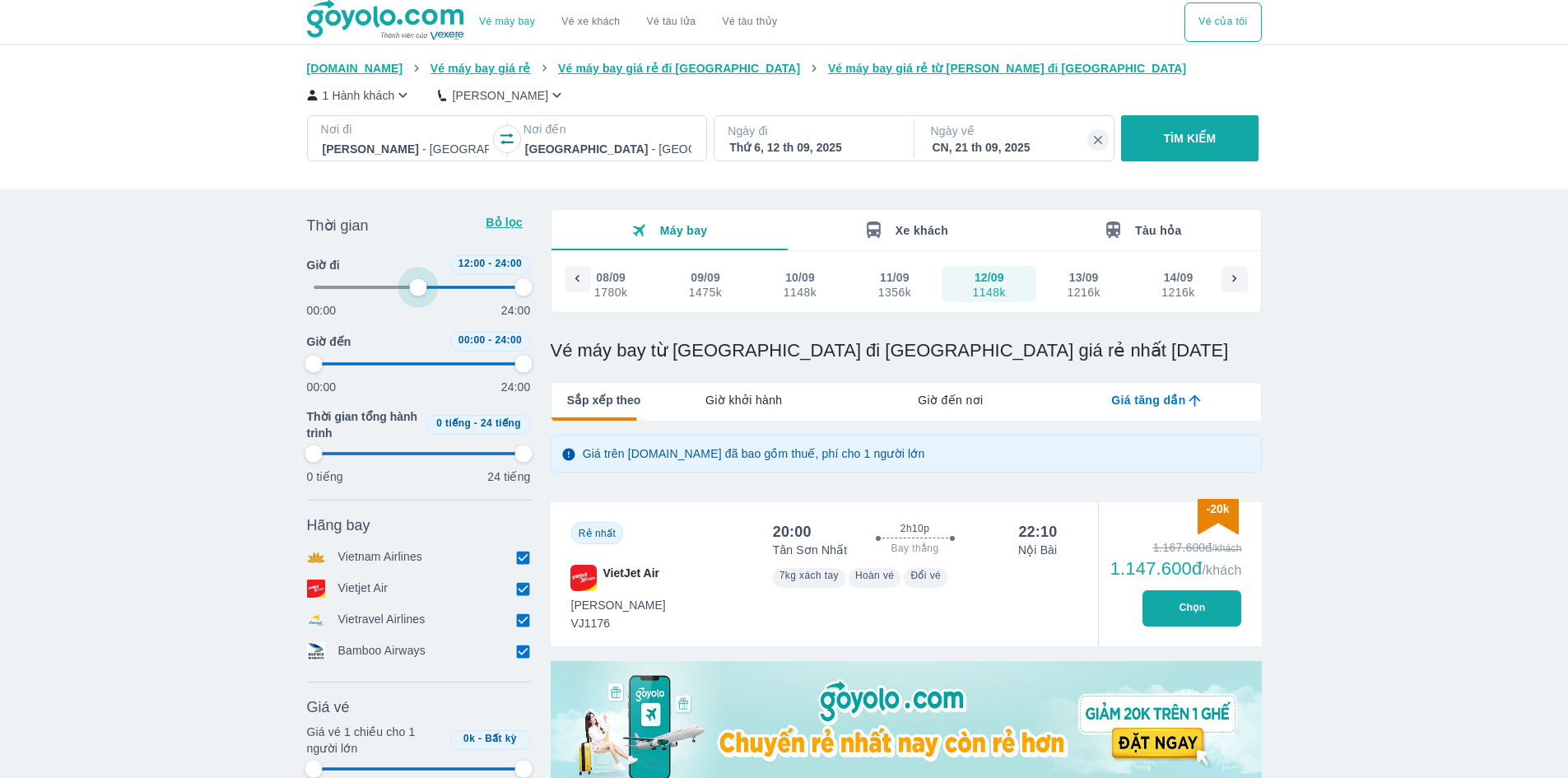
type input "54.1666666666667"
type input "97.9166666666667"
type input "54.1666666666667"
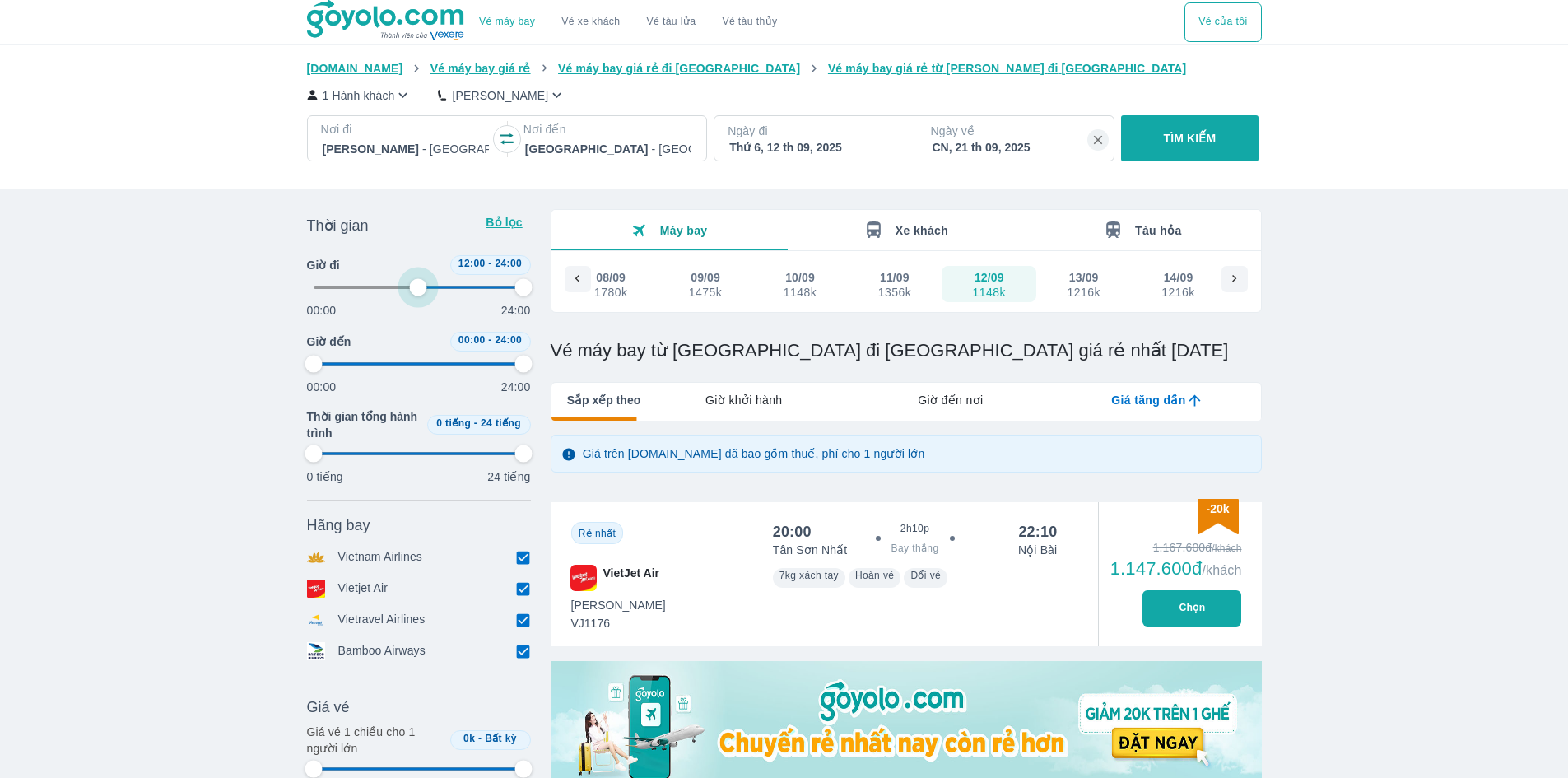
type input "97.9166666666667"
type input "56.25"
type input "97.9166666666667"
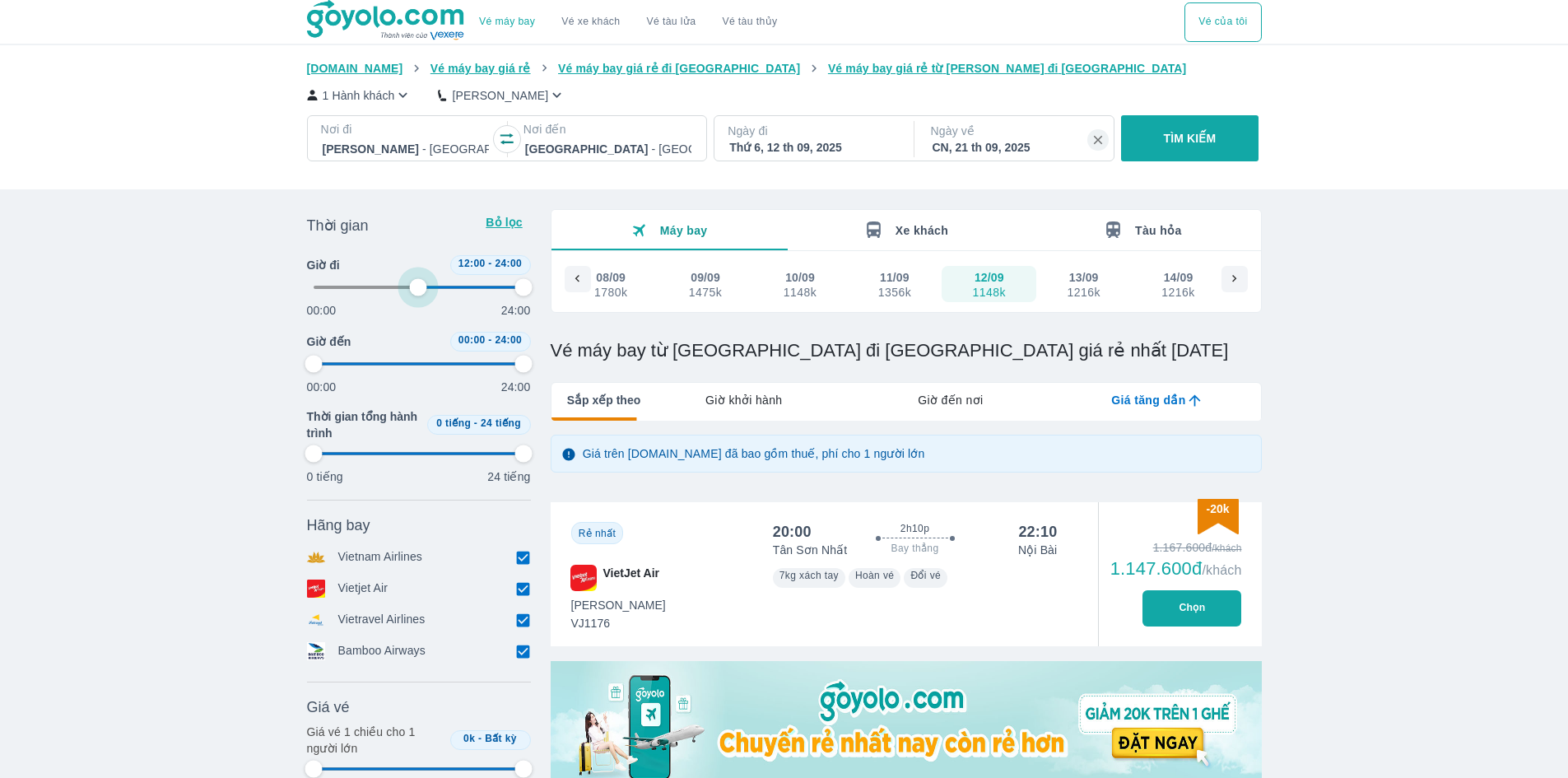
type input "97.9166666666667"
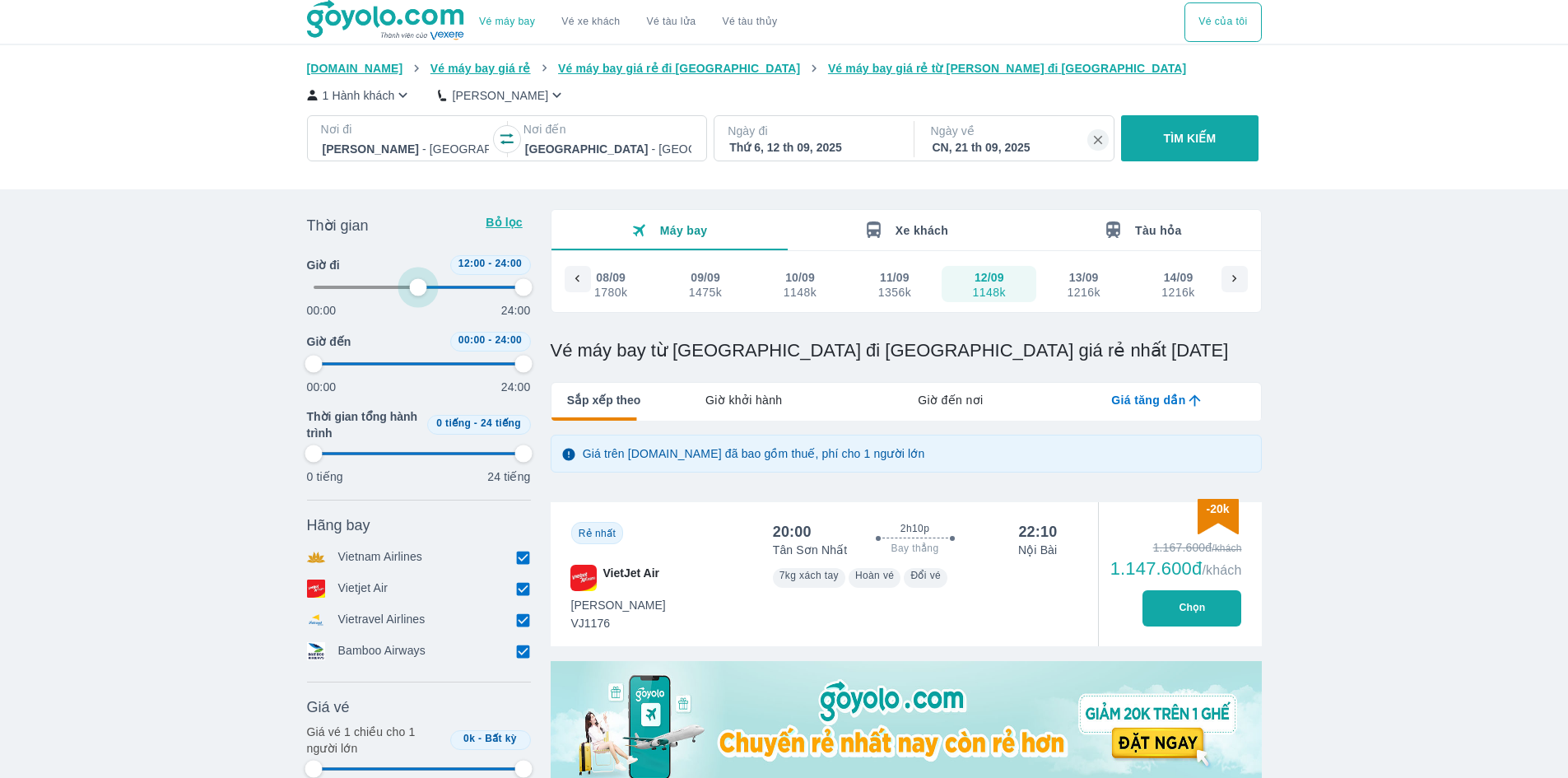
type input "58.3333333333333"
type input "97.9166666666667"
type input "60.4166666666667"
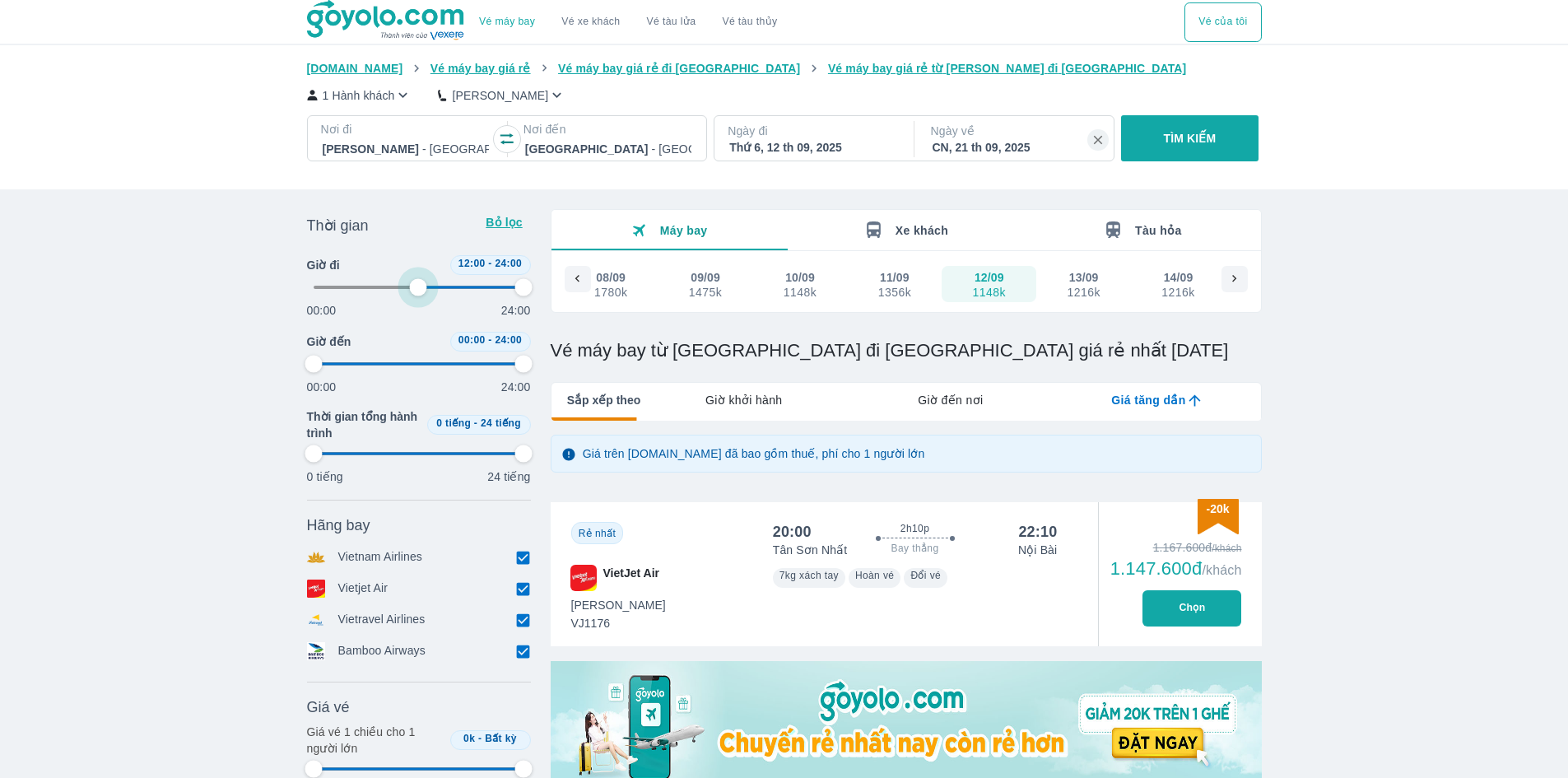
type input "97.9166666666667"
type input "62.5"
type input "97.9166666666667"
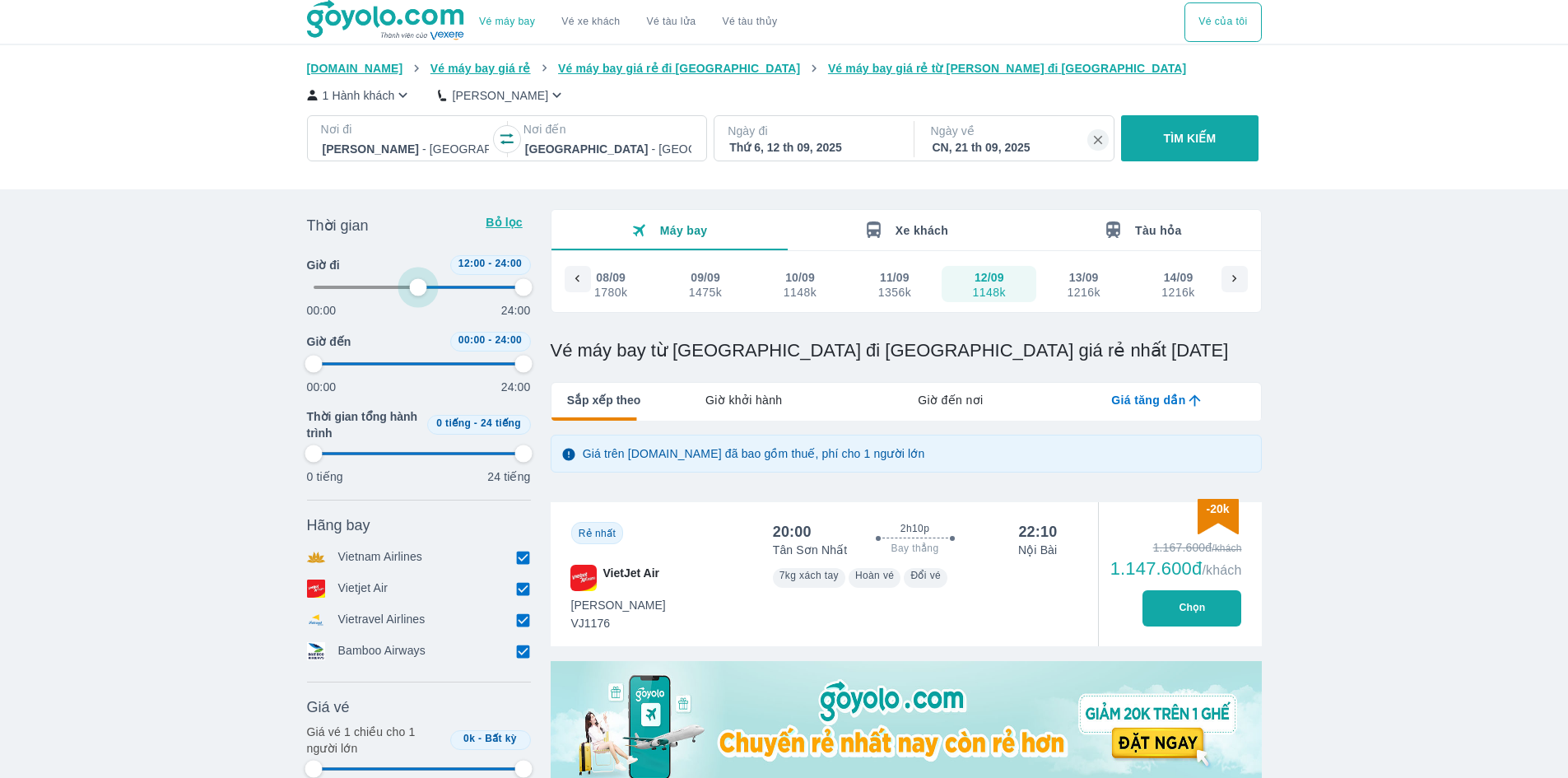
type input "97.9166666666667"
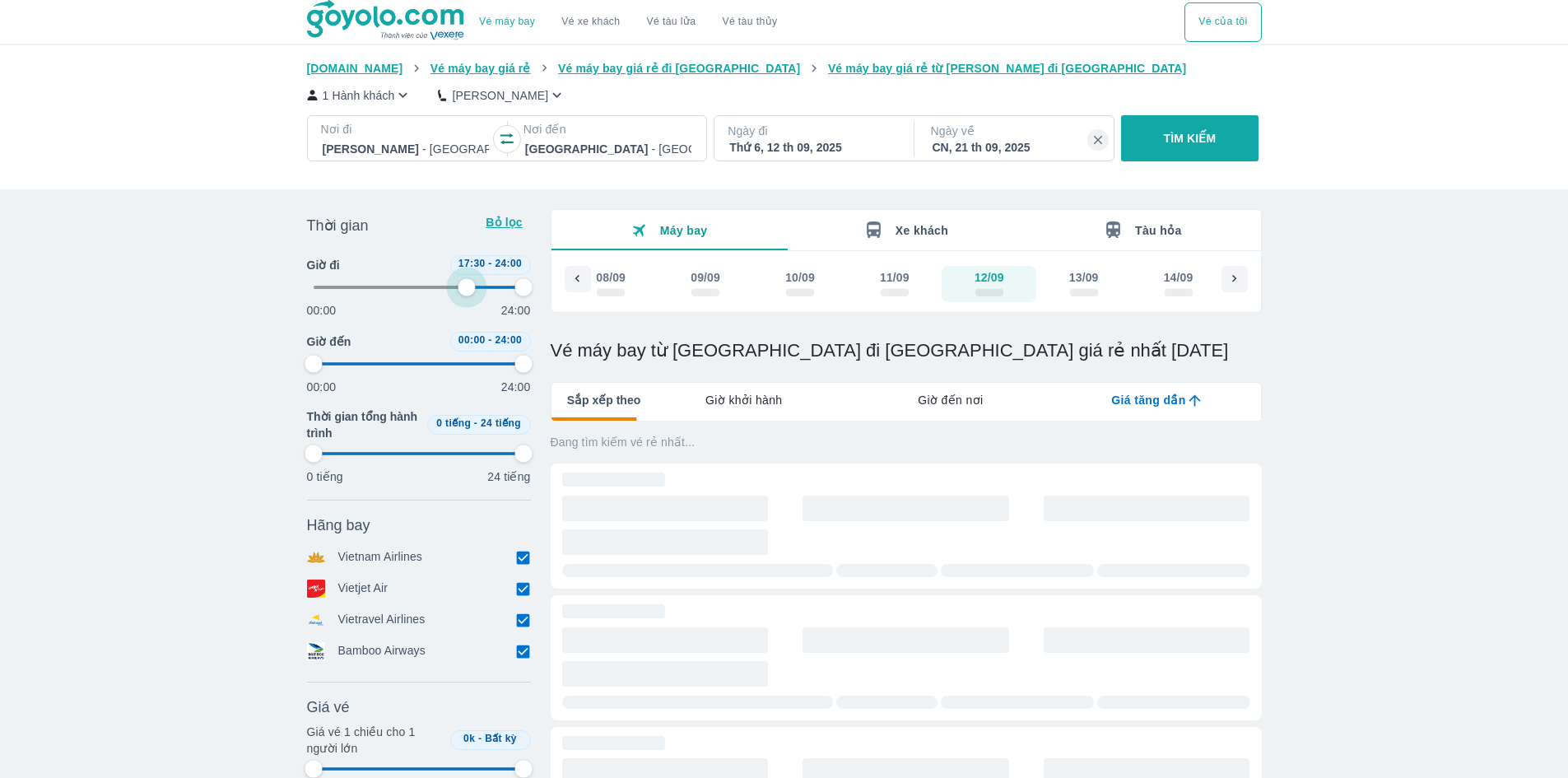
drag, startPoint x: 315, startPoint y: 287, endPoint x: 466, endPoint y: 298, distance: 151.4
click at [466, 298] on span at bounding box center [418, 287] width 211 height 25
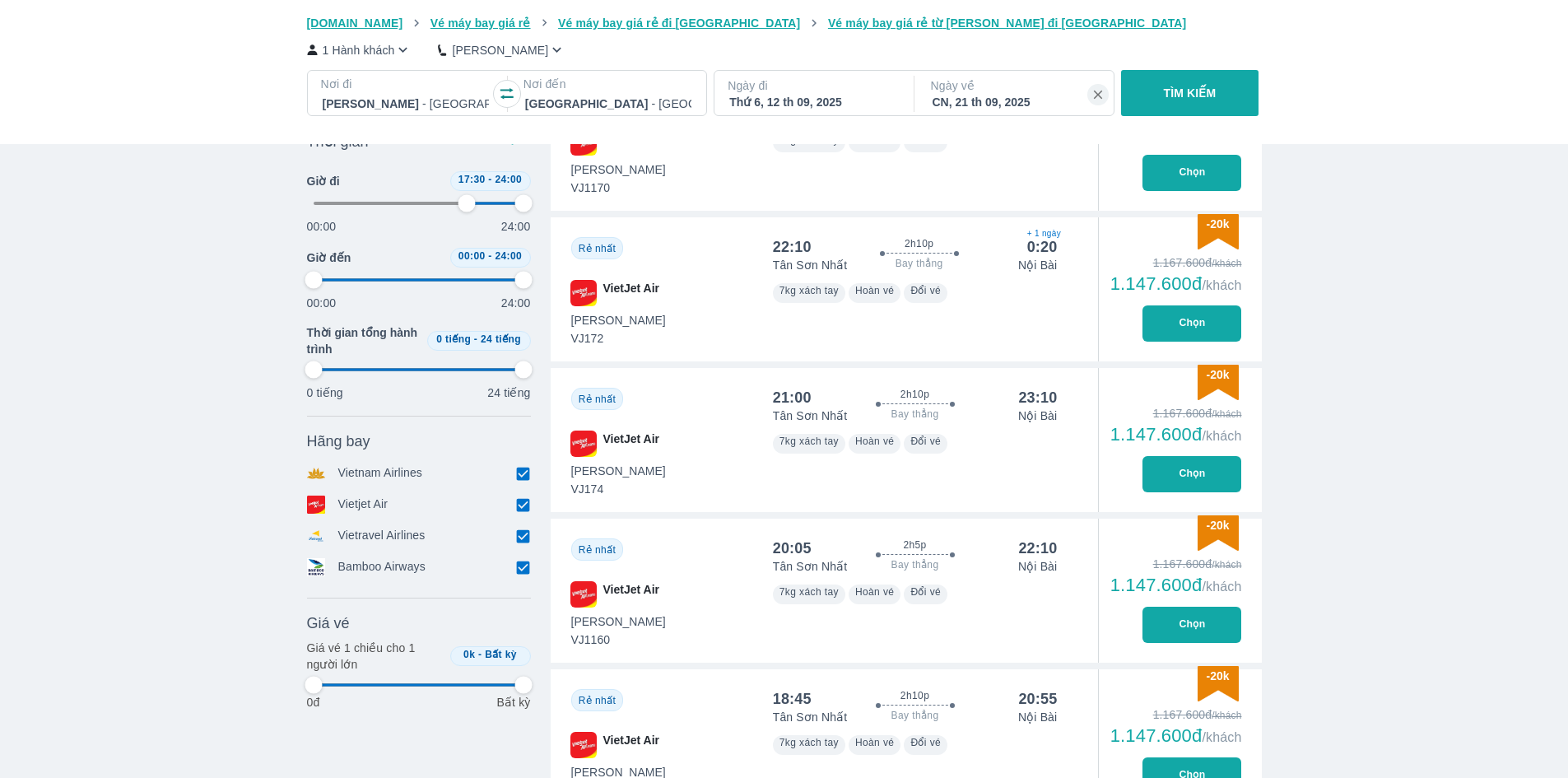
scroll to position [1070, 0]
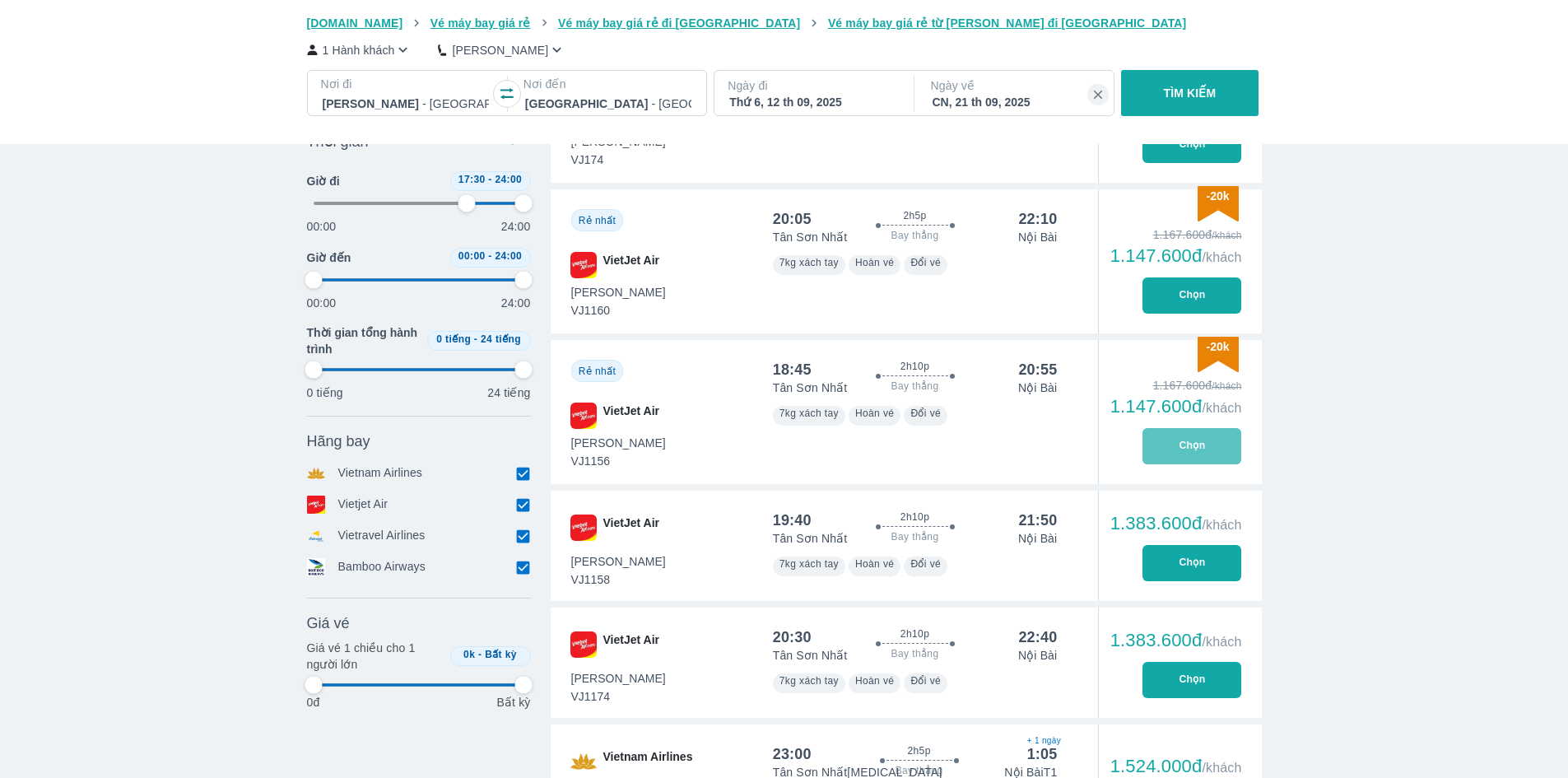
click at [1172, 448] on button "Chọn" at bounding box center [1192, 446] width 99 height 36
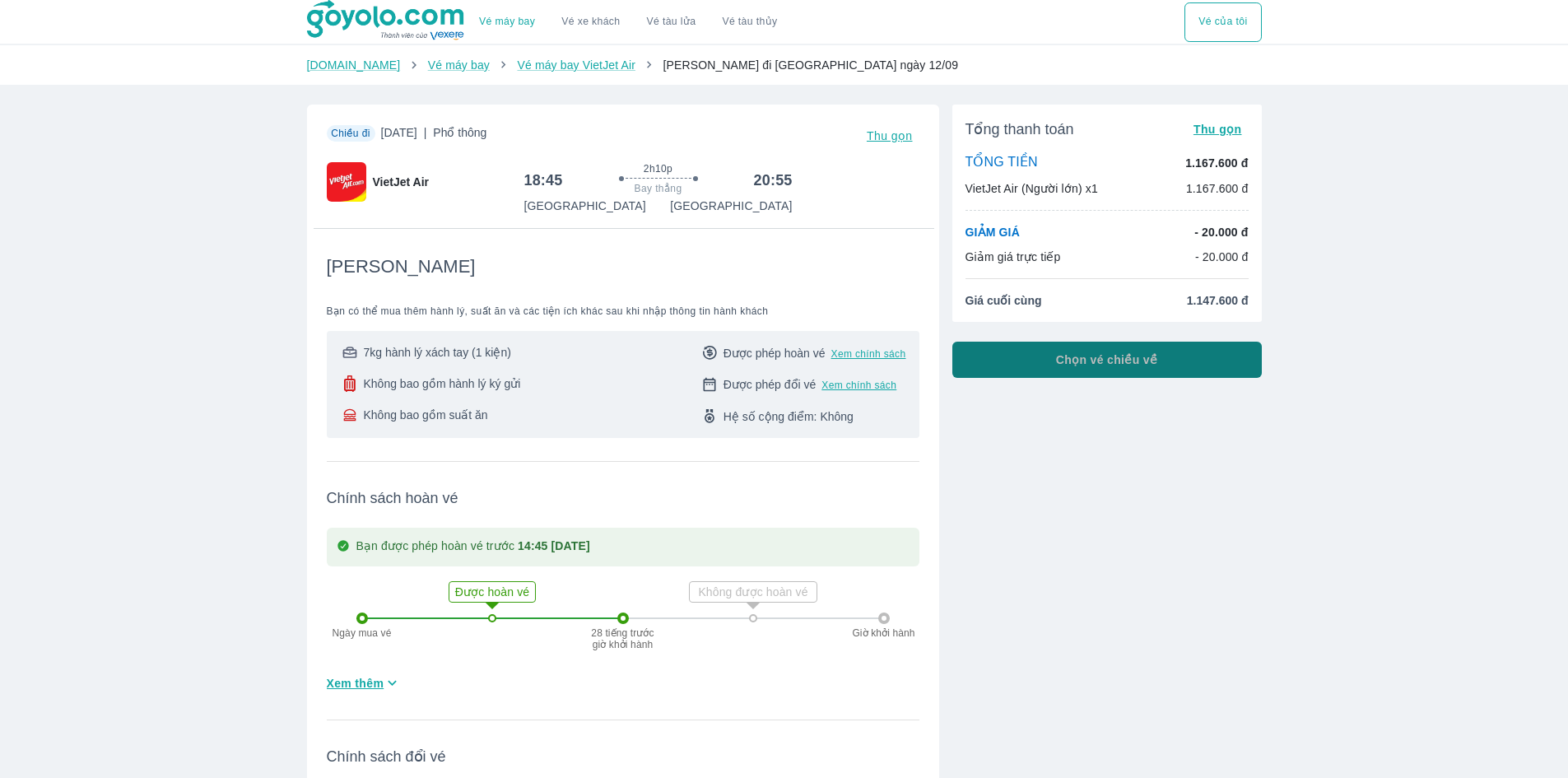
click at [1068, 375] on button "Chọn vé chiều về" at bounding box center [1107, 360] width 310 height 36
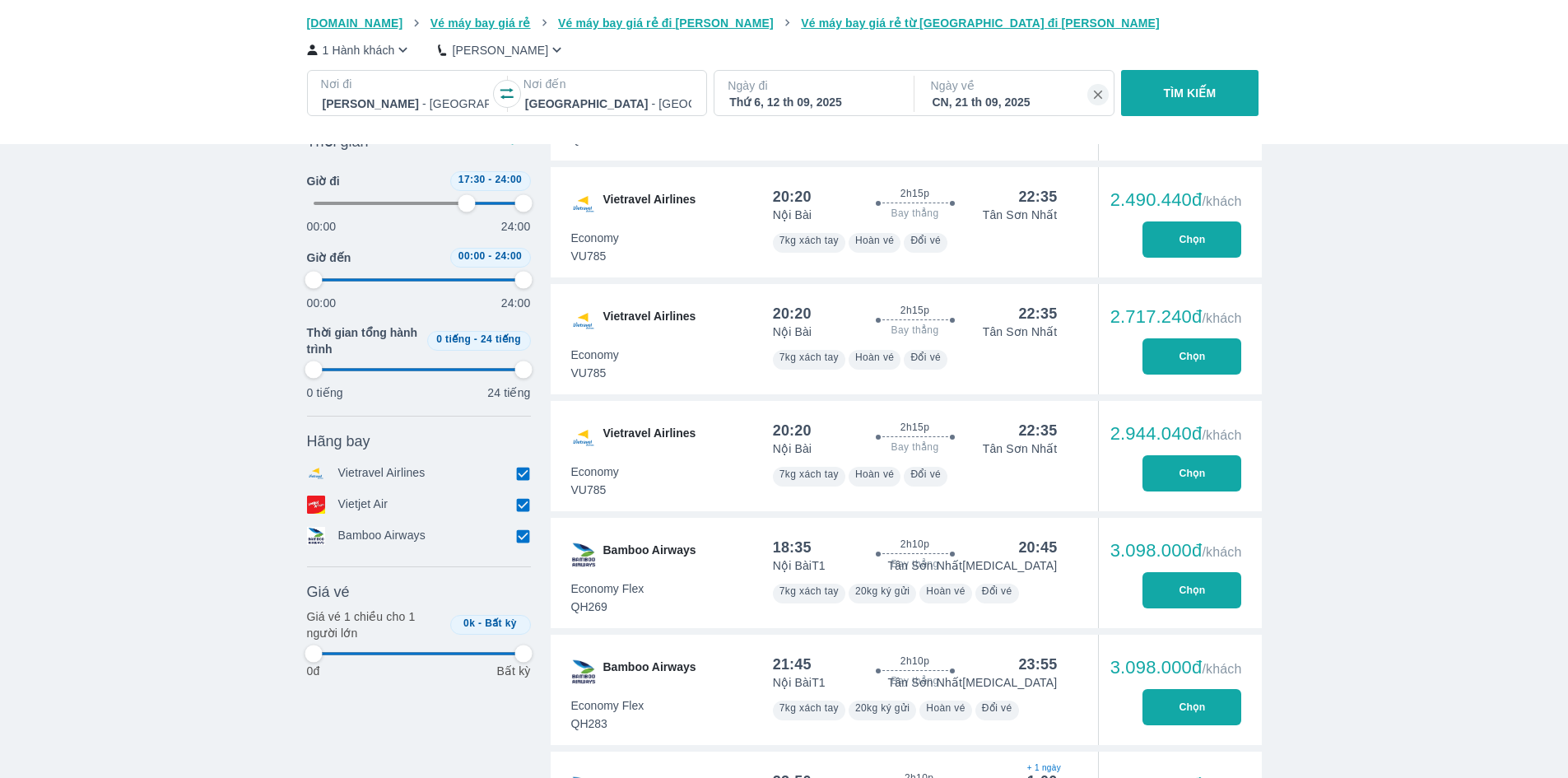
scroll to position [2632, 0]
